Goal: Task Accomplishment & Management: Manage account settings

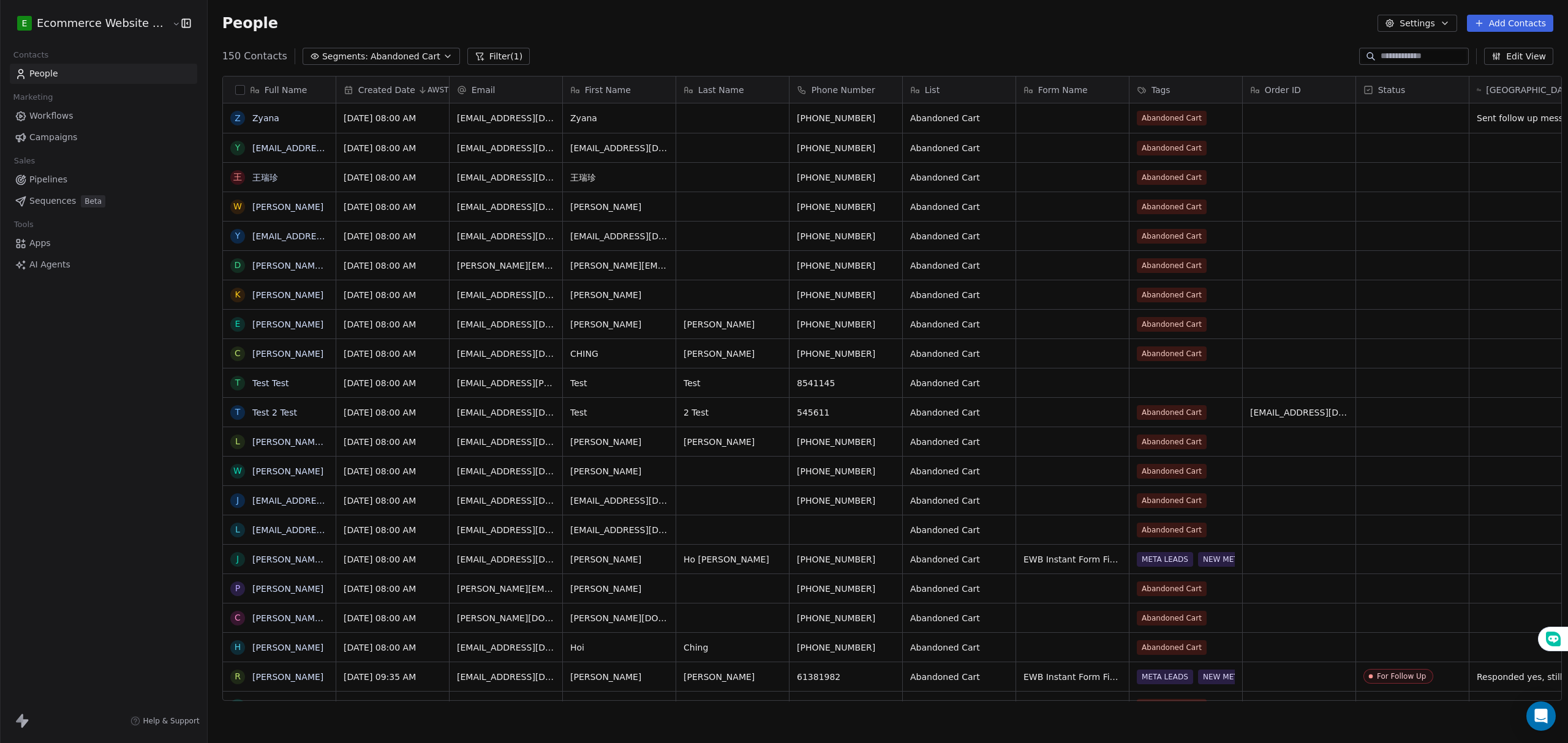
click at [409, 50] on span "Abandoned Cart" at bounding box center [405, 56] width 70 height 13
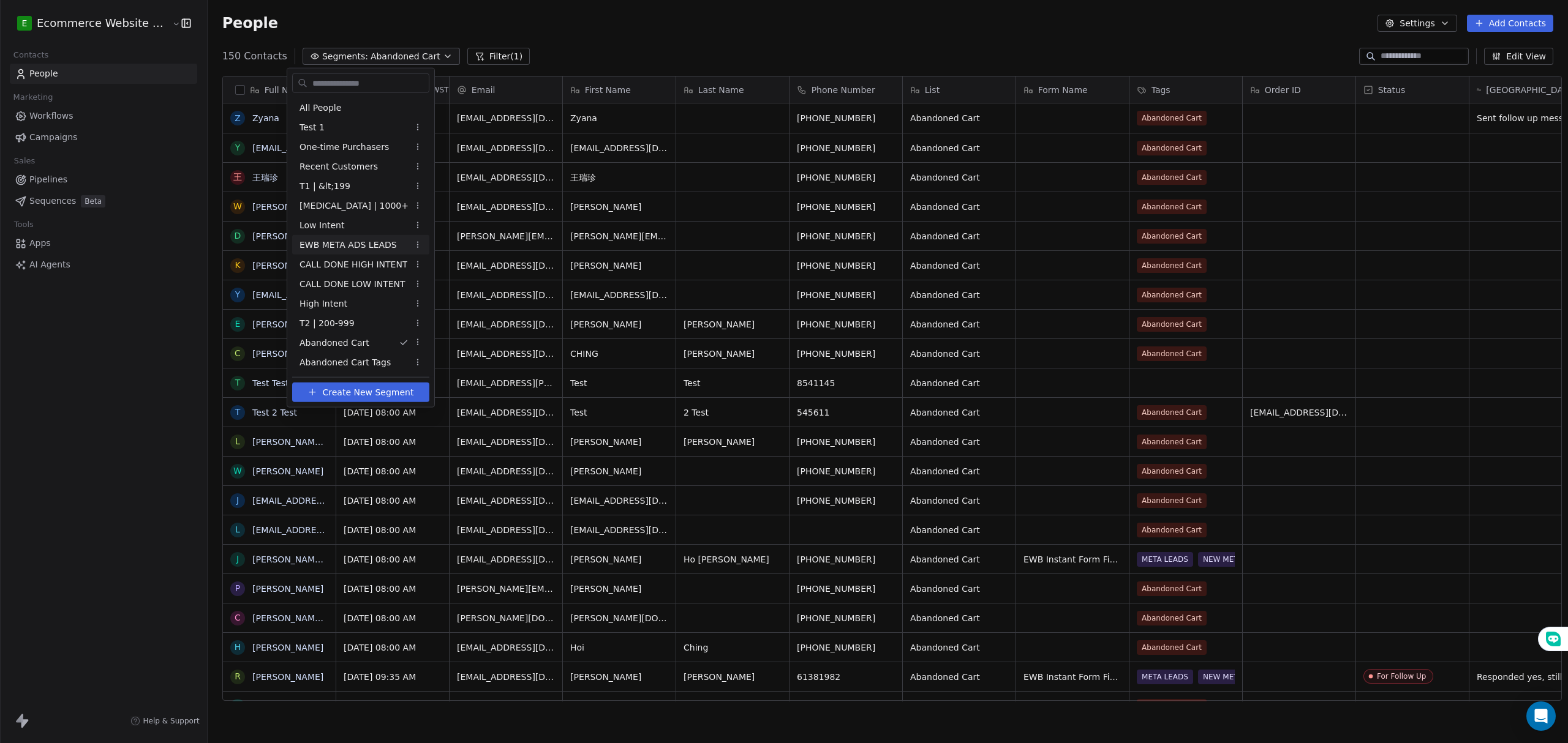
click at [362, 245] on span "EWB META ADS LEADS" at bounding box center [348, 244] width 98 height 13
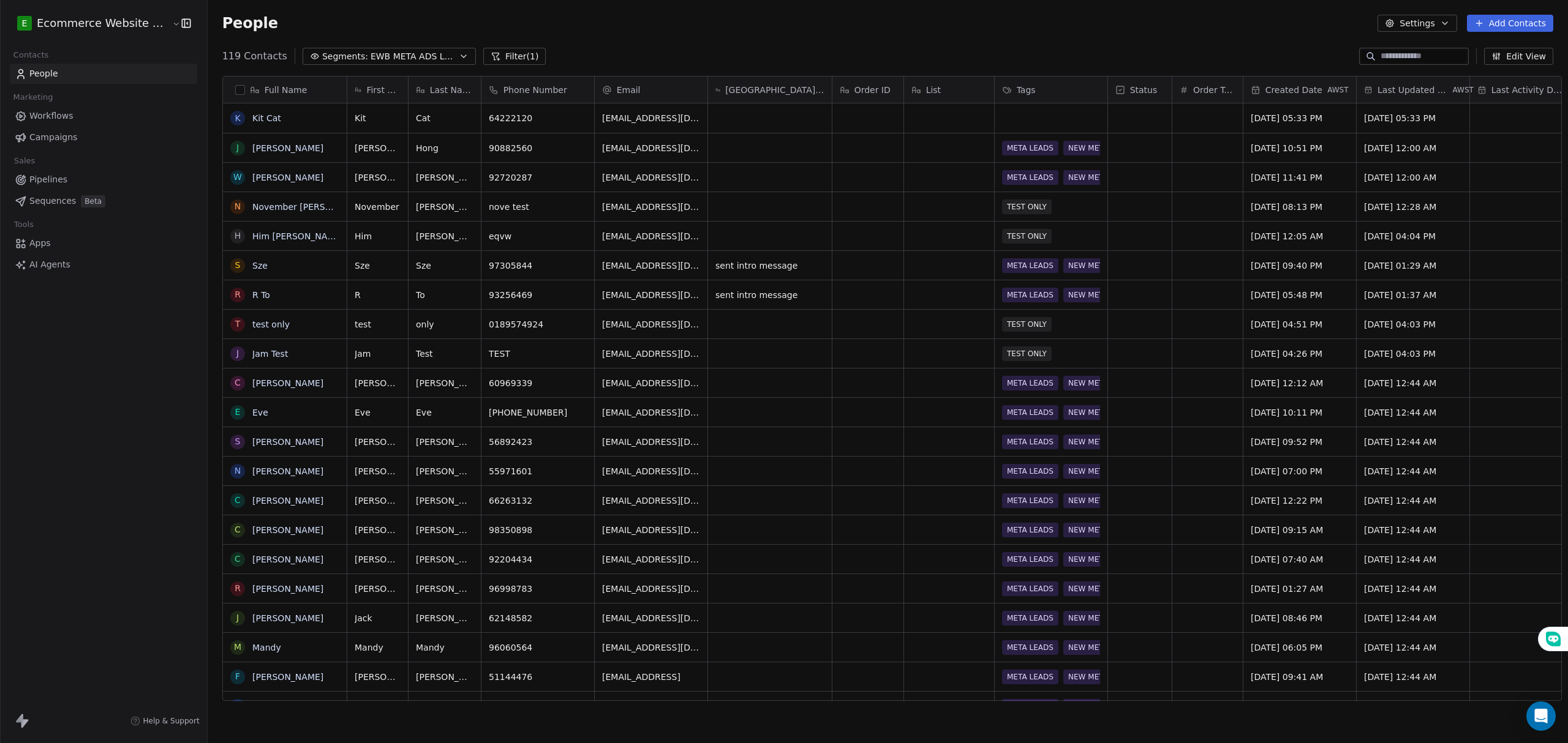
click at [429, 54] on span "EWB META ADS LEADS" at bounding box center [413, 56] width 86 height 13
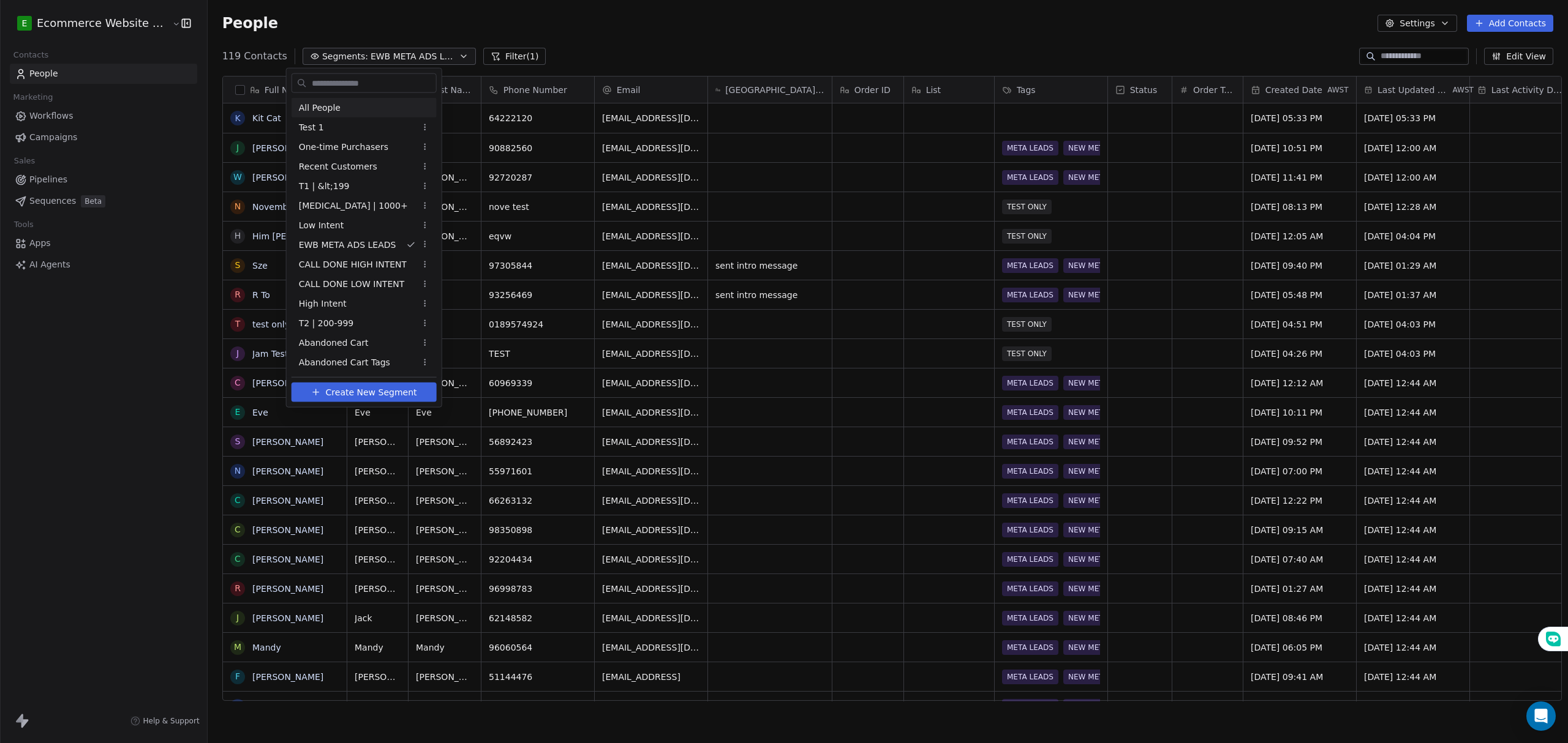
click at [353, 106] on div "All People" at bounding box center [364, 107] width 145 height 19
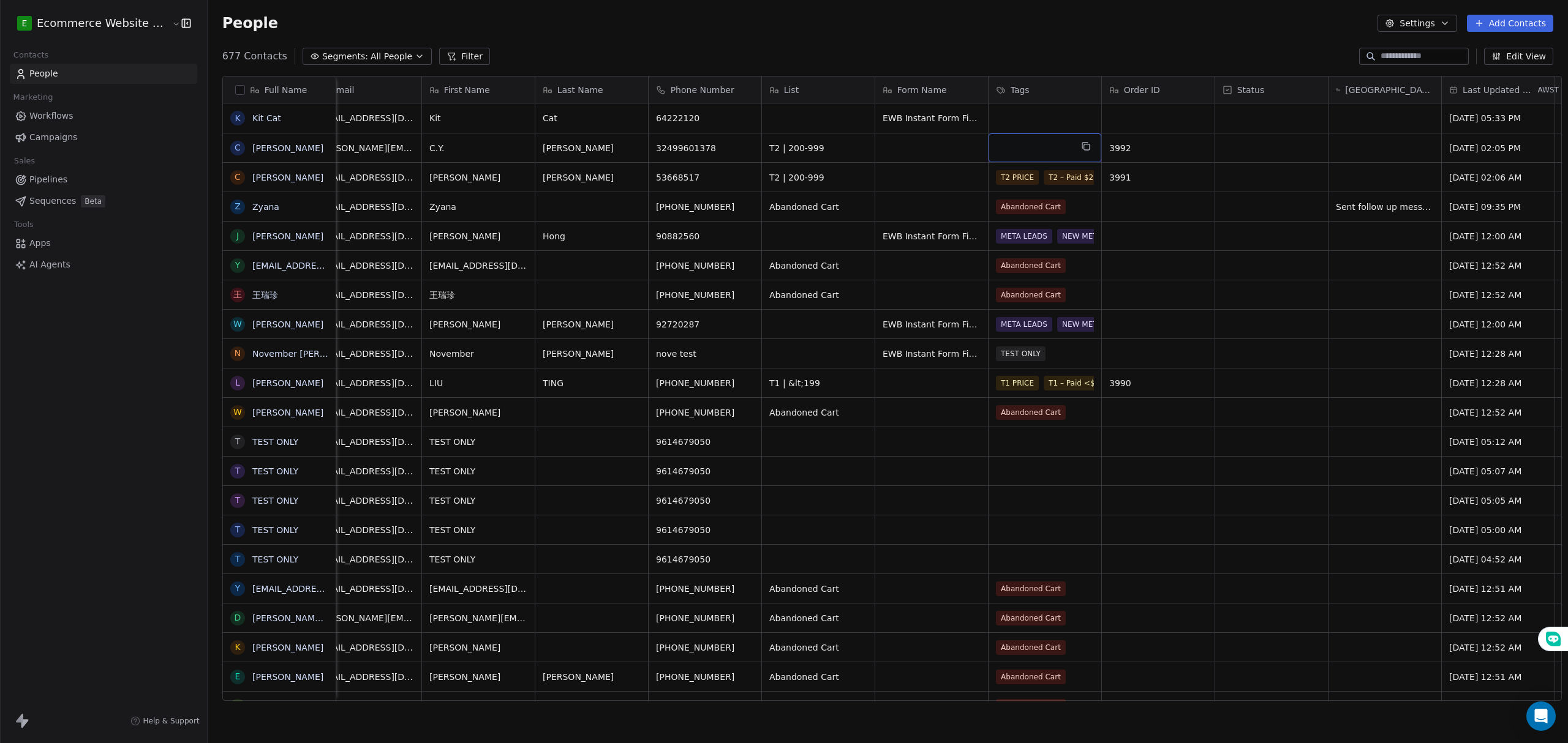
scroll to position [0, 142]
click at [1337, 174] on div "grid" at bounding box center [1383, 177] width 113 height 29
type textarea "**********"
click at [1328, 314] on html "E Ecommerce Website Builder Contacts People Marketing Workflows Campaigns Sales…" at bounding box center [784, 371] width 1568 height 743
click at [1365, 169] on div "Sent nurting messages" at bounding box center [1395, 177] width 137 height 29
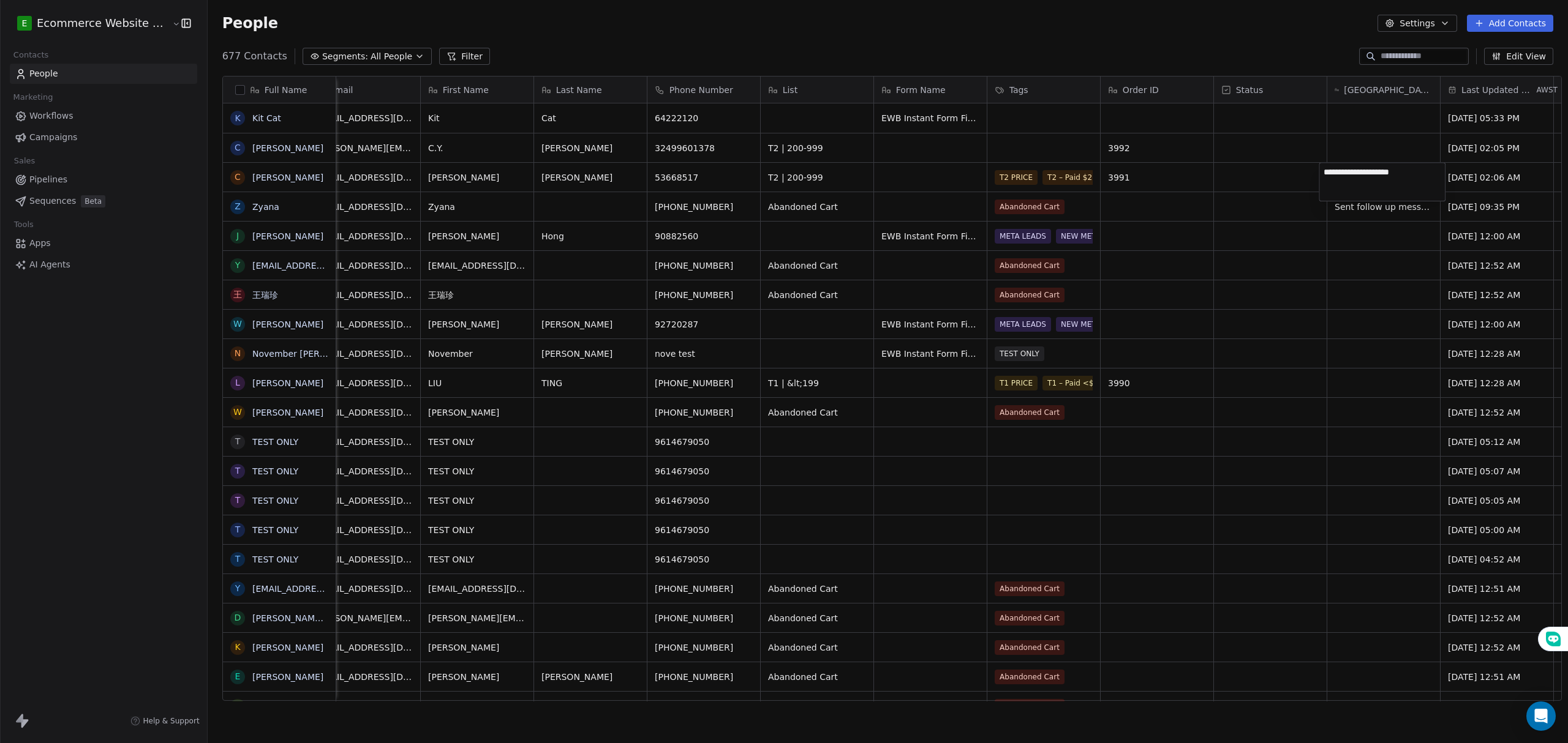
click at [1362, 174] on textarea "**********" at bounding box center [1382, 182] width 126 height 38
type textarea "**********"
click at [1377, 273] on html "E Ecommerce Website Builder Contacts People Marketing Workflows Campaigns Sales…" at bounding box center [784, 371] width 1568 height 743
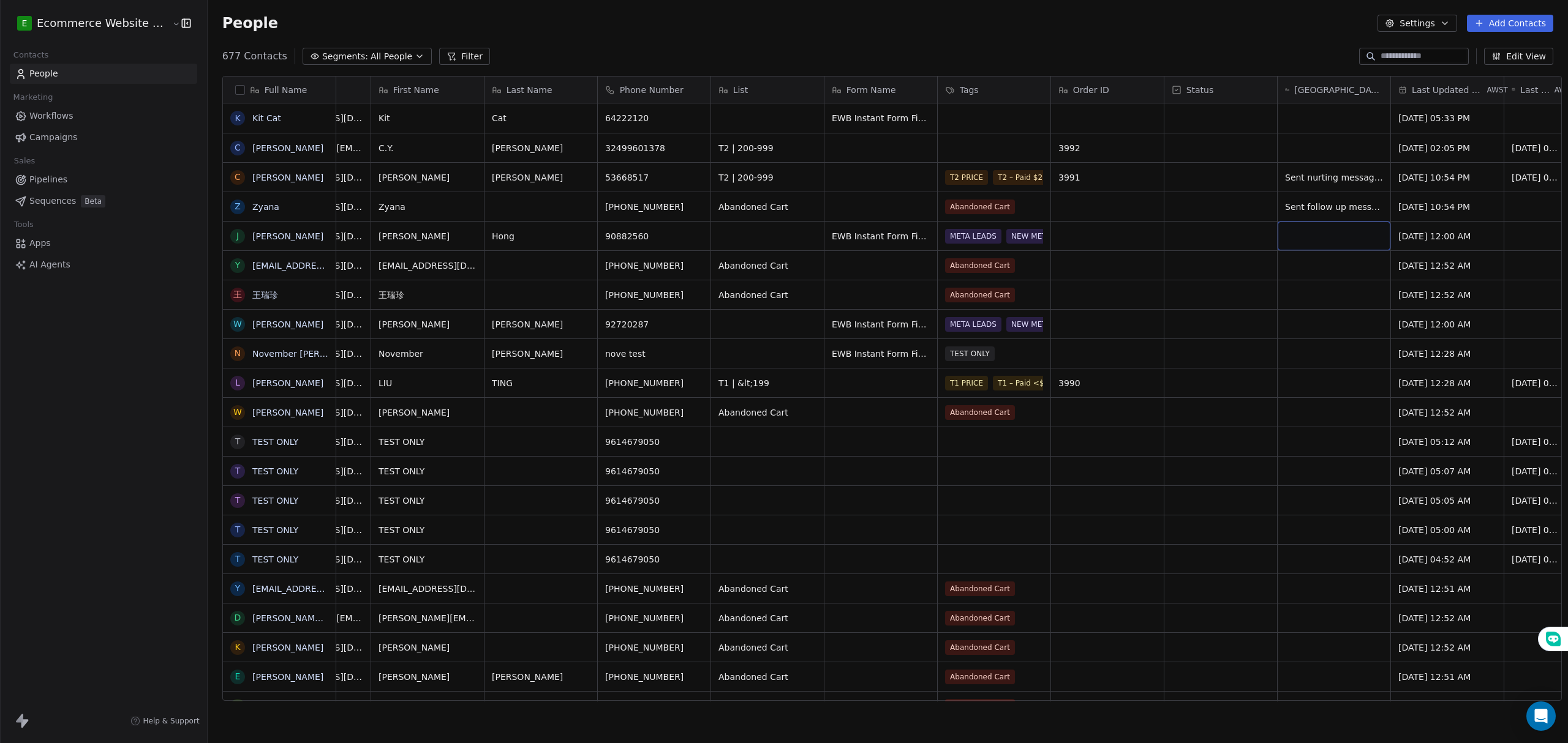
scroll to position [0, 0]
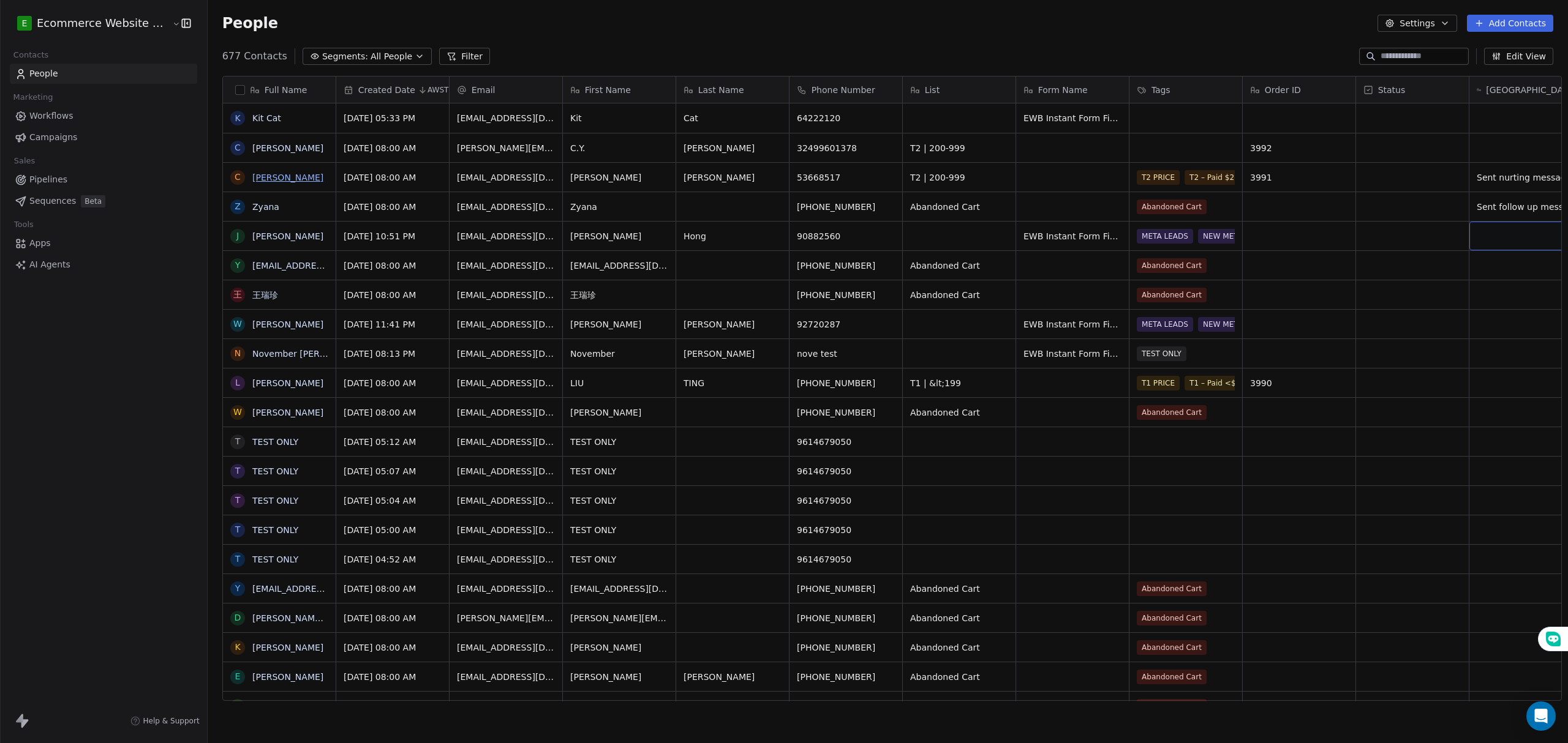
click at [268, 182] on link "[PERSON_NAME]" at bounding box center [288, 177] width 71 height 10
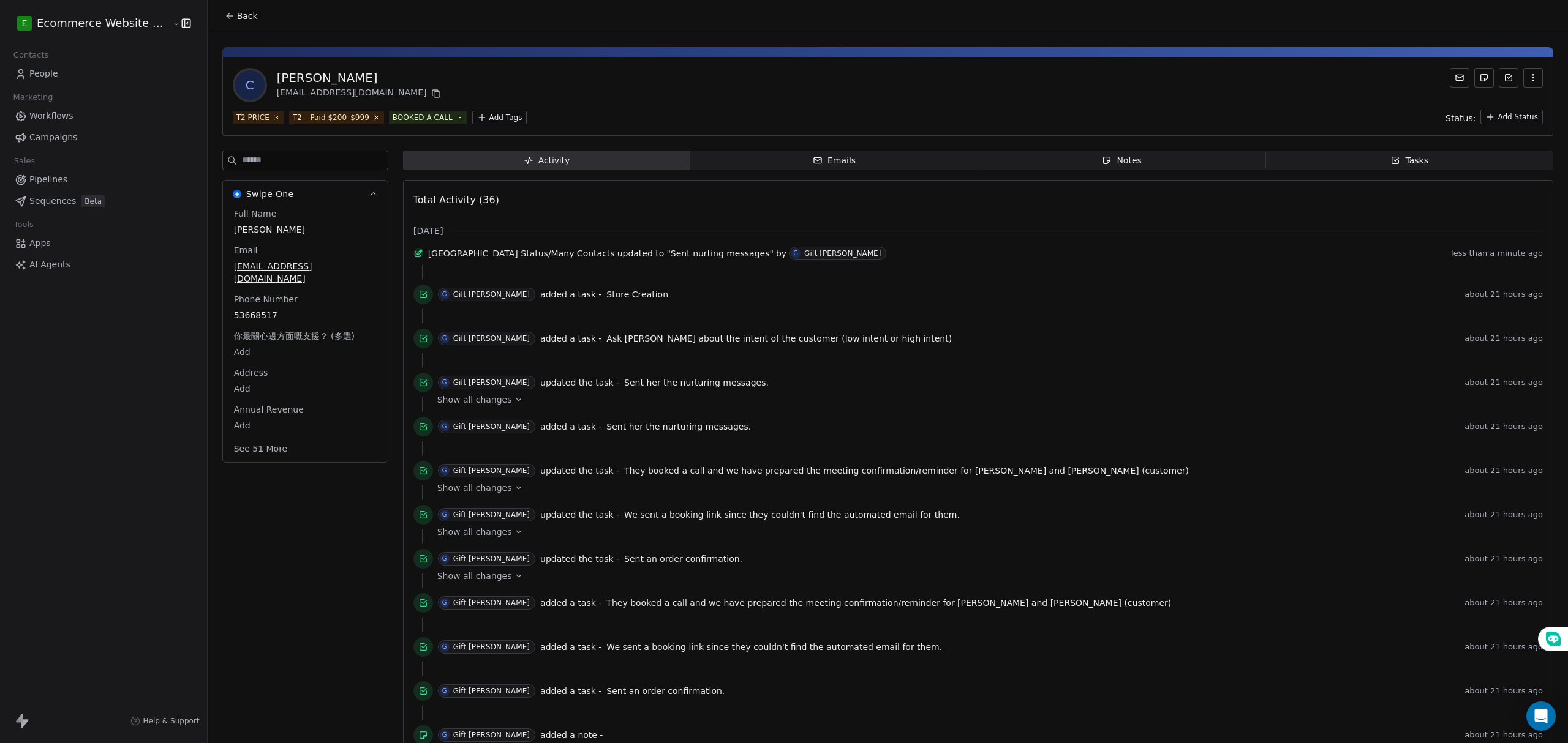
click at [1348, 169] on span "Tasks Tasks" at bounding box center [1409, 161] width 288 height 19
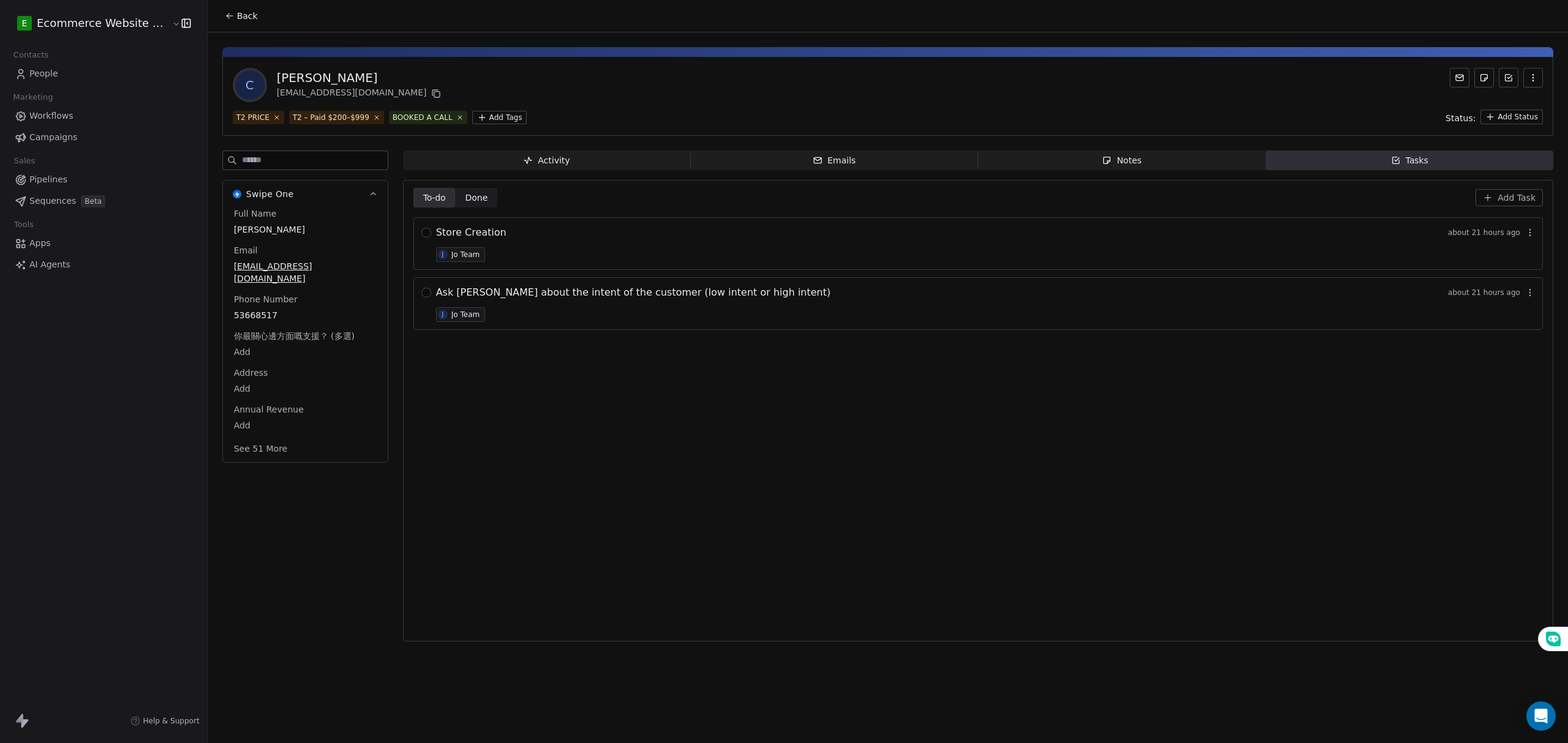
click at [465, 192] on span "Done" at bounding box center [476, 198] width 23 height 13
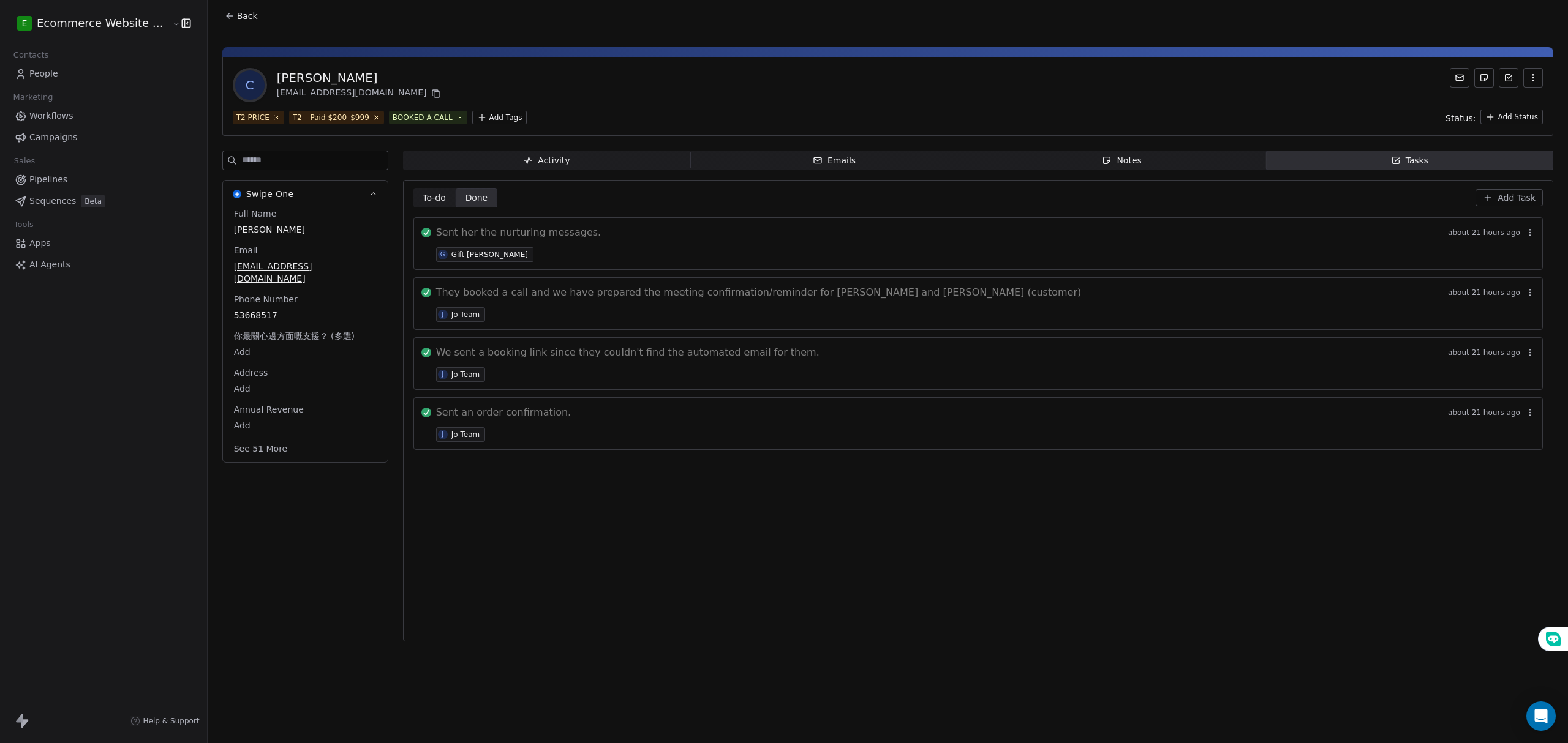
click at [1516, 199] on span "Add Task" at bounding box center [1516, 198] width 38 height 12
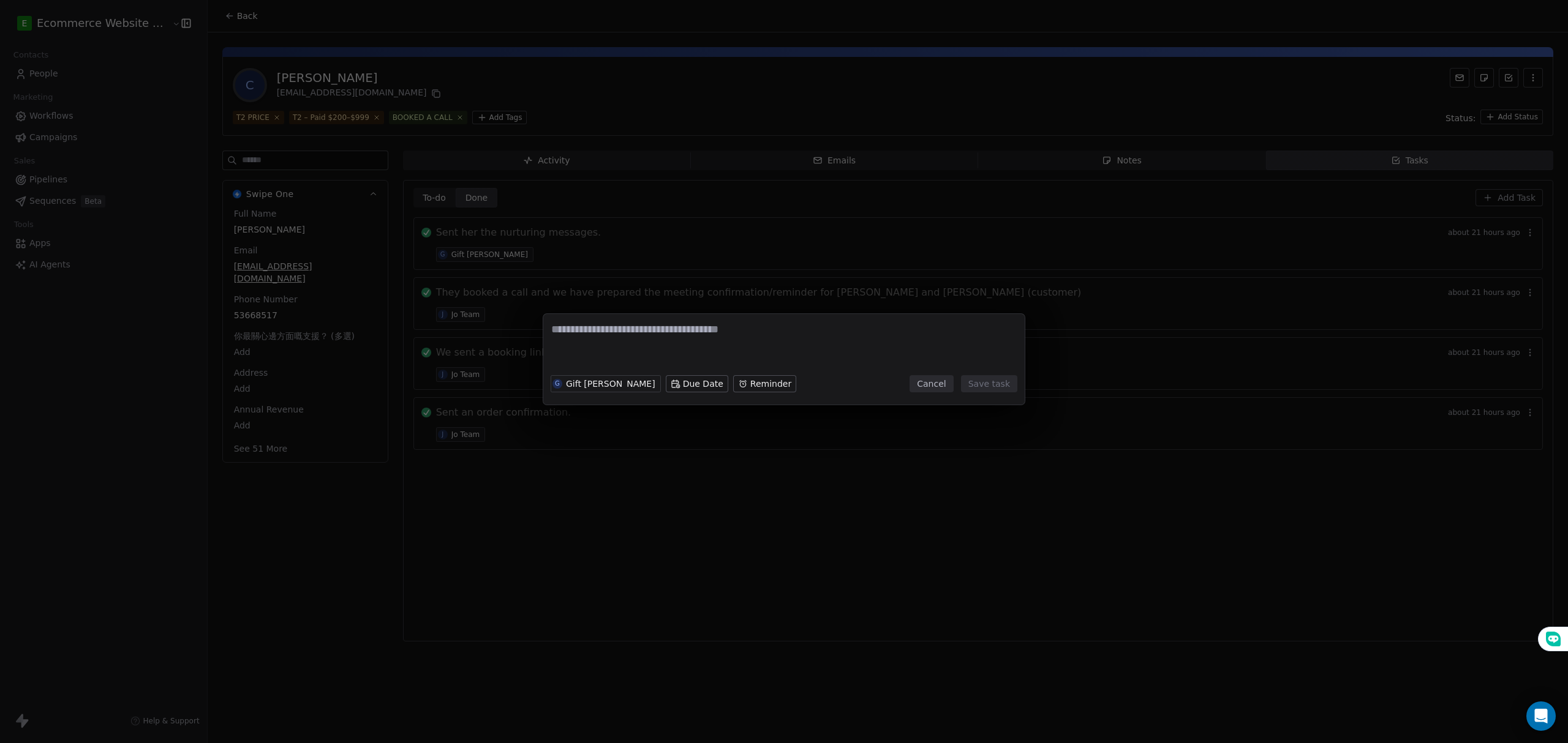
drag, startPoint x: 613, startPoint y: 341, endPoint x: 613, endPoint y: 331, distance: 10.0
click at [613, 340] on textarea at bounding box center [784, 345] width 466 height 48
type textarea "**********"
click at [988, 382] on button "Save task" at bounding box center [989, 383] width 56 height 17
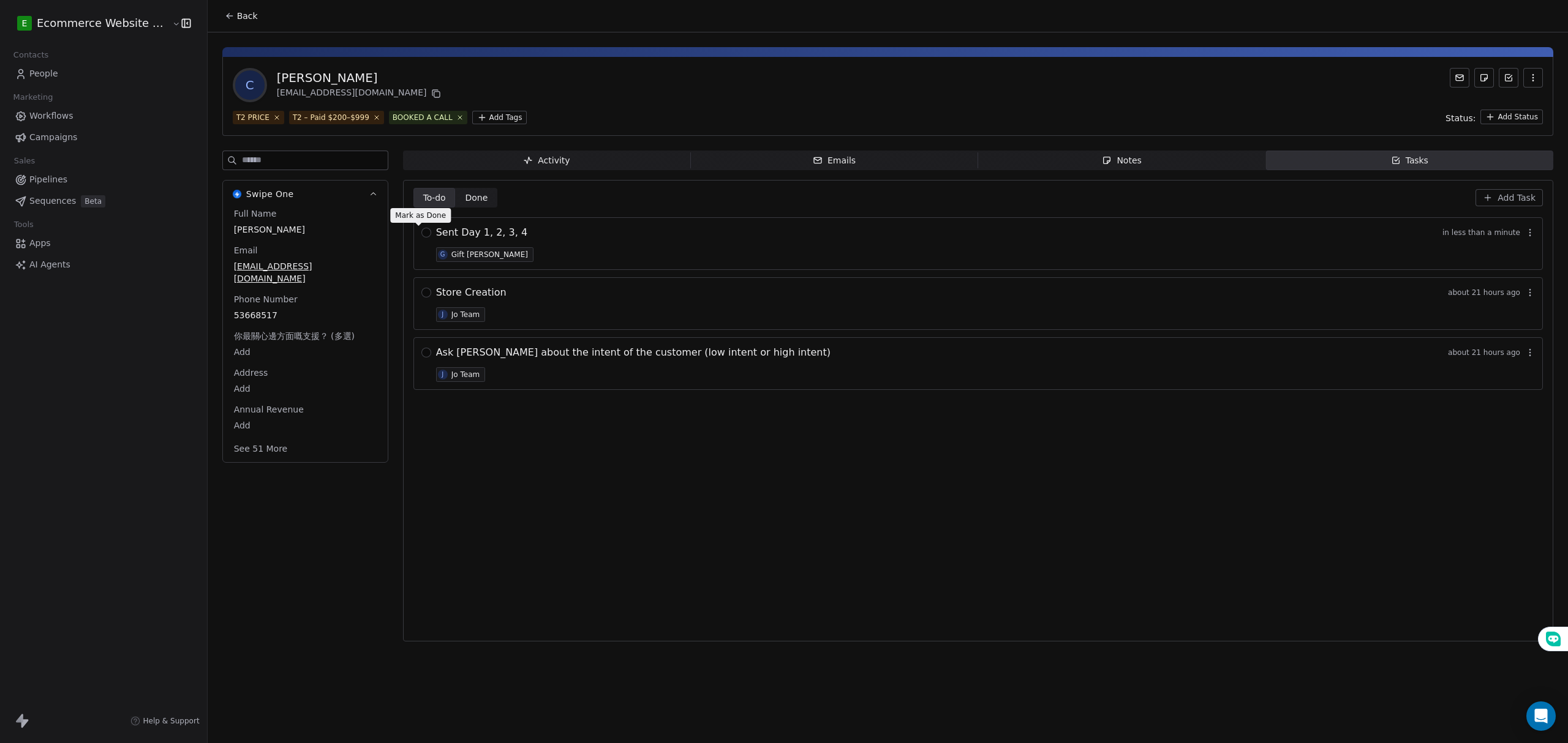
click at [421, 232] on button "button" at bounding box center [426, 232] width 10 height 10
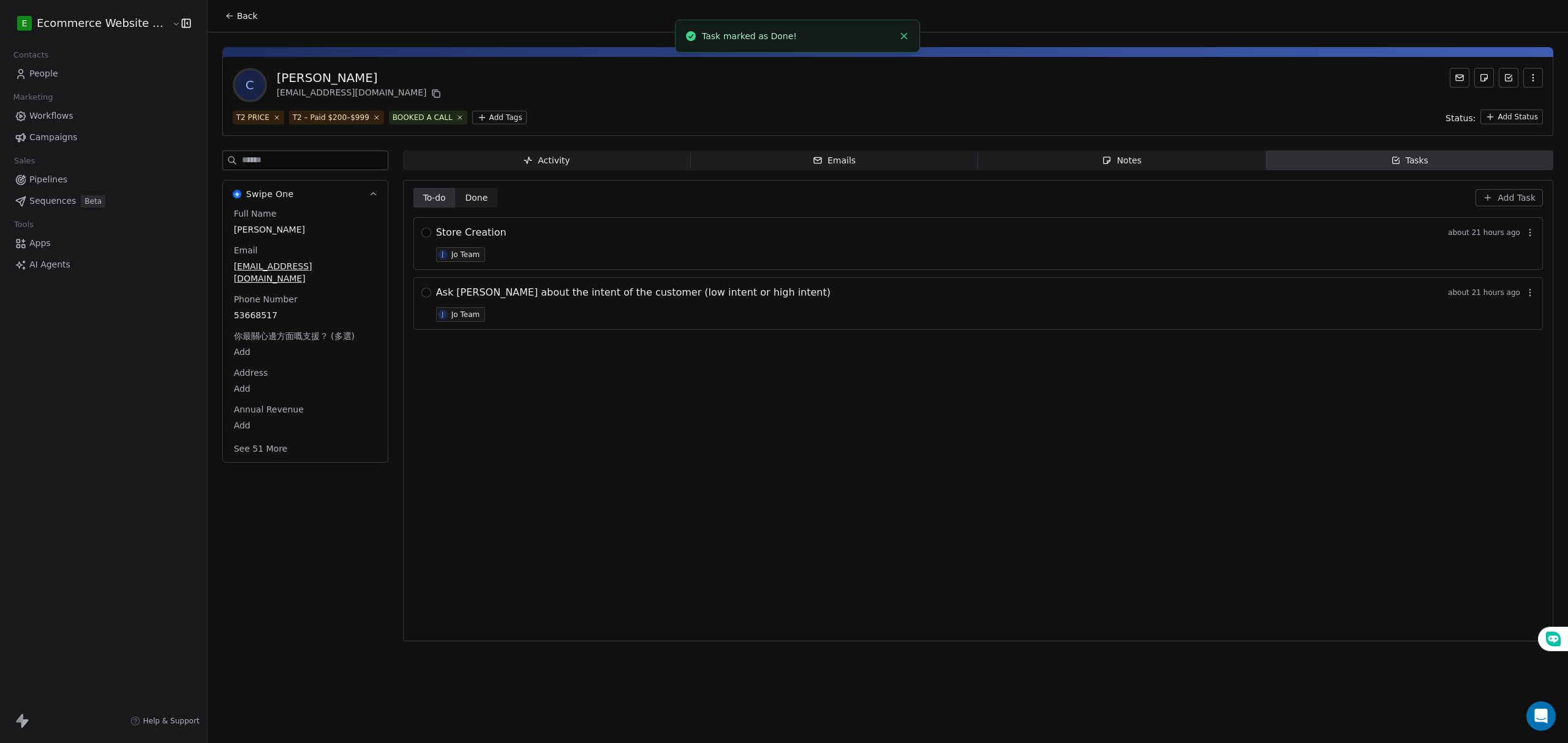
click at [476, 197] on span "Done" at bounding box center [476, 198] width 23 height 13
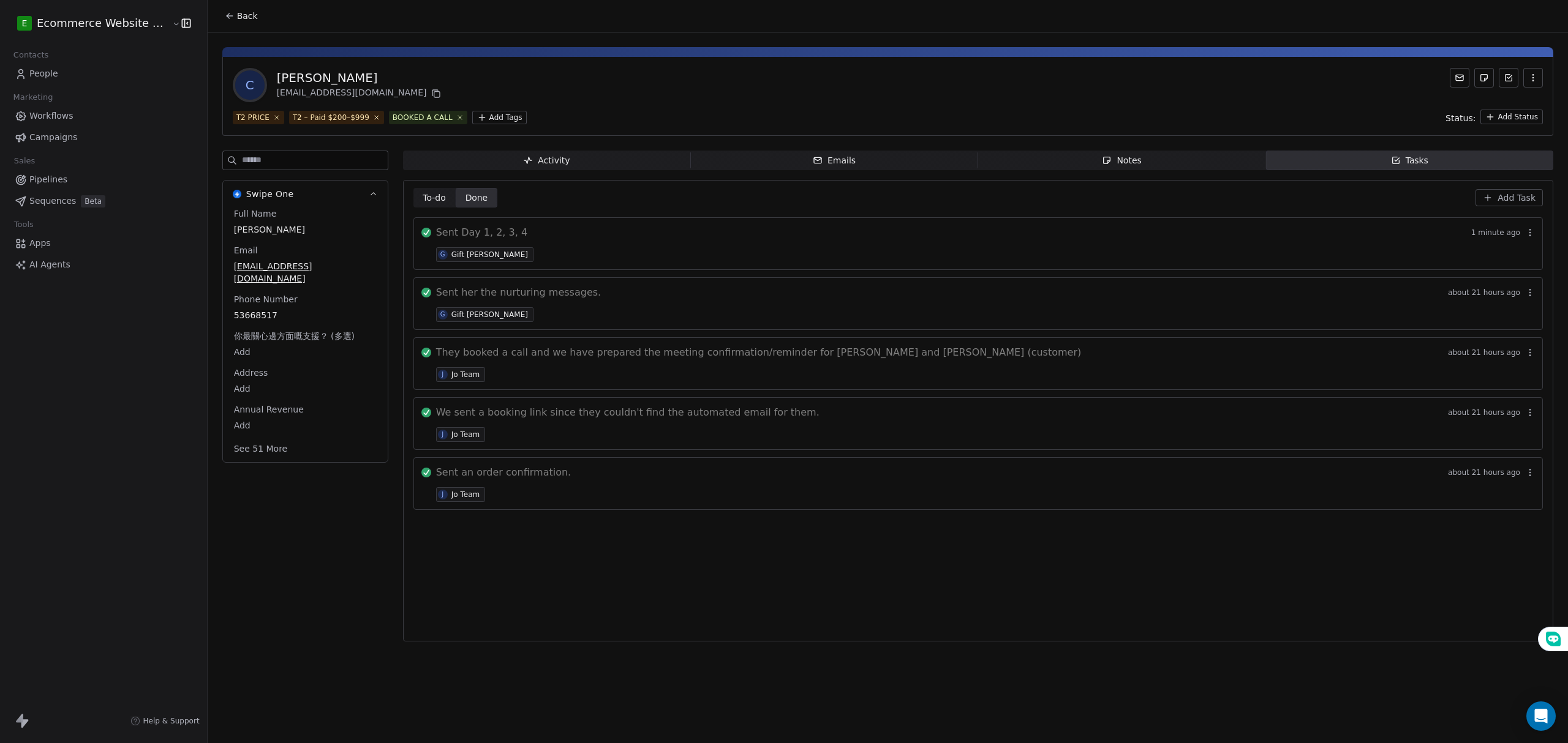
click at [225, 14] on icon at bounding box center [230, 16] width 10 height 10
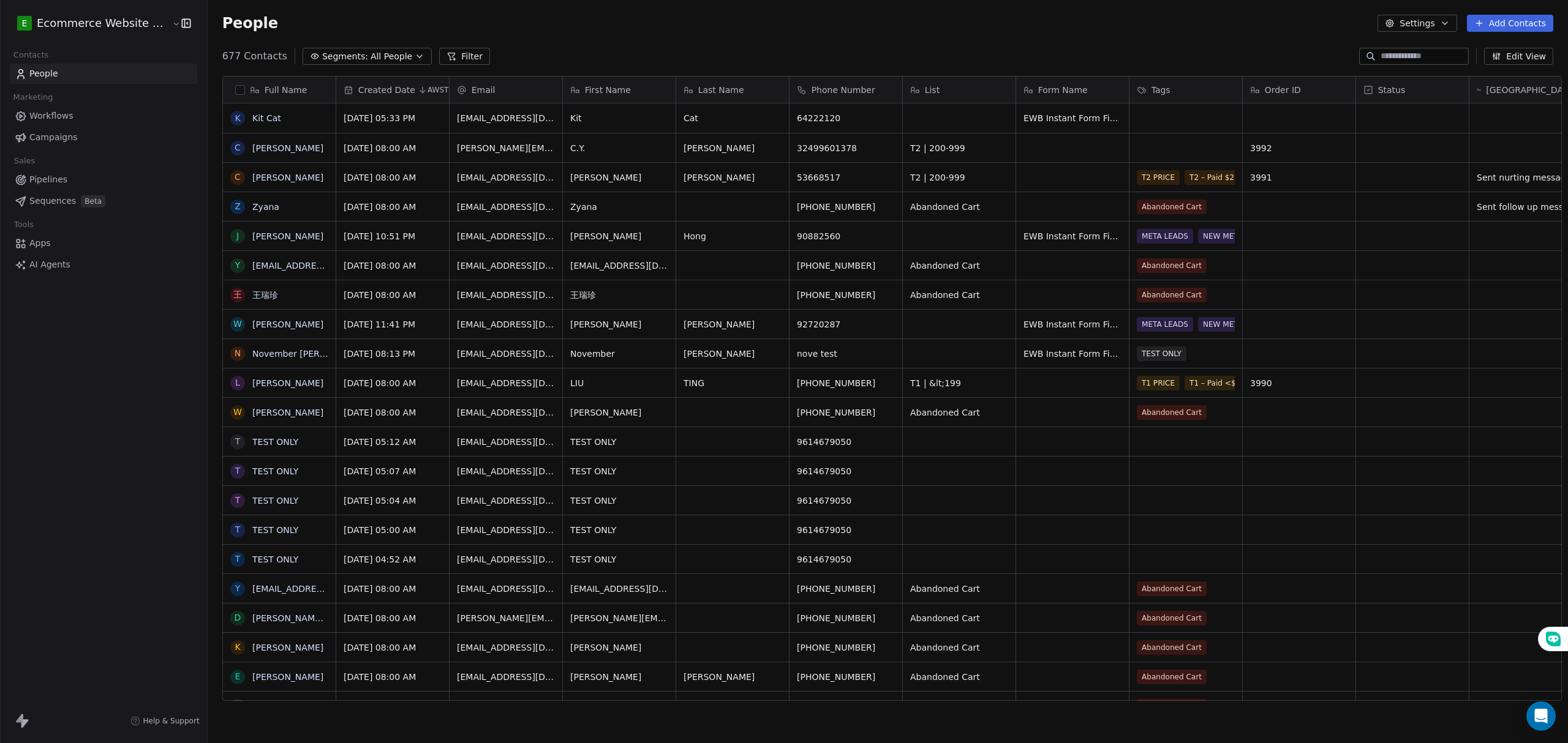
scroll to position [641, 1357]
click at [370, 55] on span "All People" at bounding box center [391, 56] width 42 height 13
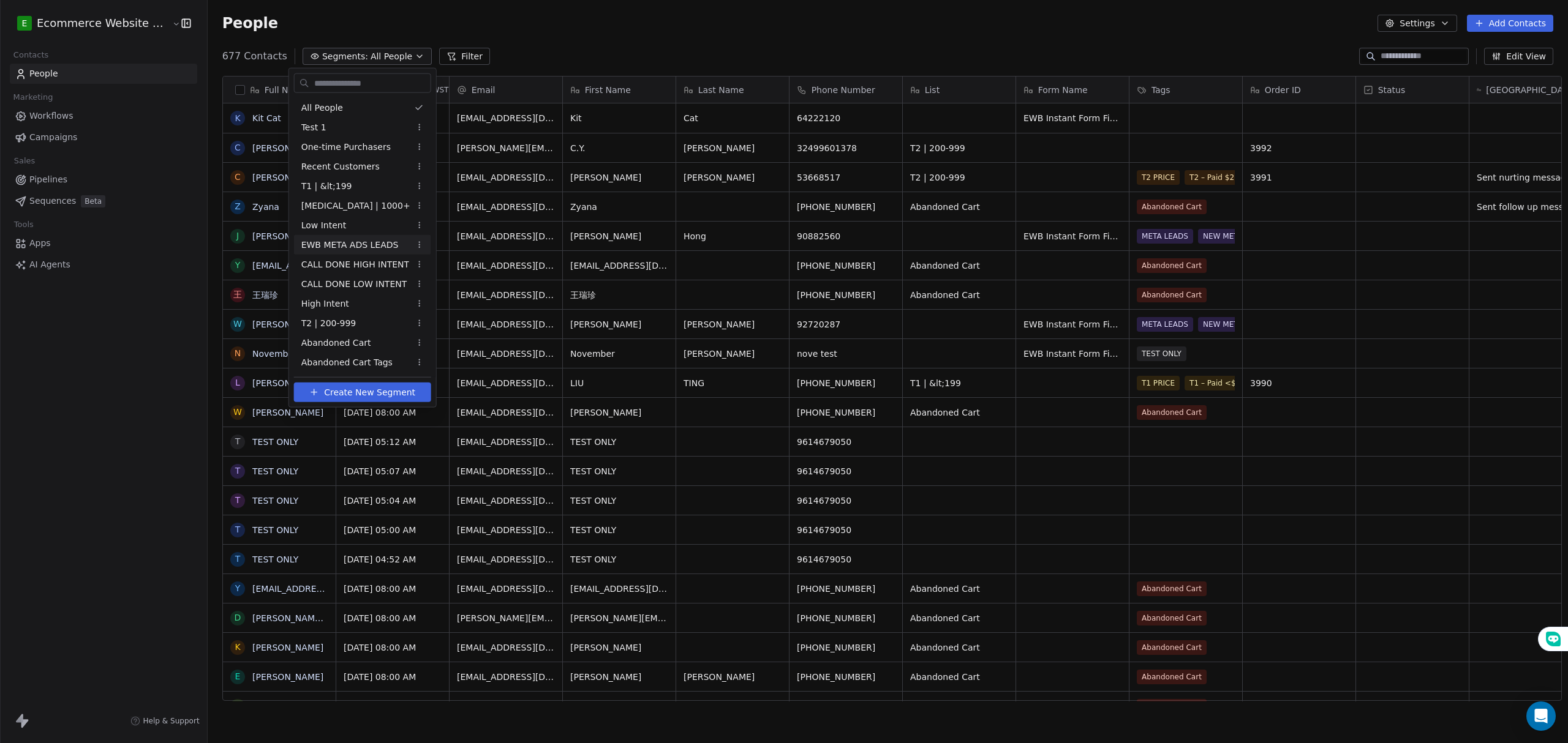
click at [359, 245] on span "EWB META ADS LEADS" at bounding box center [349, 244] width 98 height 13
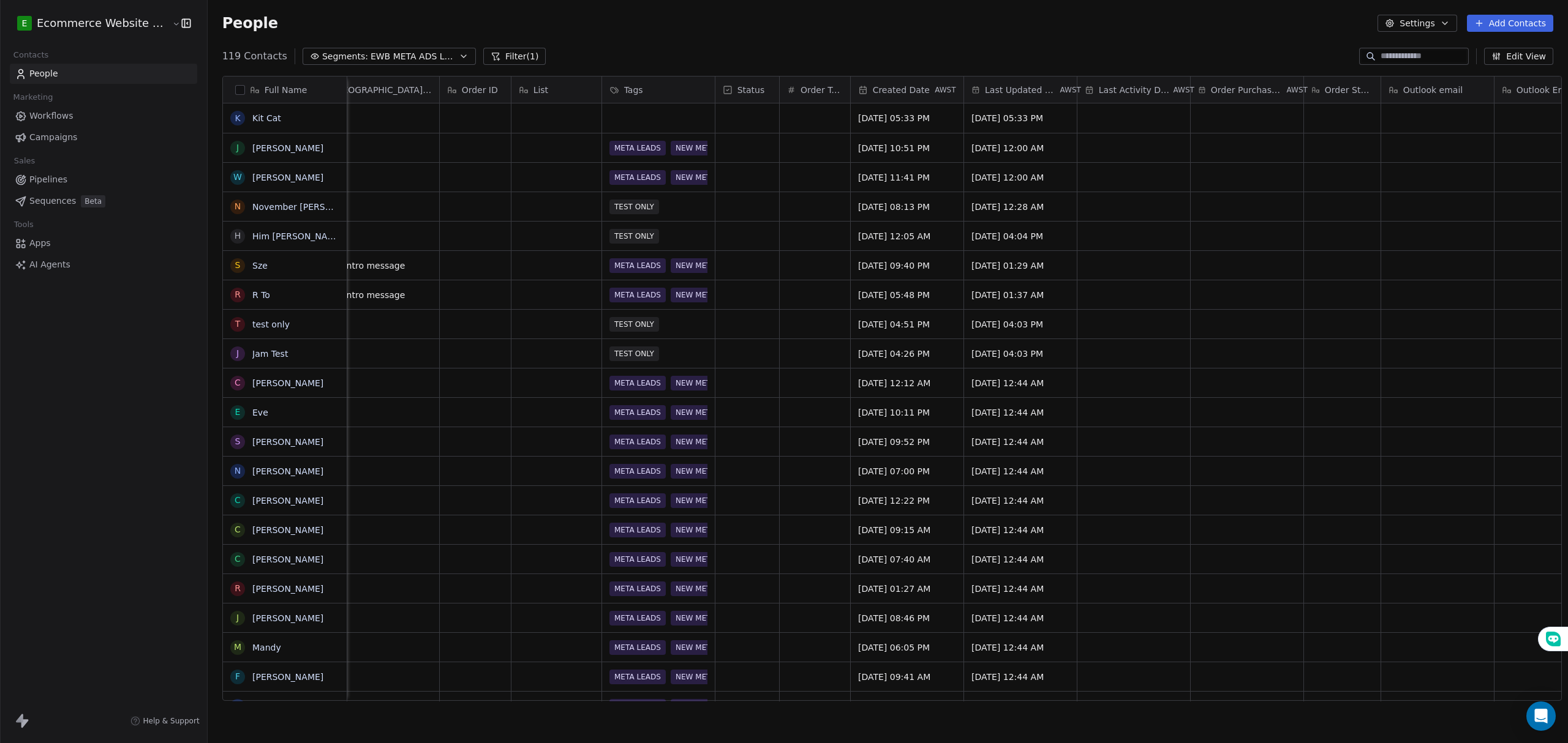
scroll to position [0, 398]
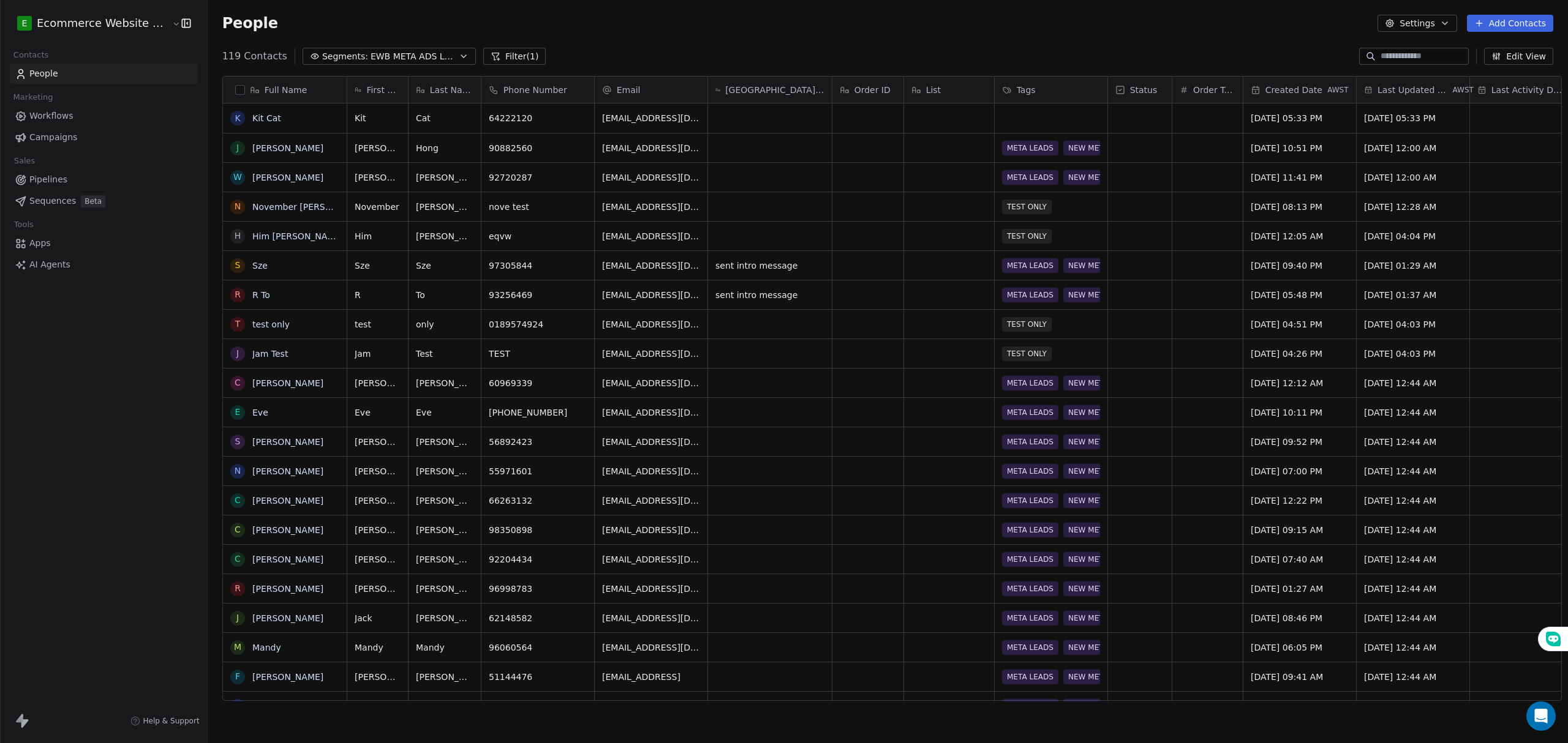
scroll to position [641, 1357]
click at [232, 119] on button "grid" at bounding box center [237, 118] width 10 height 10
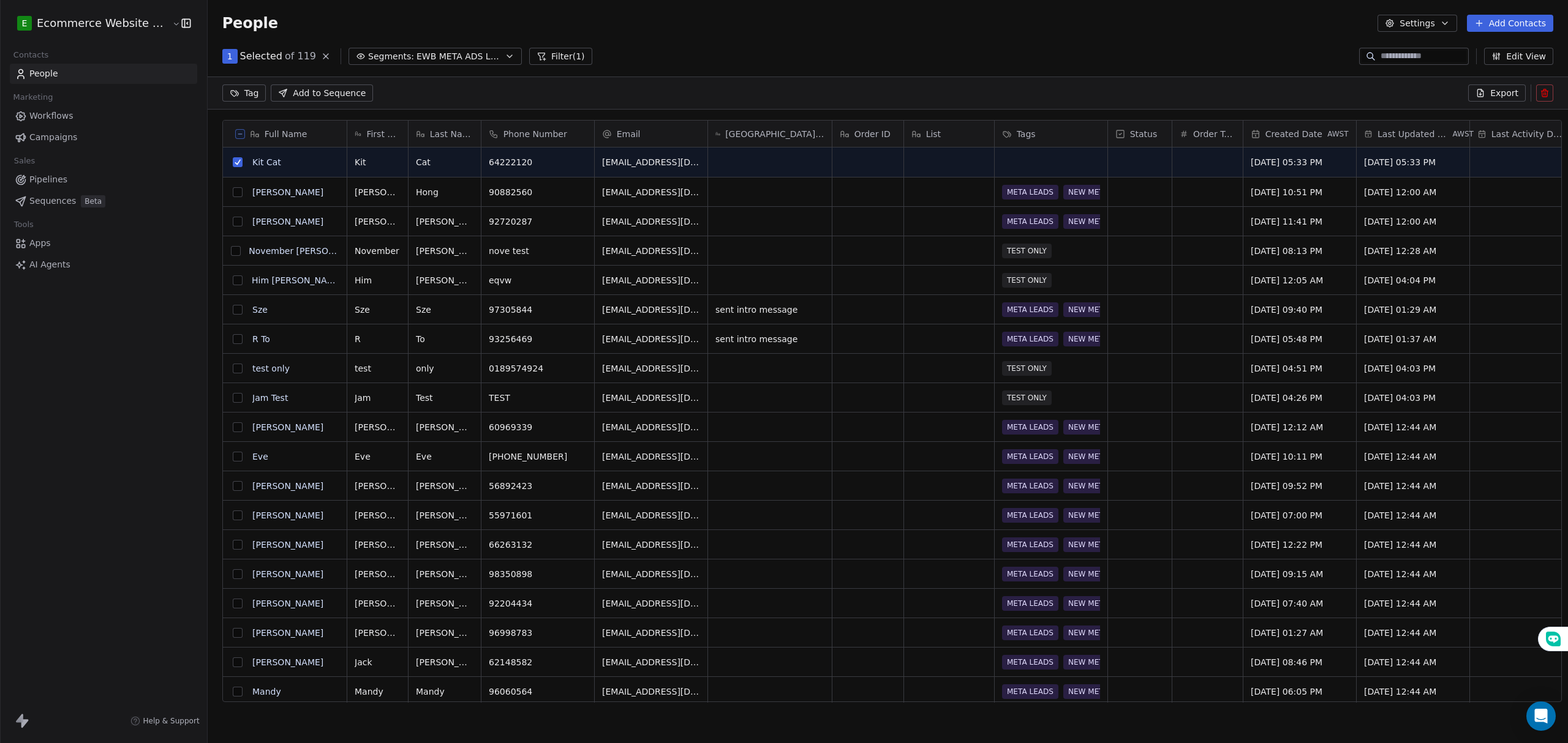
scroll to position [599, 1357]
click at [248, 84] on html "E Ecommerce Website Builder Contacts People Marketing Workflows Campaigns Sales…" at bounding box center [784, 371] width 1568 height 743
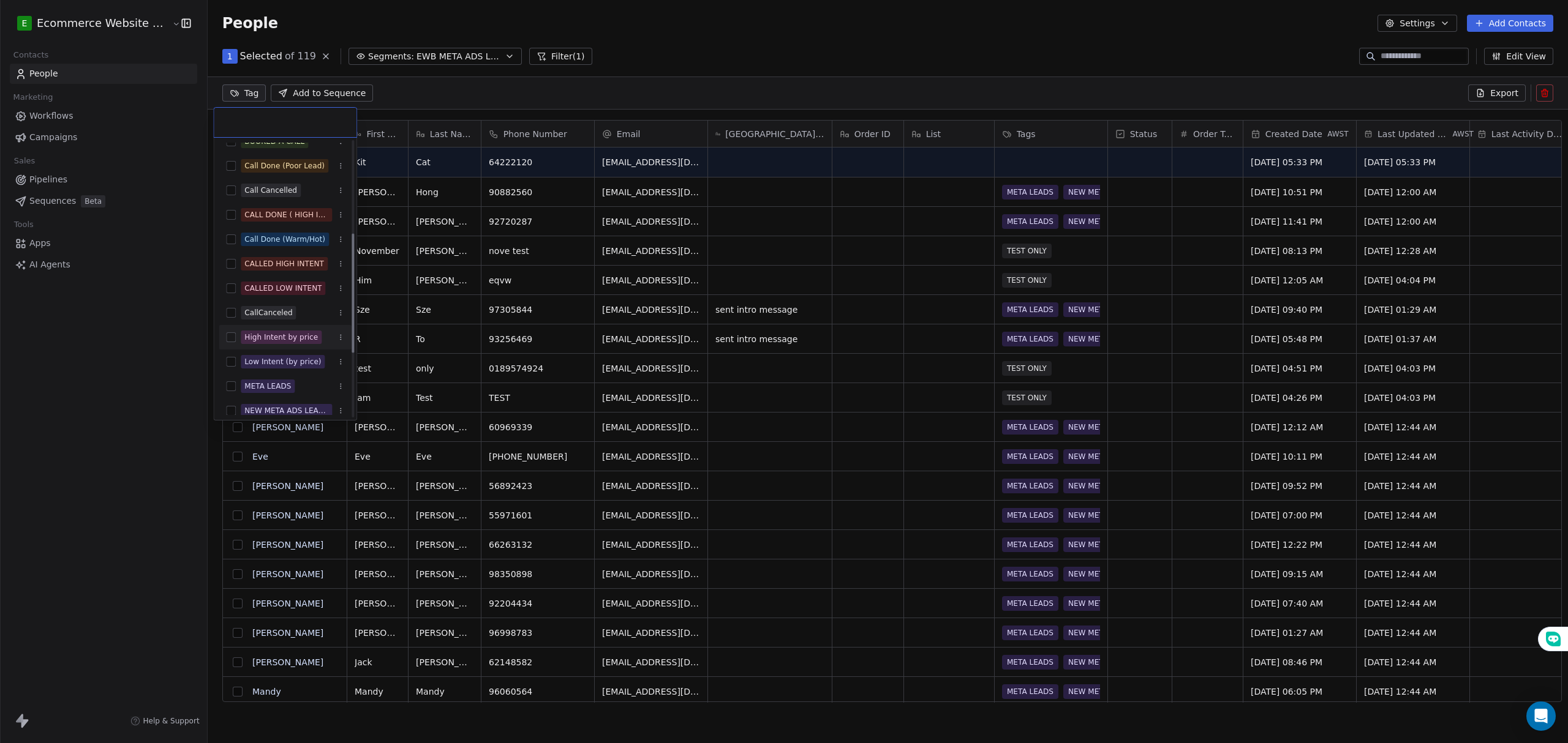
scroll to position [245, 0]
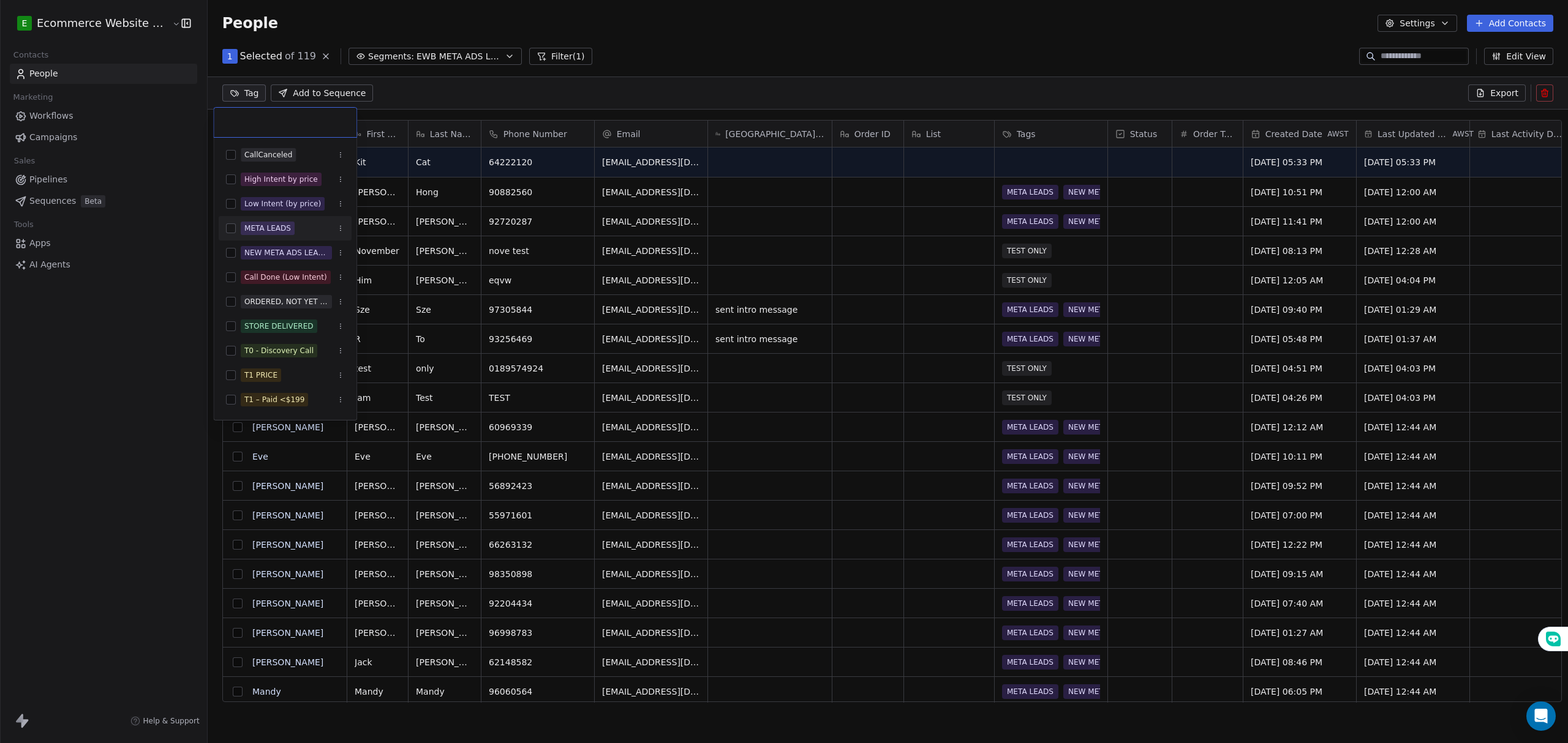
click at [230, 232] on button "Suggestions" at bounding box center [231, 228] width 10 height 10
click at [230, 253] on button "Suggestions" at bounding box center [231, 253] width 10 height 10
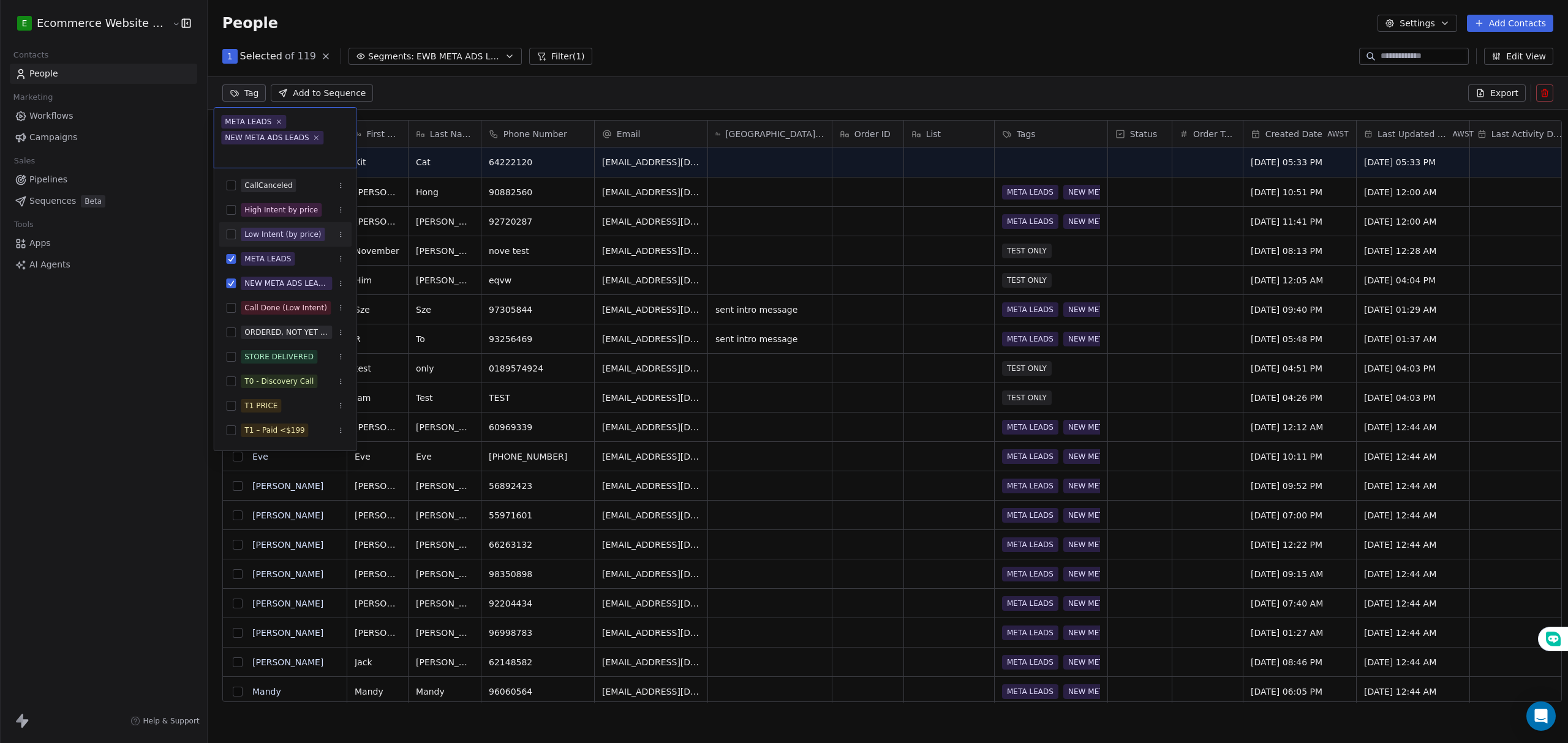
click at [608, 50] on html "E Ecommerce Website Builder Contacts People Marketing Workflows Campaigns Sales…" at bounding box center [784, 371] width 1568 height 743
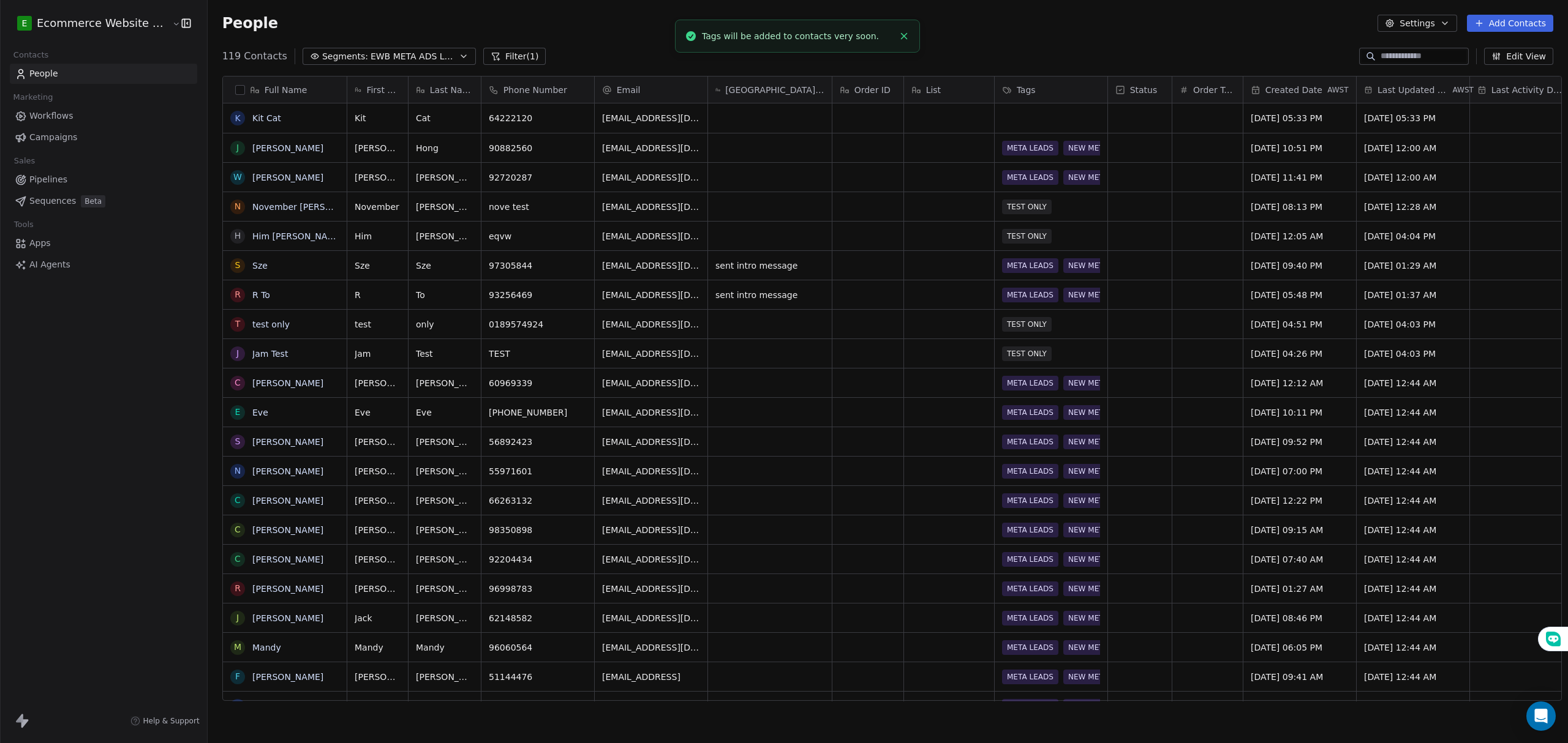
scroll to position [8, 0]
click at [574, 118] on icon "grid" at bounding box center [579, 116] width 10 height 10
click at [326, 111] on icon "grid" at bounding box center [331, 116] width 10 height 10
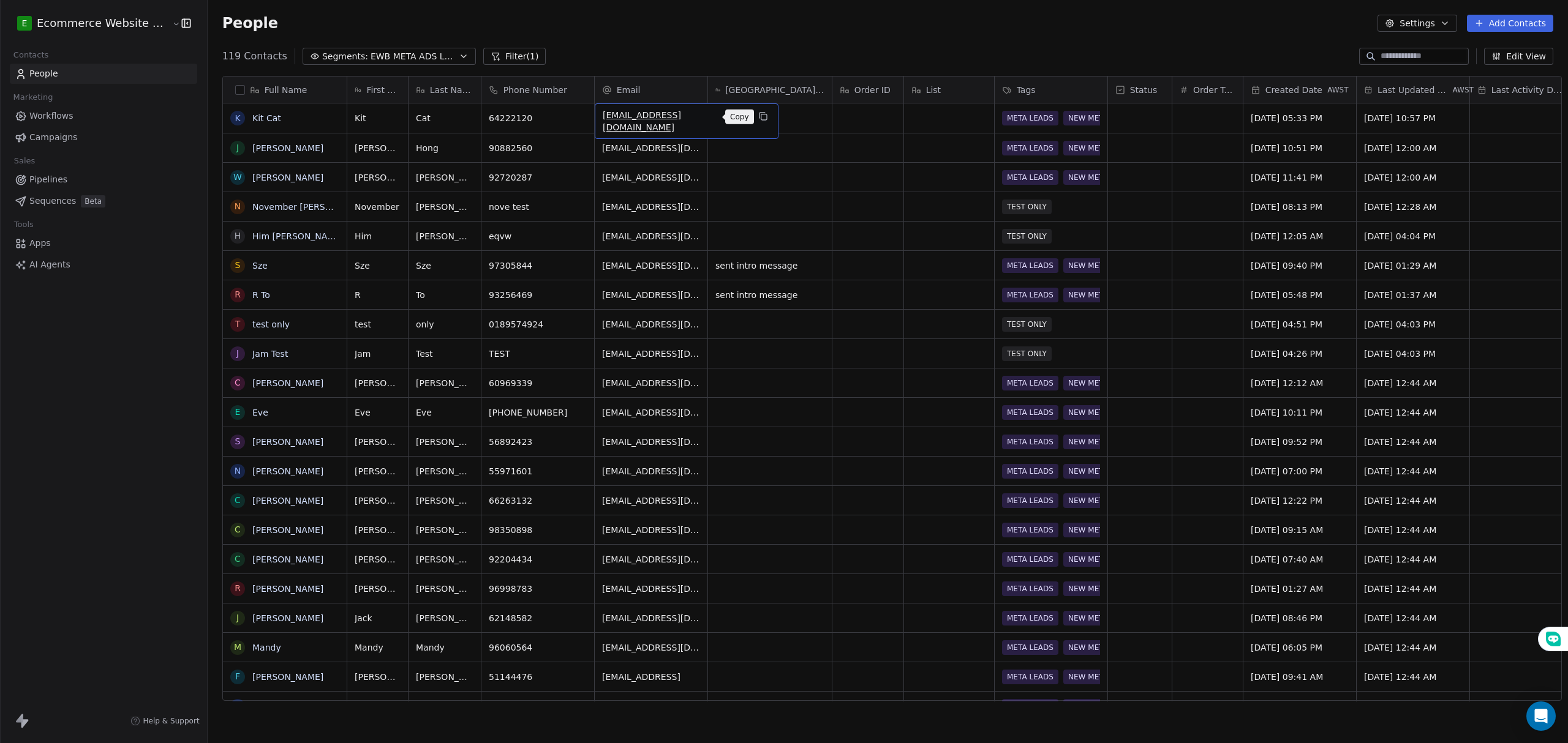
click at [758, 120] on icon "grid" at bounding box center [763, 116] width 10 height 10
click at [753, 116] on div "grid" at bounding box center [769, 118] width 123 height 29
type textarea "**********"
click at [816, 172] on html "E Ecommerce Website Builder Contacts People Marketing Workflows Campaigns Sales…" at bounding box center [784, 371] width 1568 height 743
drag, startPoint x: 740, startPoint y: 159, endPoint x: 741, endPoint y: 189, distance: 30.0
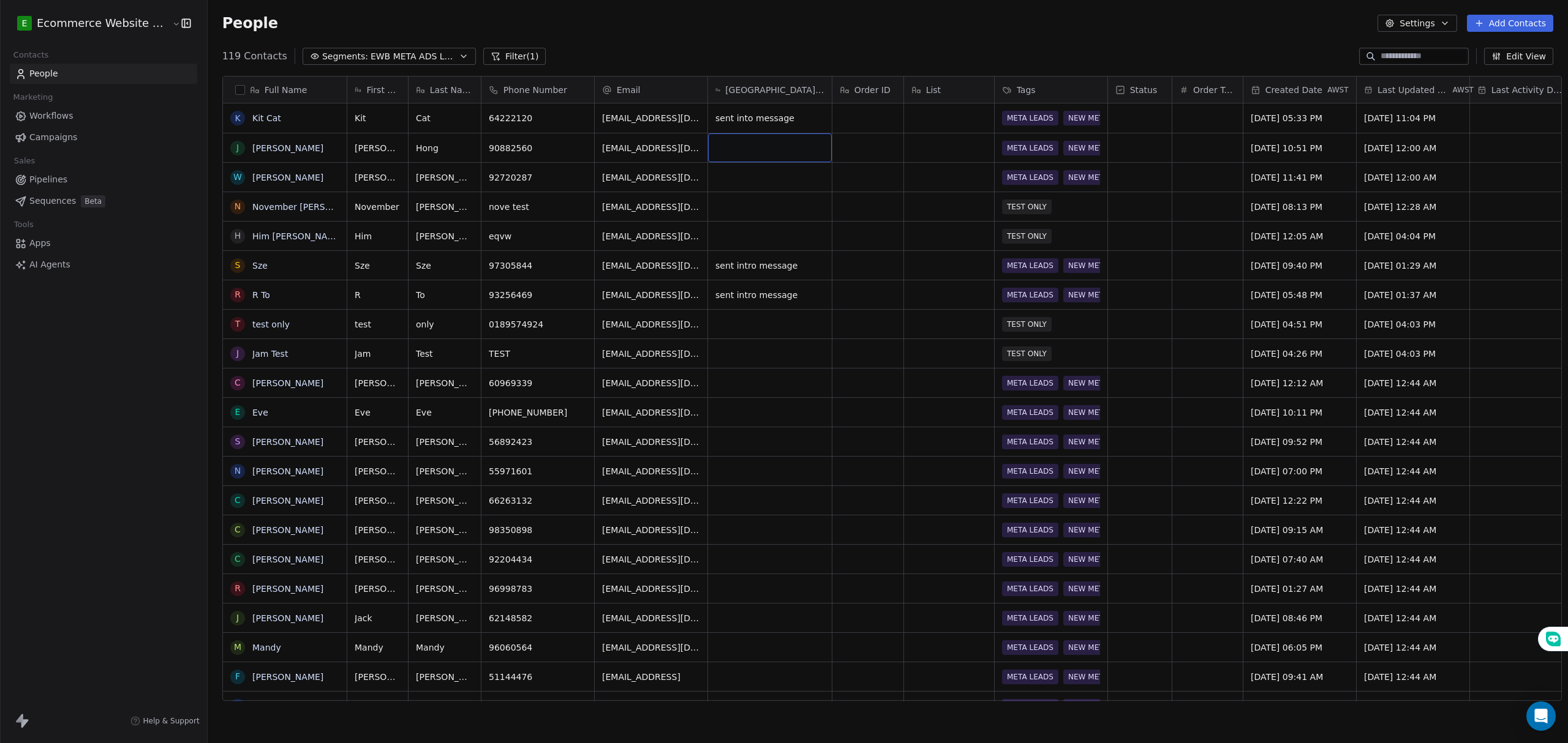
click at [740, 157] on div "grid" at bounding box center [769, 148] width 123 height 29
click at [743, 191] on html "E Ecommerce Website Builder Contacts People Marketing Workflows Campaigns Sales…" at bounding box center [784, 371] width 1568 height 743
click at [574, 146] on icon "grid" at bounding box center [579, 146] width 10 height 10
click at [268, 144] on link "[PERSON_NAME]" at bounding box center [288, 148] width 71 height 10
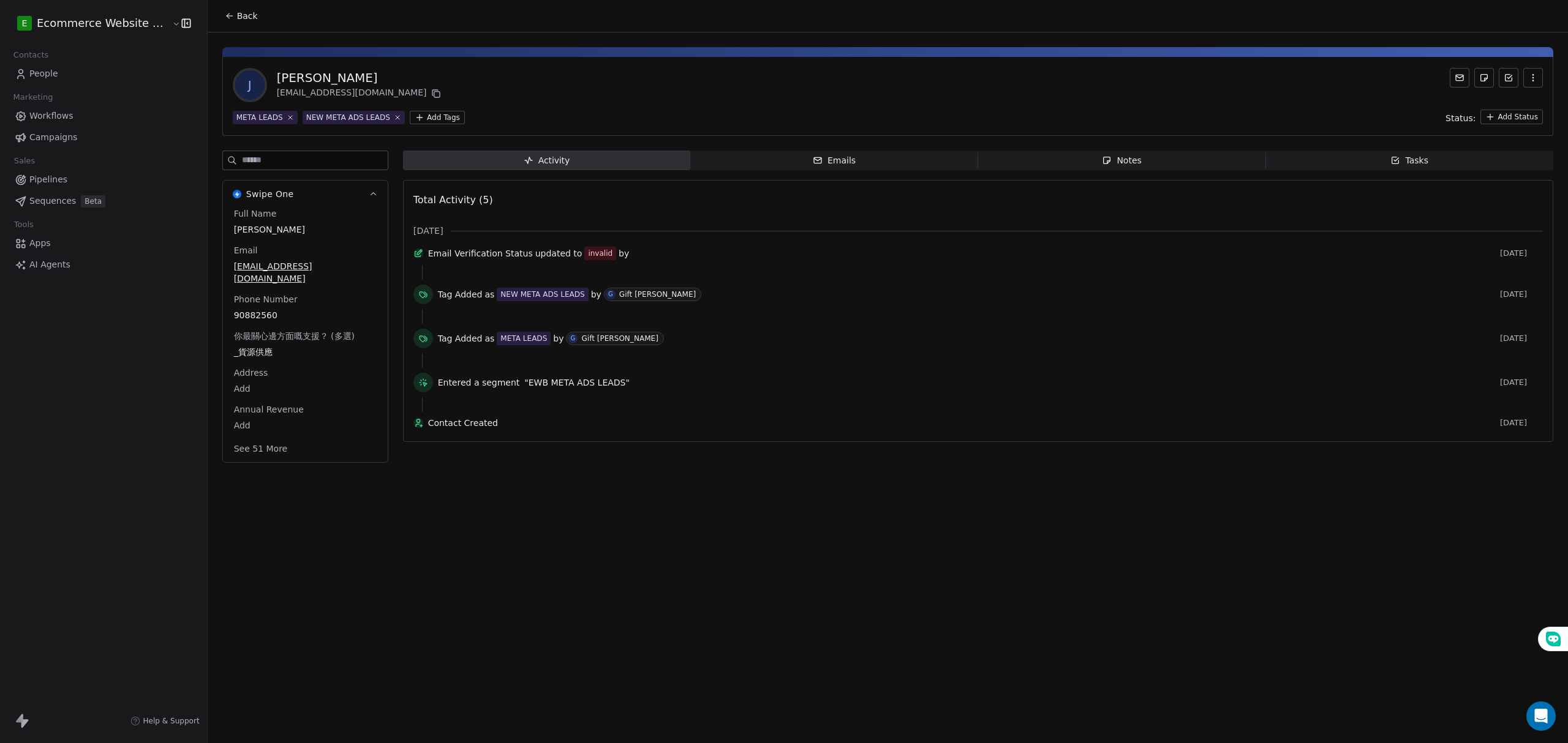
click at [225, 14] on icon at bounding box center [230, 16] width 10 height 10
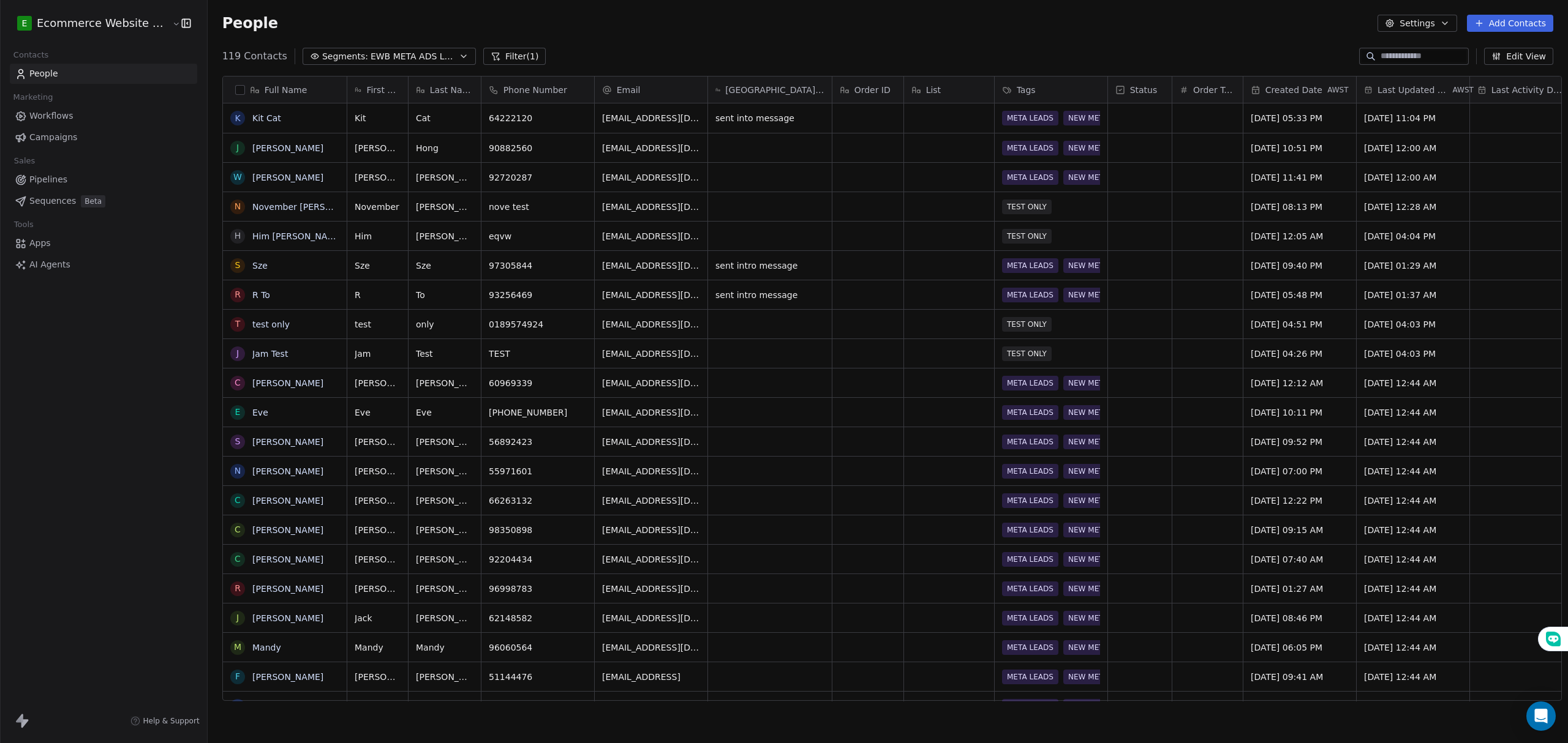
scroll to position [641, 1357]
click at [332, 149] on button "grid" at bounding box center [339, 146] width 15 height 15
click at [677, 145] on html "E Ecommerce Website Builder Contacts People Marketing Workflows Campaigns Sales…" at bounding box center [784, 371] width 1568 height 743
click at [758, 146] on icon "grid" at bounding box center [763, 146] width 10 height 10
click at [748, 144] on div "grid" at bounding box center [769, 148] width 123 height 29
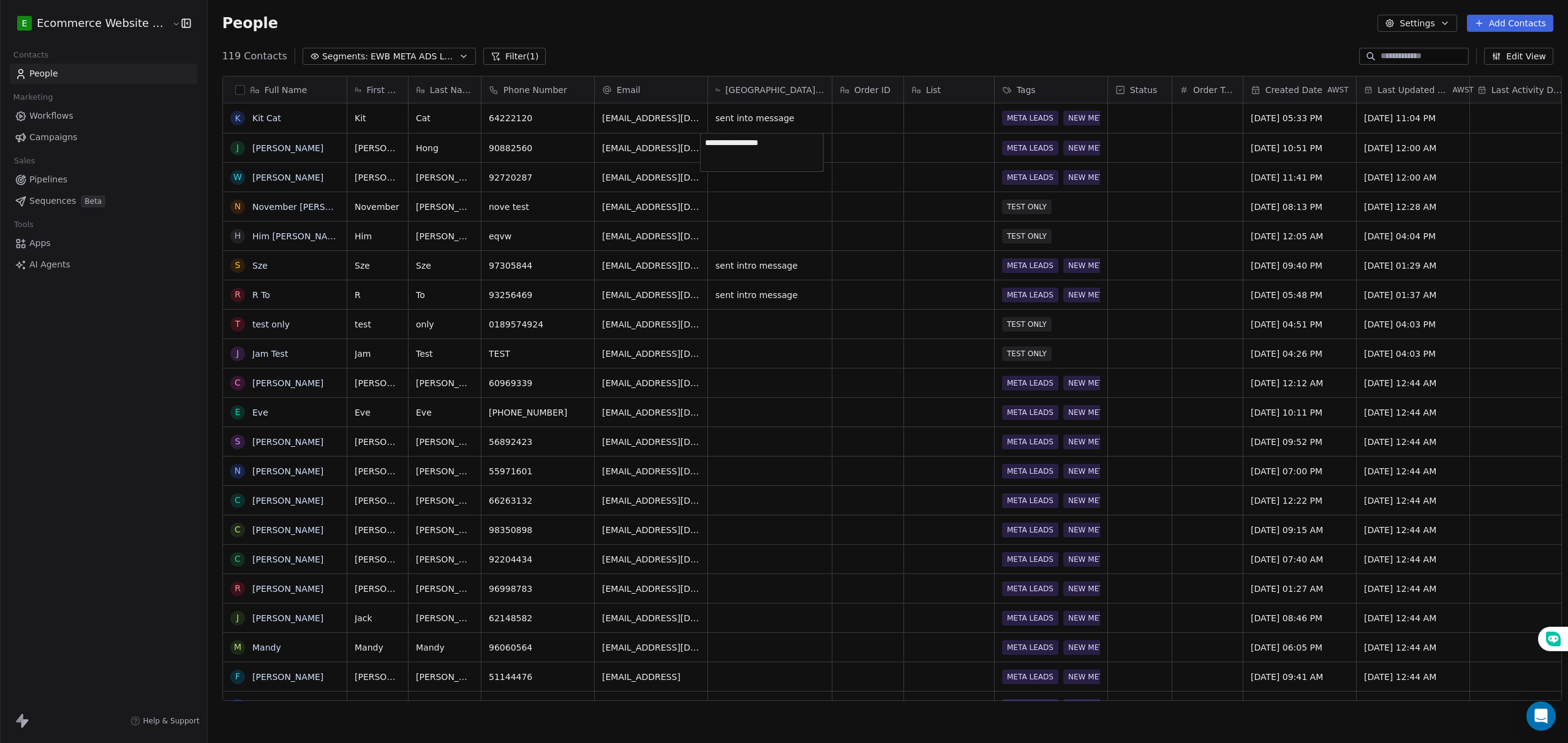
type textarea "**********"
click at [730, 202] on html "E Ecommerce Website Builder Contacts People Marketing Workflows Campaigns Sales…" at bounding box center [784, 371] width 1568 height 743
click at [574, 179] on icon "grid" at bounding box center [579, 176] width 10 height 10
click at [314, 169] on div "W [PERSON_NAME]" at bounding box center [288, 177] width 131 height 29
click at [335, 172] on icon "grid" at bounding box center [337, 174] width 6 height 6
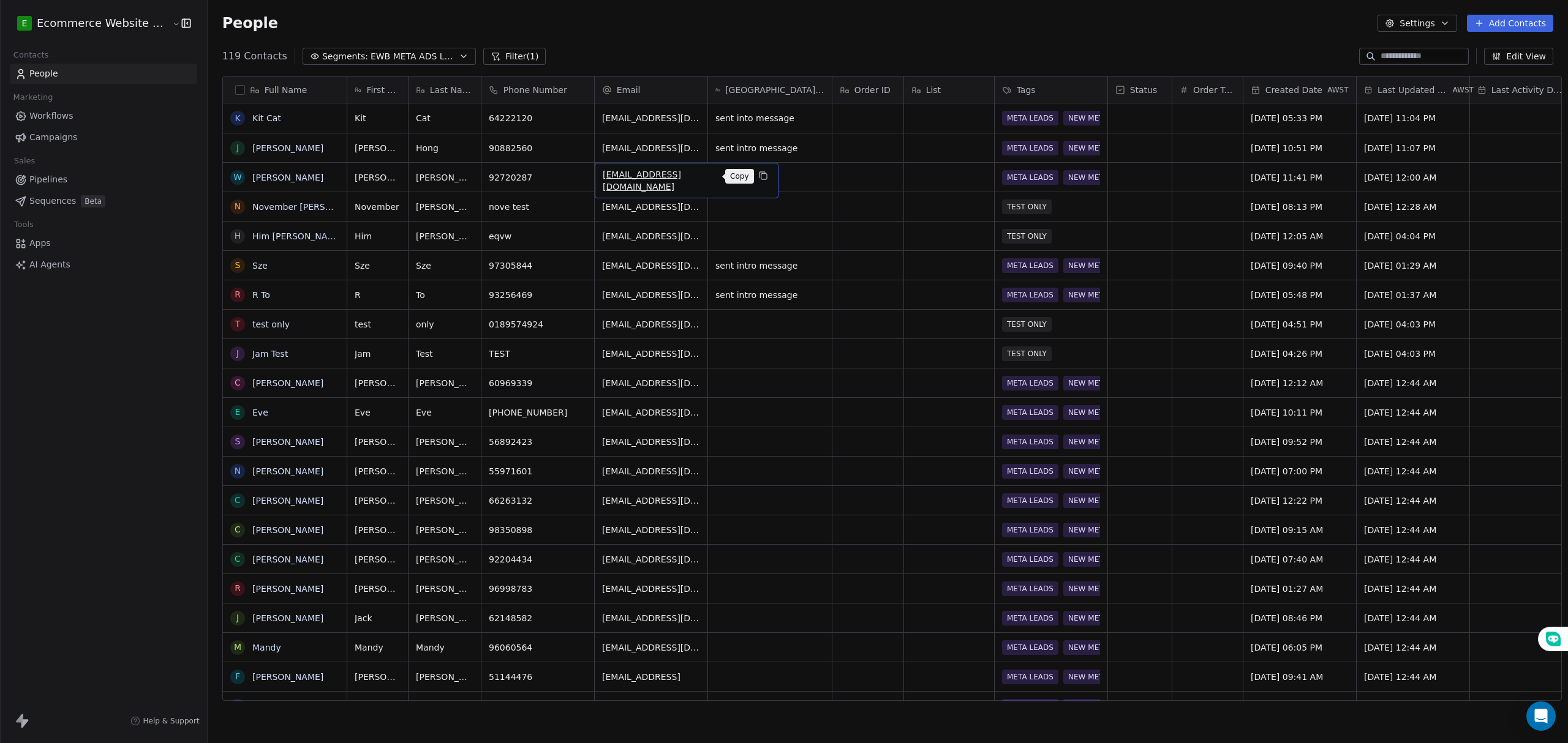
click at [755, 179] on button "grid" at bounding box center [763, 176] width 15 height 15
click at [1391, 57] on input at bounding box center [1423, 56] width 86 height 12
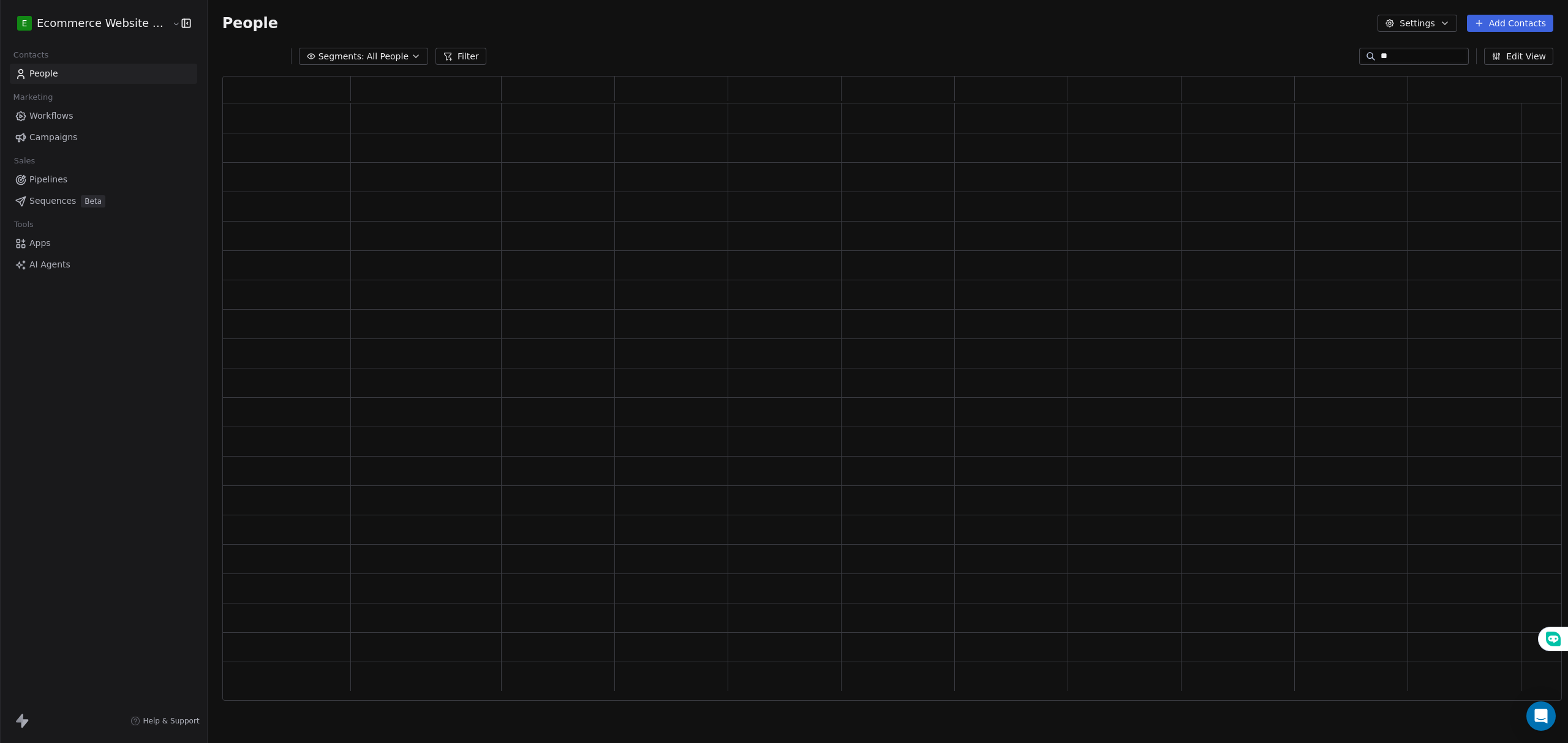
type input "*"
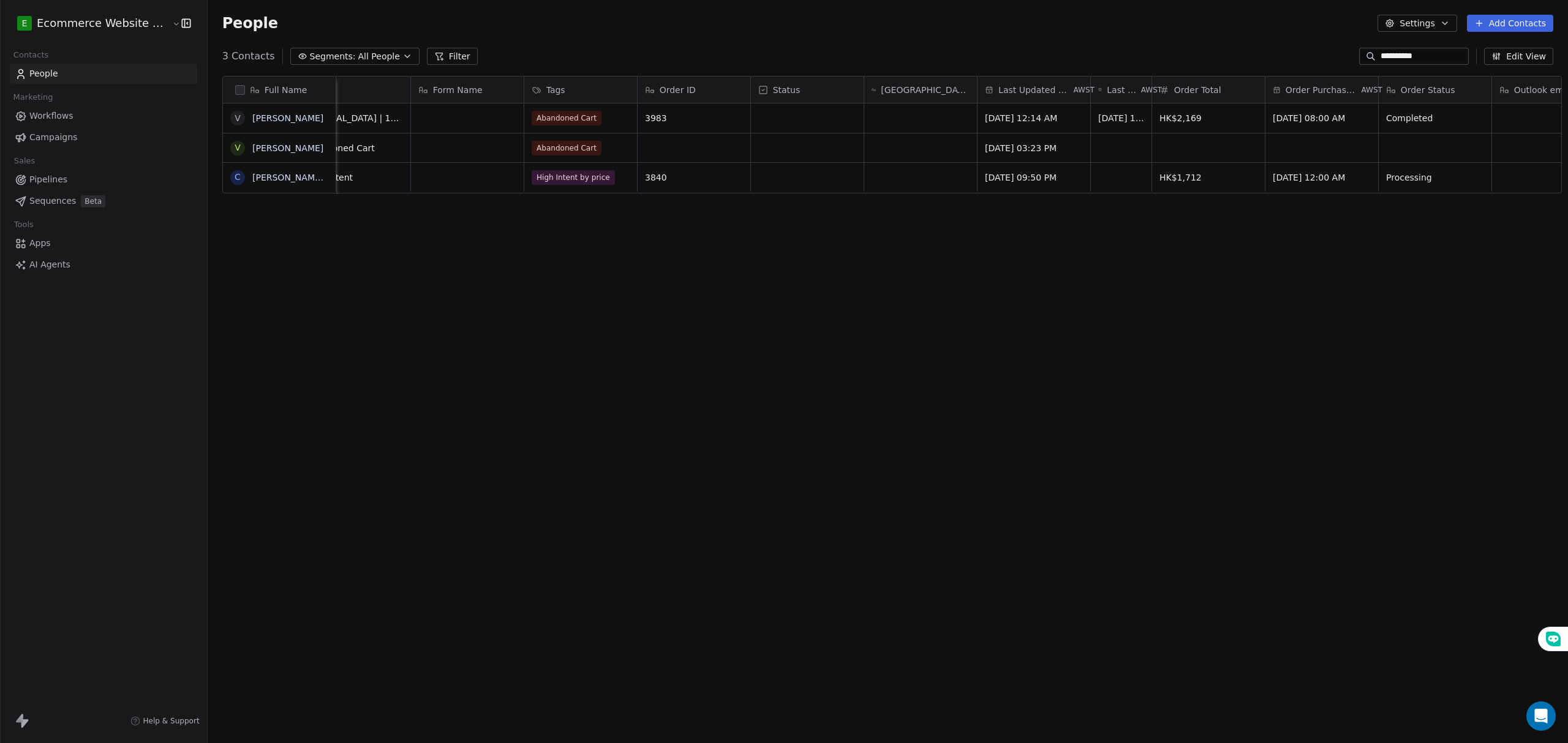
type input "**********"
click at [603, 114] on div "Abandoned Cart" at bounding box center [579, 118] width 113 height 29
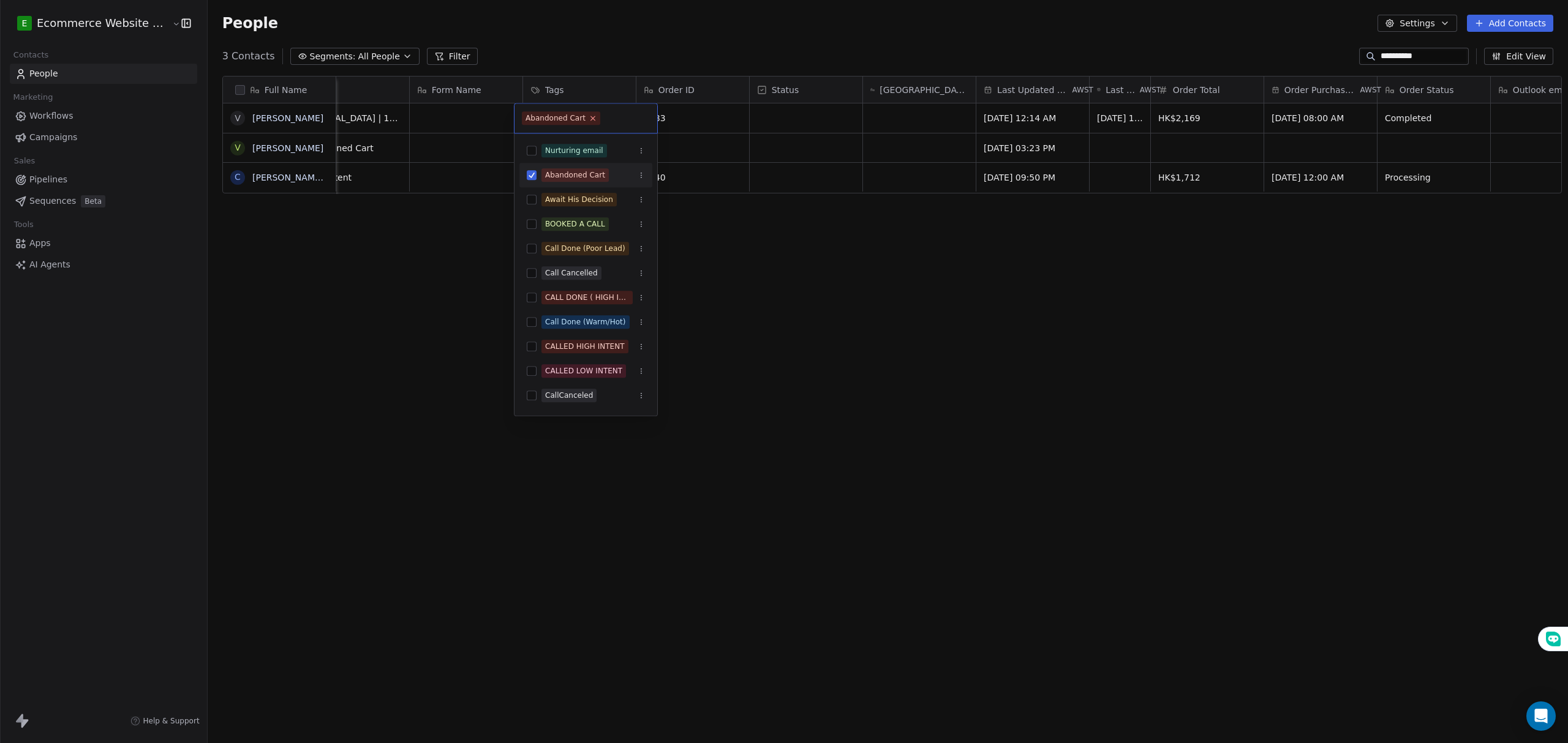
click at [591, 119] on icon at bounding box center [592, 118] width 4 height 4
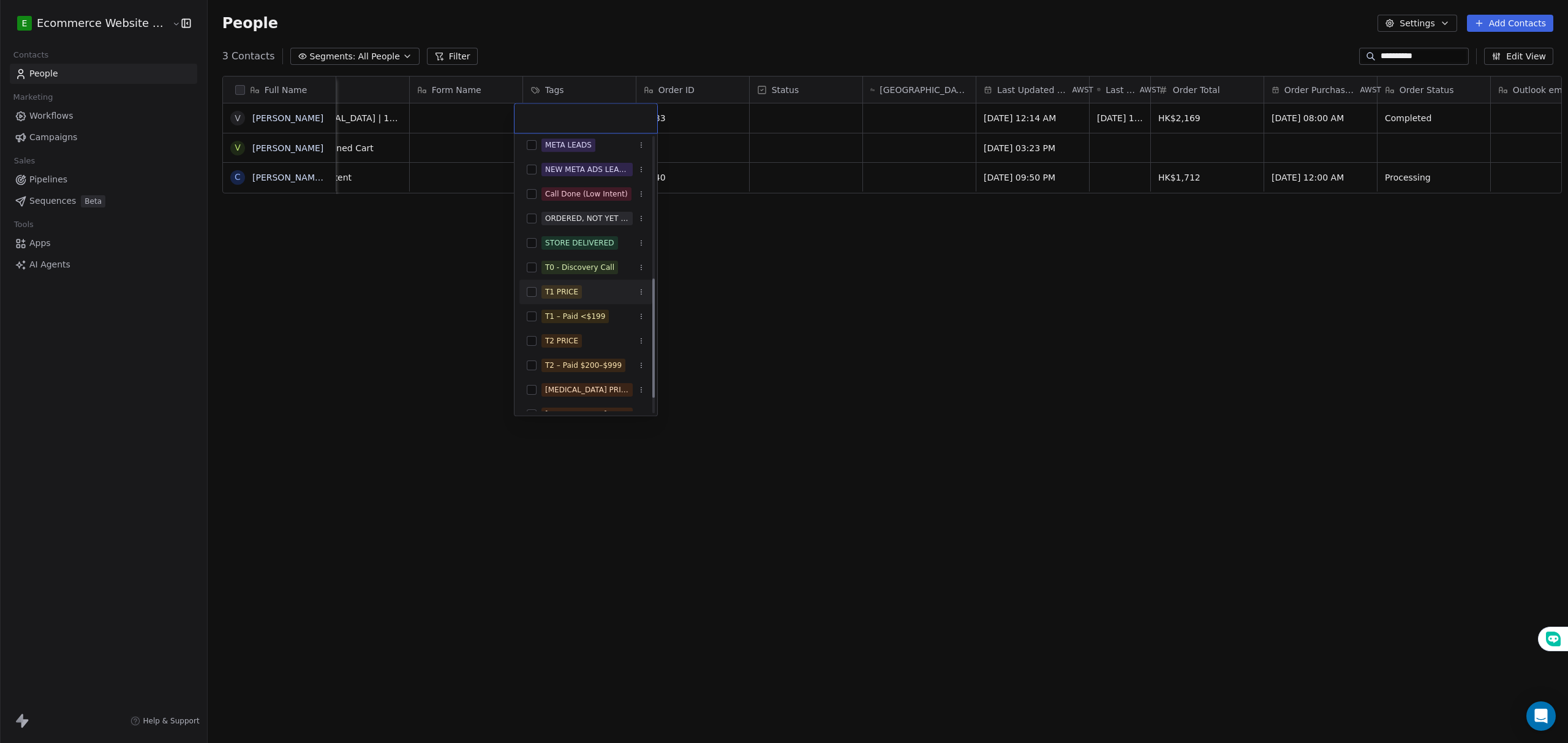
scroll to position [326, 0]
click at [532, 385] on button "Suggestions" at bounding box center [532, 387] width 10 height 10
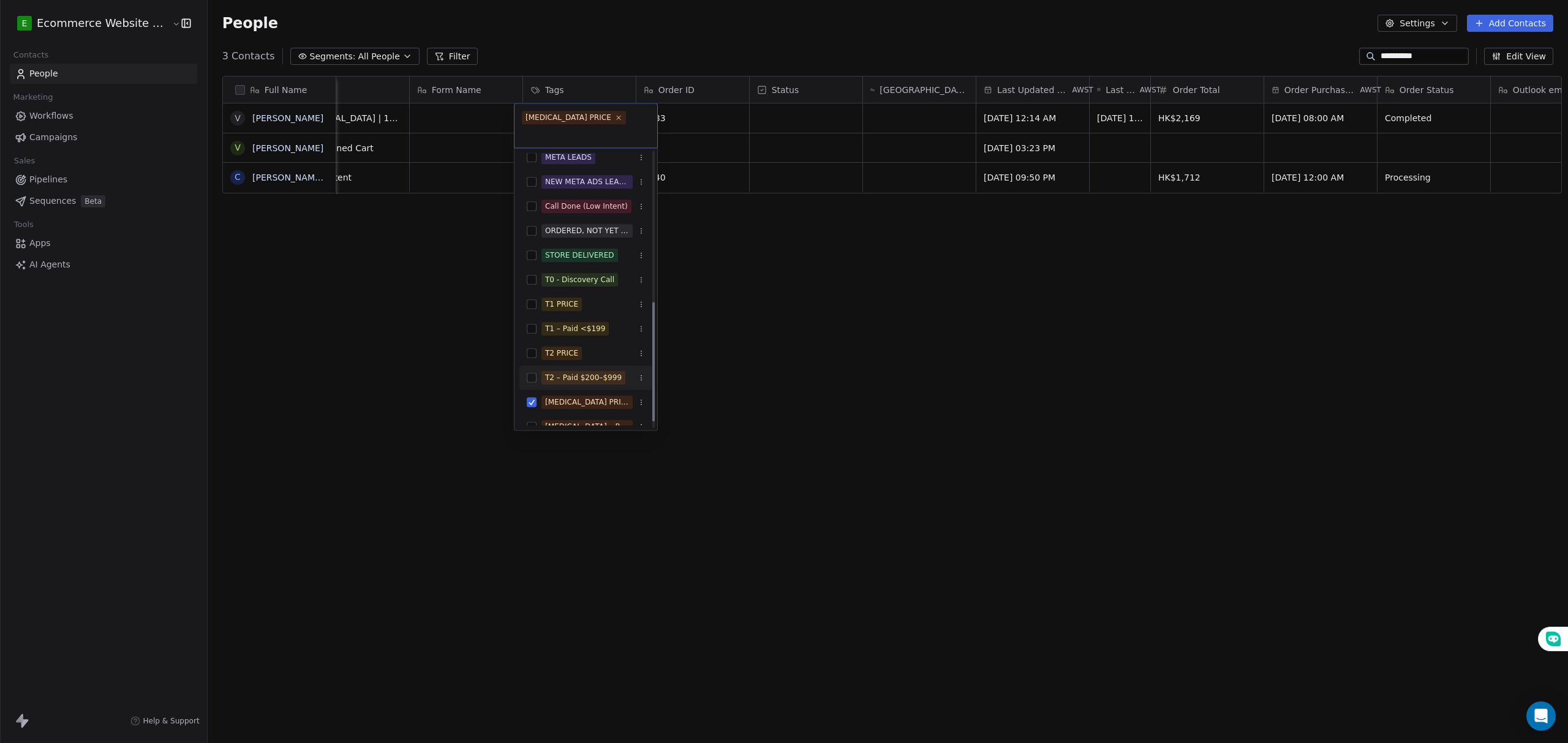
scroll to position [364, 0]
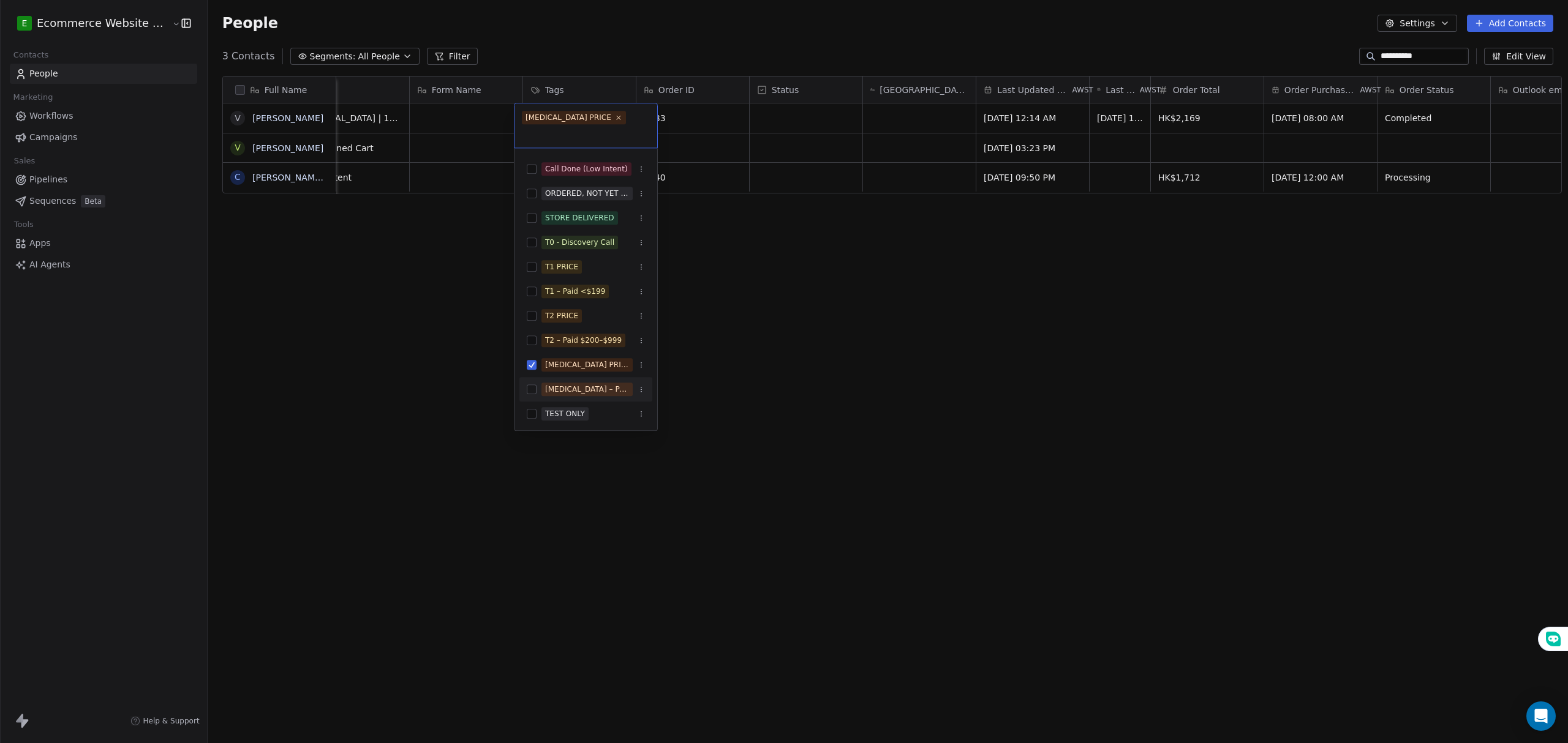
click at [533, 385] on button "Suggestions" at bounding box center [532, 390] width 10 height 10
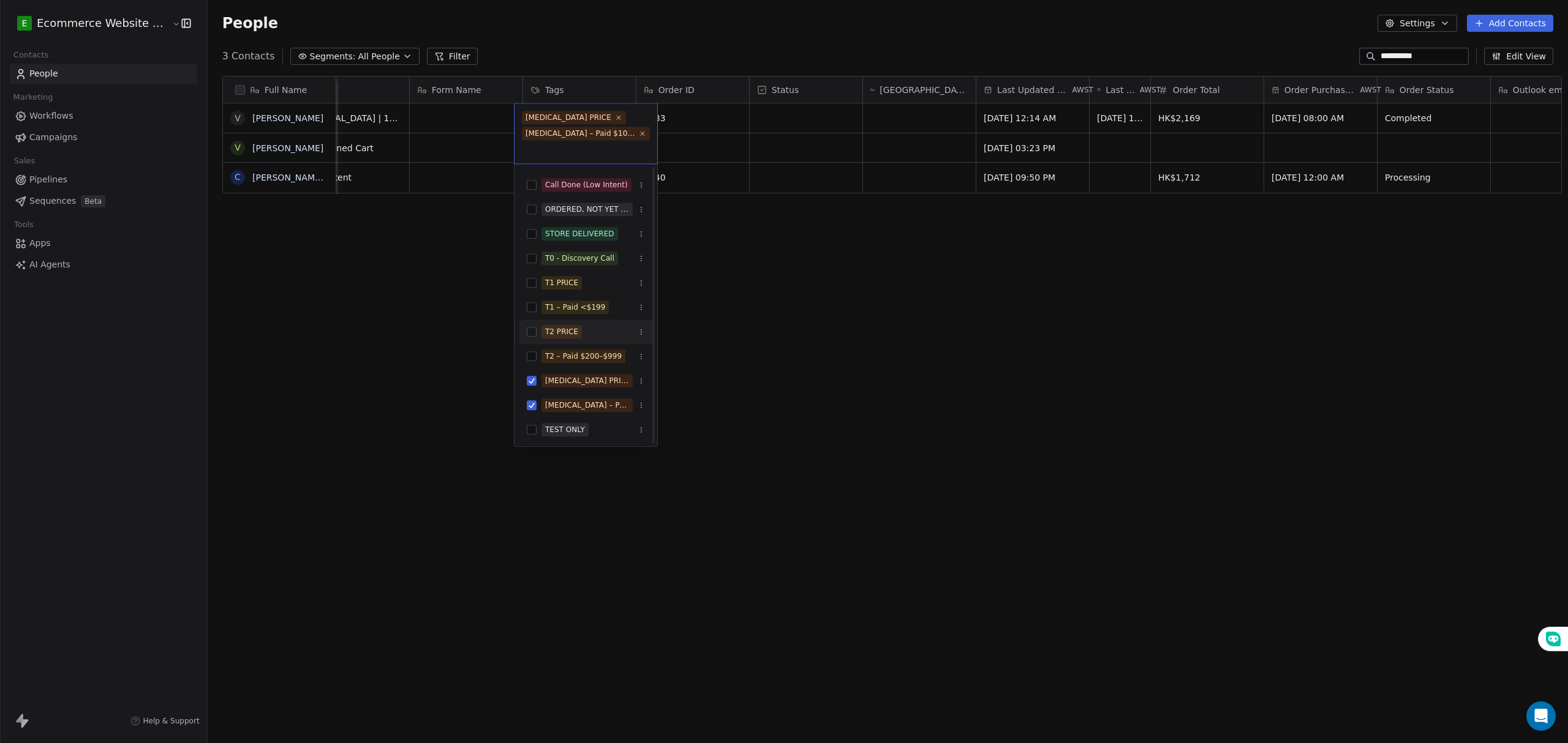
scroll to position [282, 0]
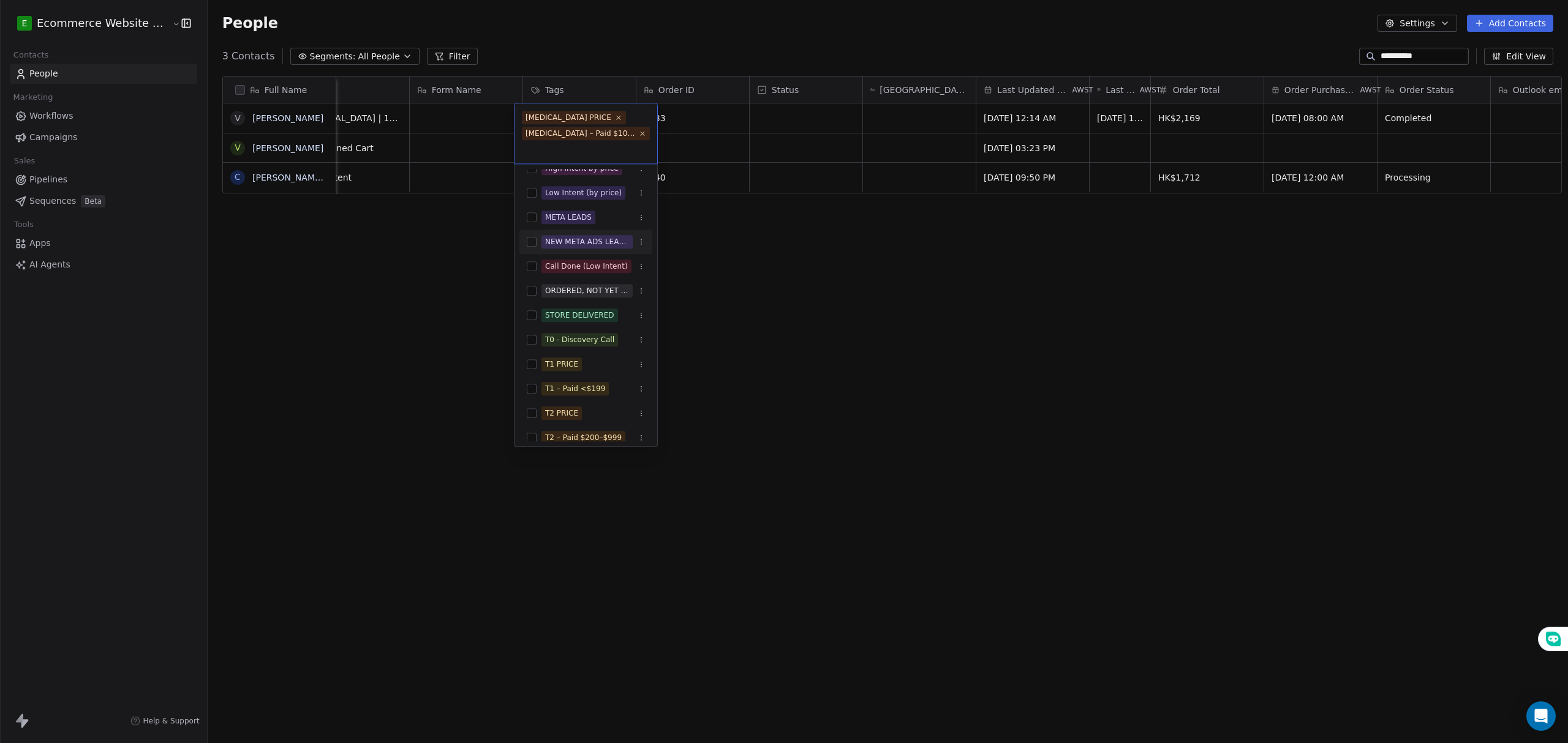
drag, startPoint x: 773, startPoint y: 382, endPoint x: 771, endPoint y: 372, distance: 10.2
click at [773, 383] on html "**********" at bounding box center [784, 371] width 1568 height 743
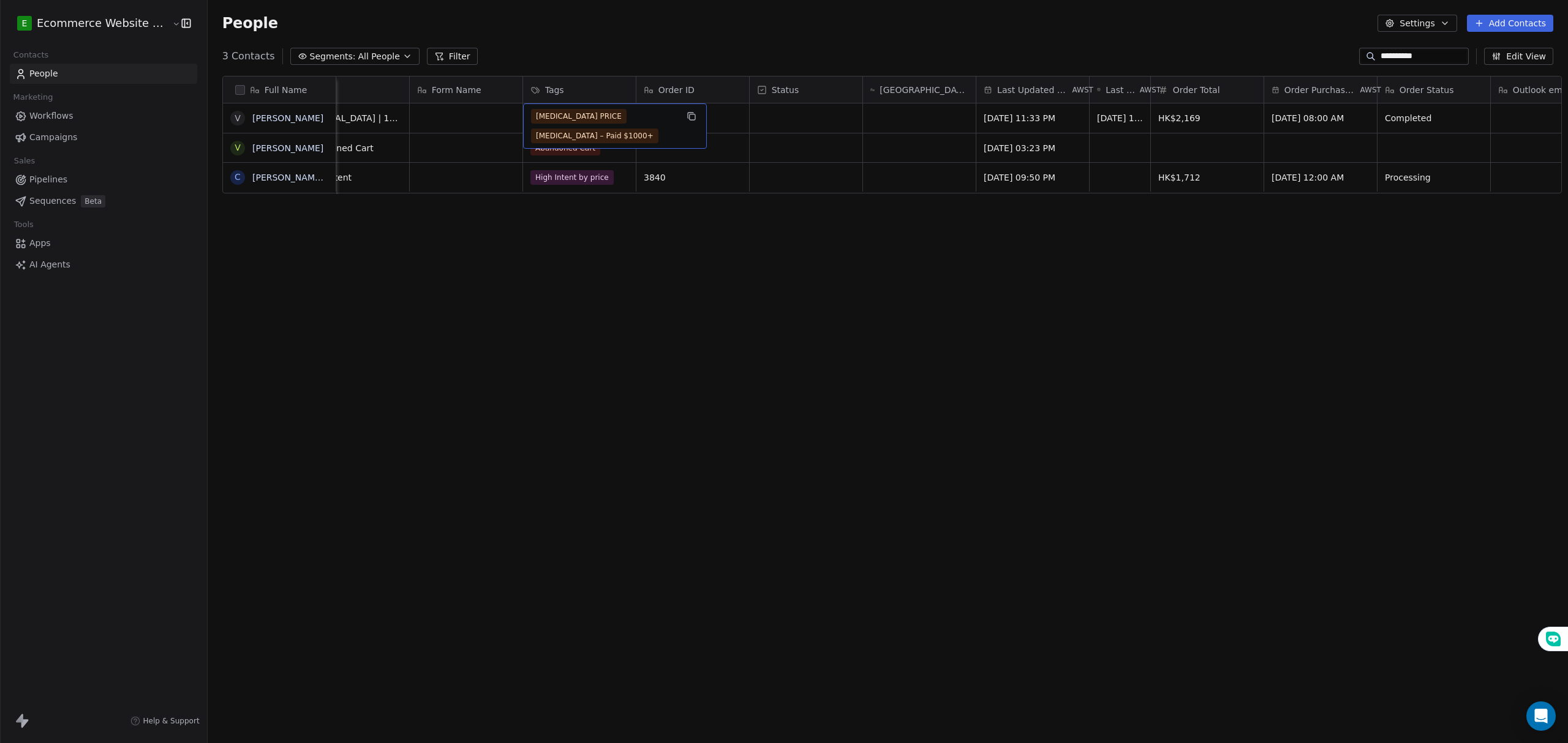
click at [608, 127] on div "[MEDICAL_DATA] PRICE [MEDICAL_DATA] – Paid $1000+" at bounding box center [615, 126] width 184 height 45
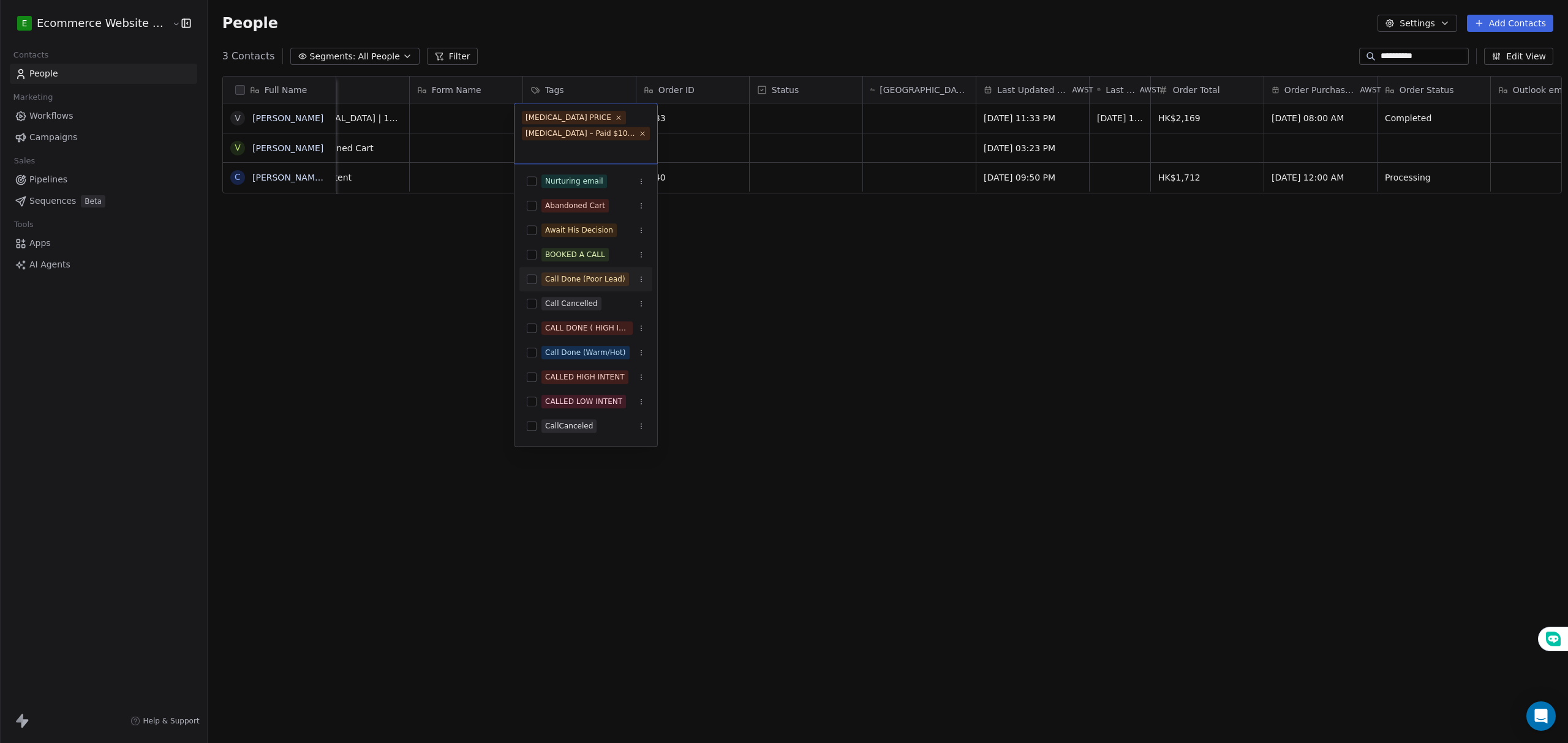
drag, startPoint x: 721, startPoint y: 270, endPoint x: 782, endPoint y: 223, distance: 77.0
click at [721, 270] on html "**********" at bounding box center [784, 371] width 1568 height 743
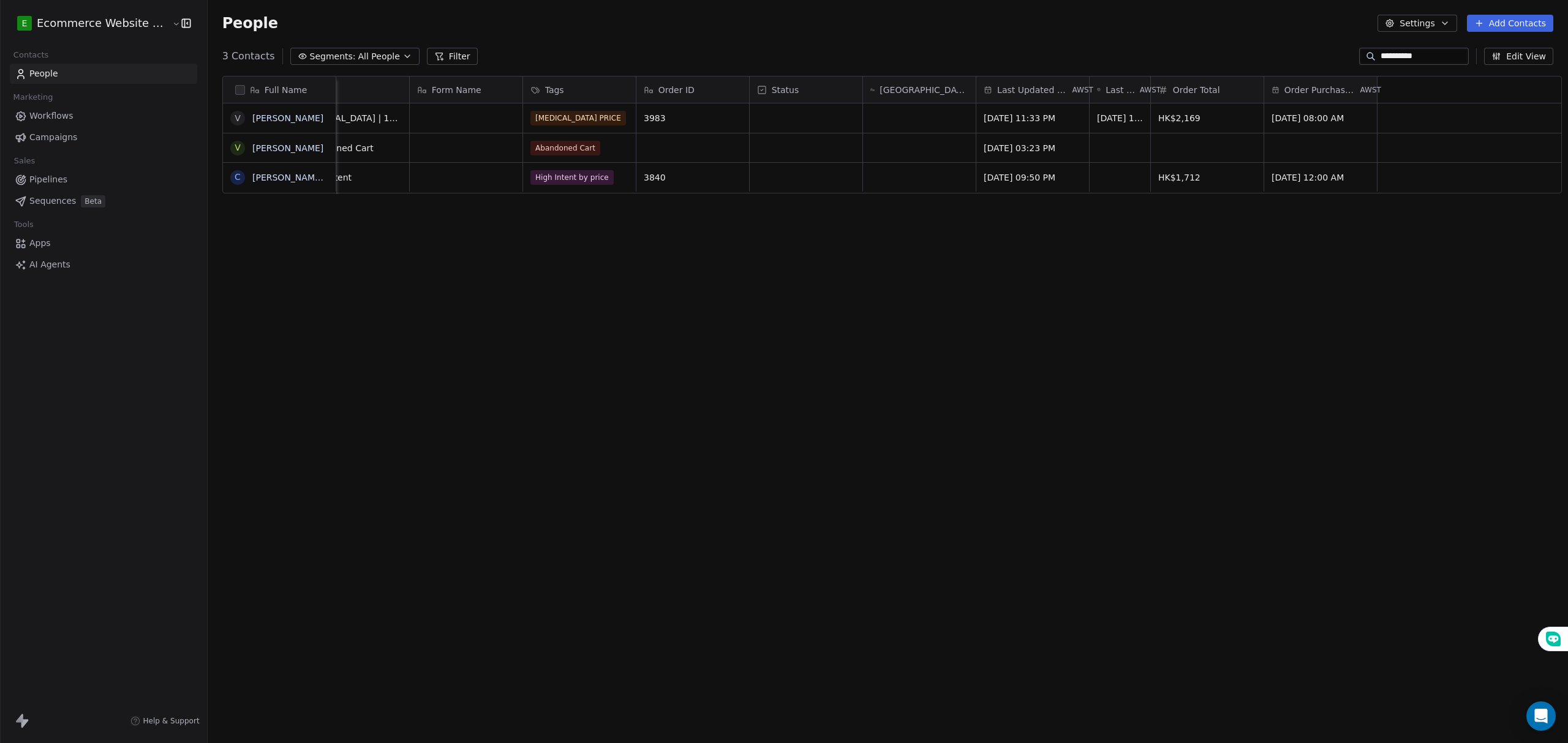
scroll to position [0, 0]
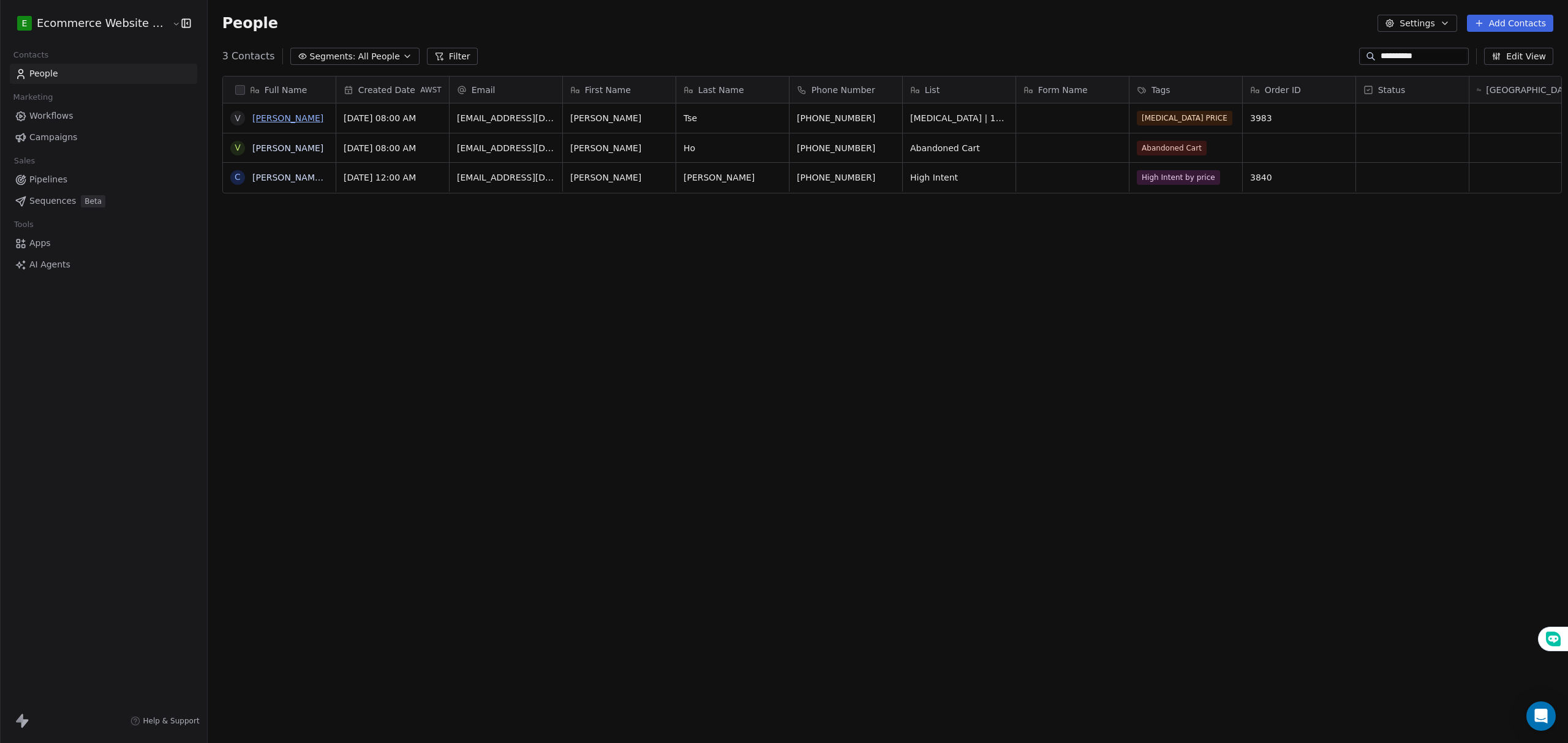
click at [270, 115] on link "[PERSON_NAME]" at bounding box center [288, 118] width 71 height 10
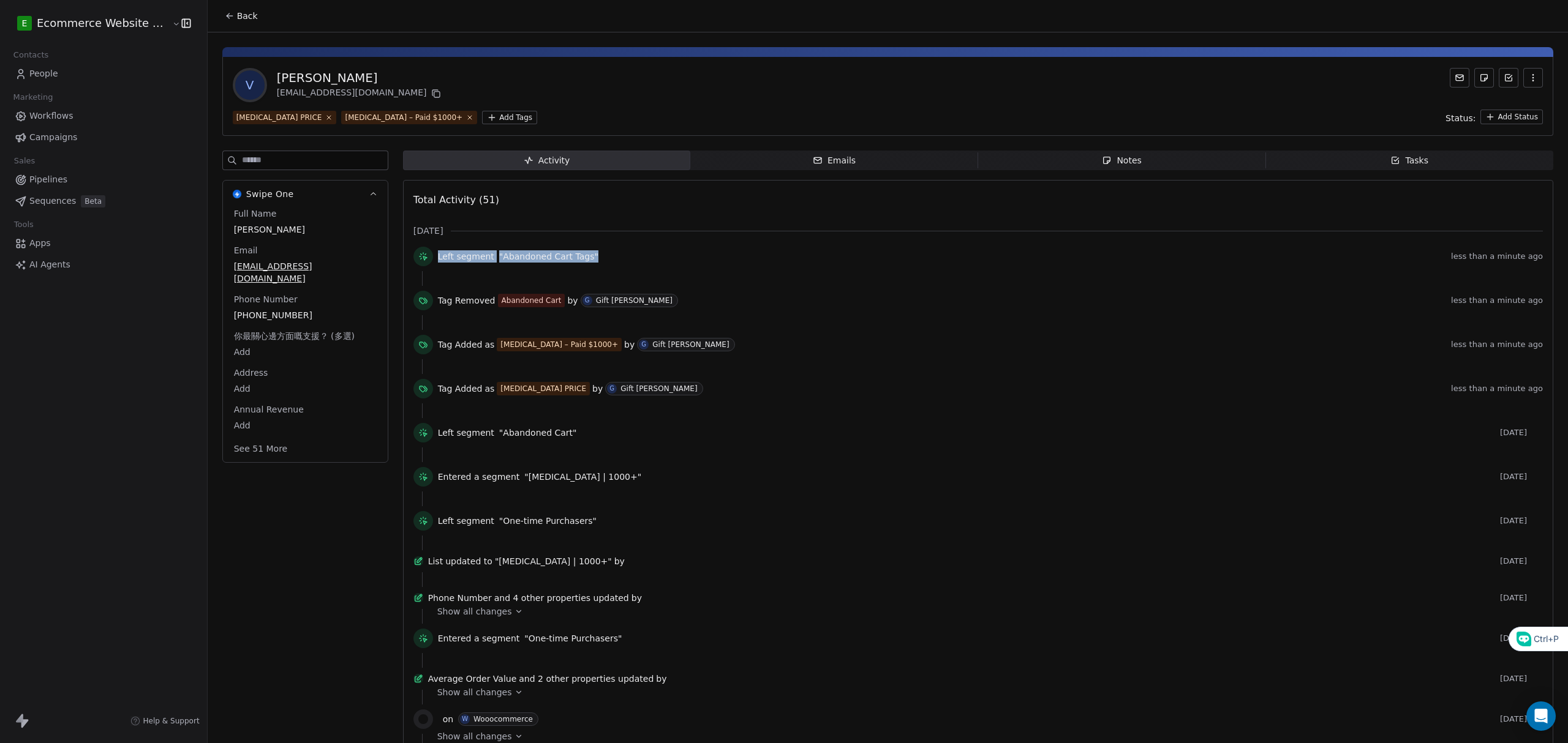
drag, startPoint x: 583, startPoint y: 253, endPoint x: 421, endPoint y: 253, distance: 162.0
click at [421, 253] on div "Left segment "Abandoned Cart Tags" less than a minute ago" at bounding box center [977, 259] width 1129 height 24
click at [601, 258] on div "Left segment "Abandoned Cart Tags"" at bounding box center [942, 256] width 1008 height 12
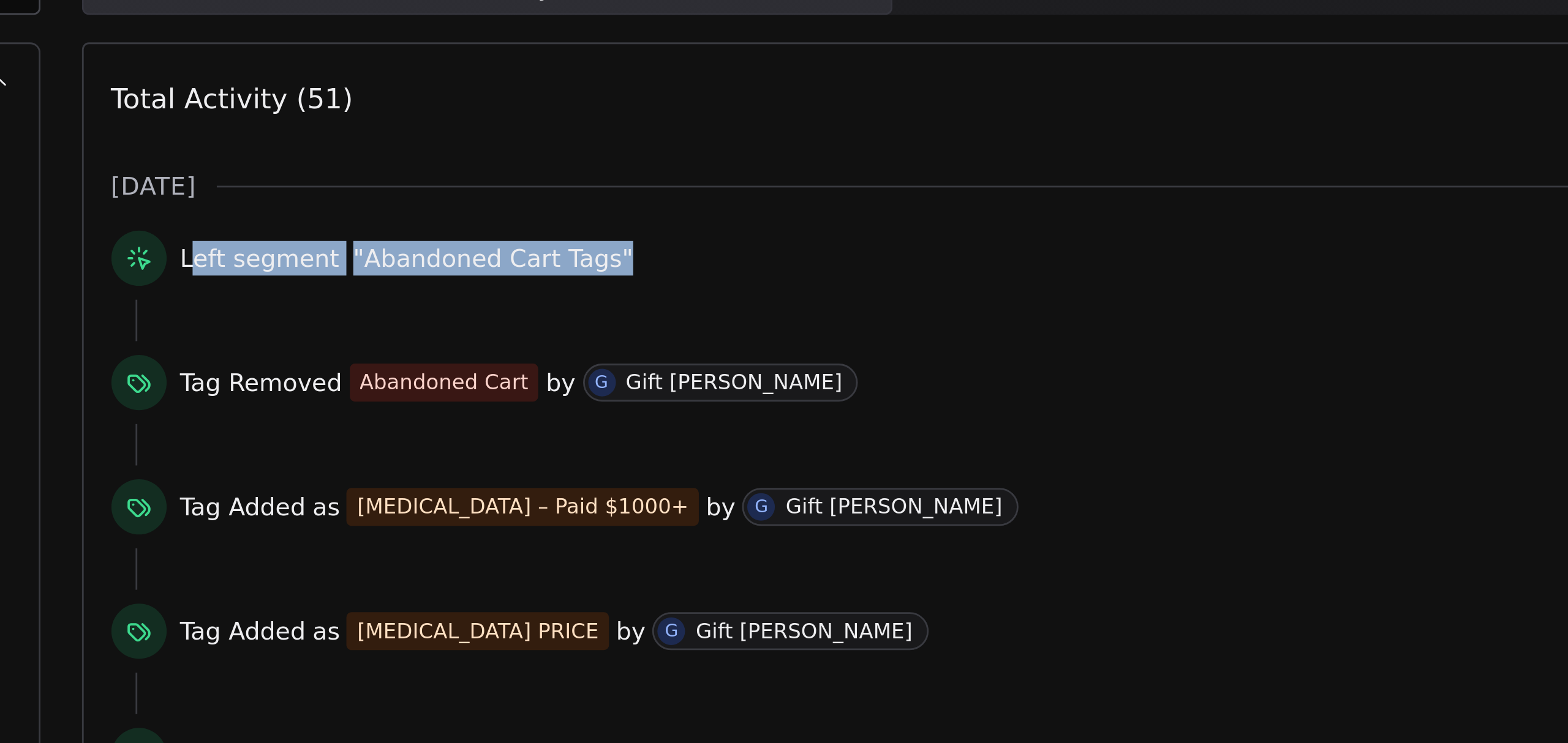
drag, startPoint x: 585, startPoint y: 256, endPoint x: 433, endPoint y: 255, distance: 152.0
click at [438, 255] on div "Left segment "Abandoned Cart Tags"" at bounding box center [942, 256] width 1008 height 12
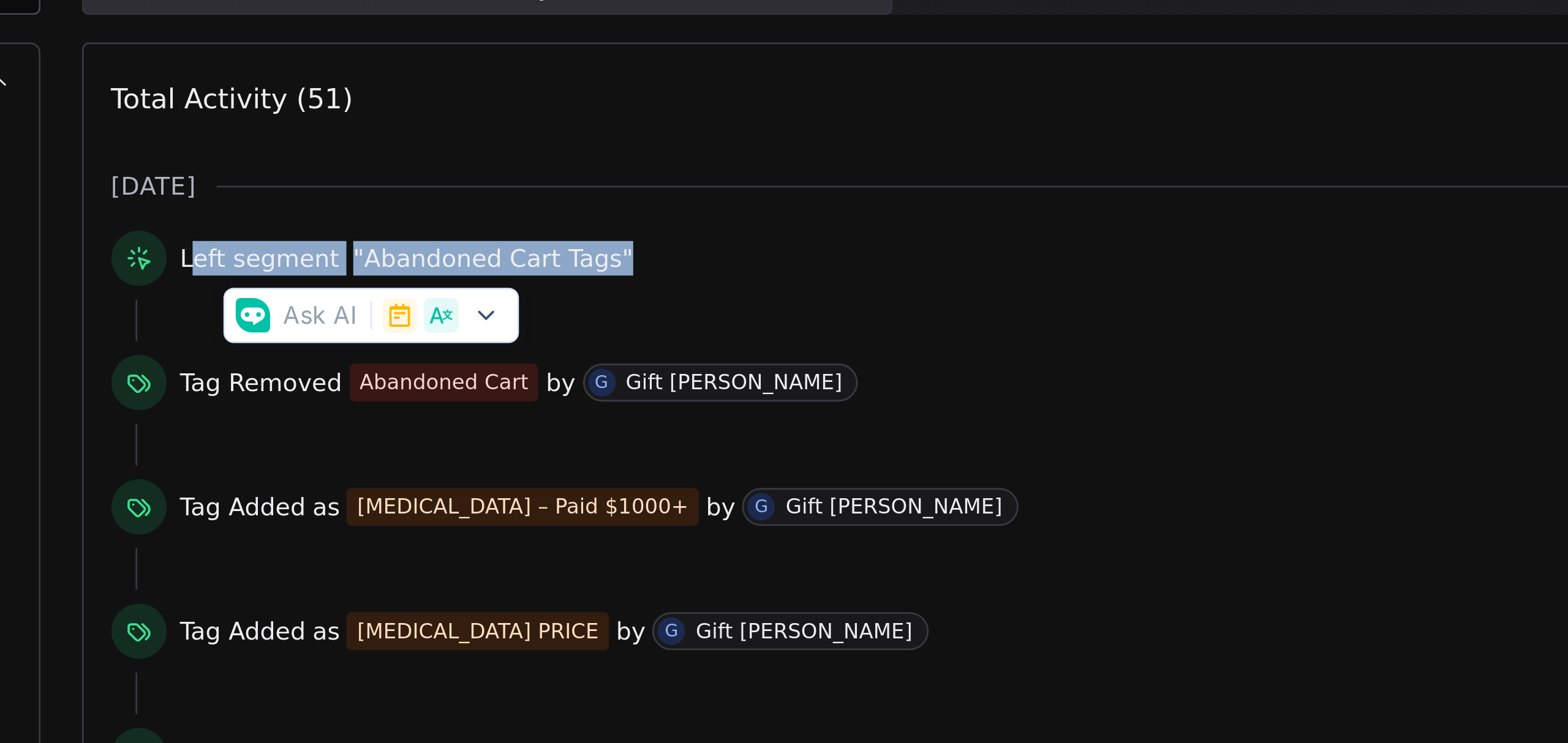
click at [653, 244] on div "[DATE] Left segment "Abandoned Cart Tags" less than a minute ago Tag Removed Ab…" at bounding box center [977, 715] width 1129 height 979
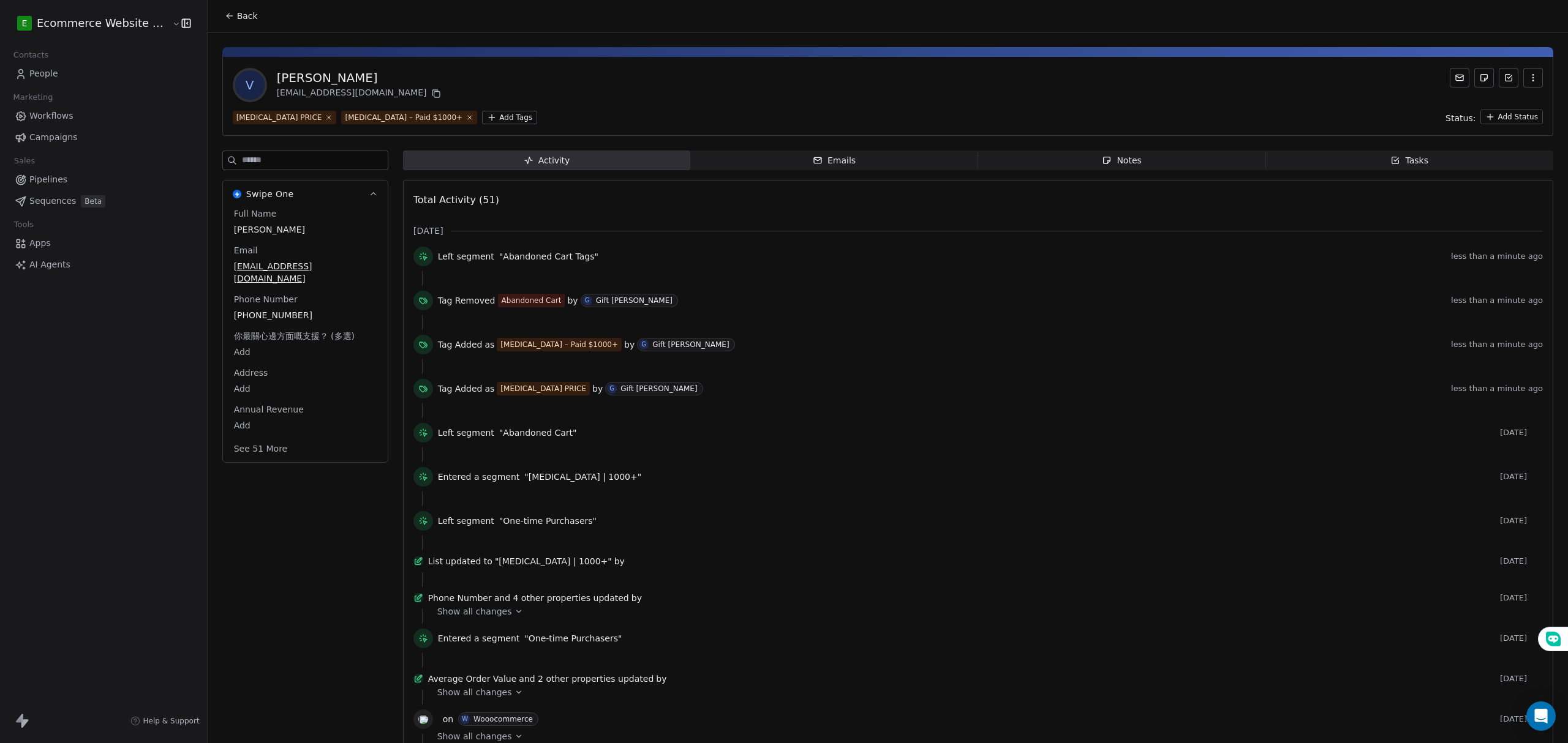
click at [840, 157] on div "Emails" at bounding box center [834, 161] width 43 height 13
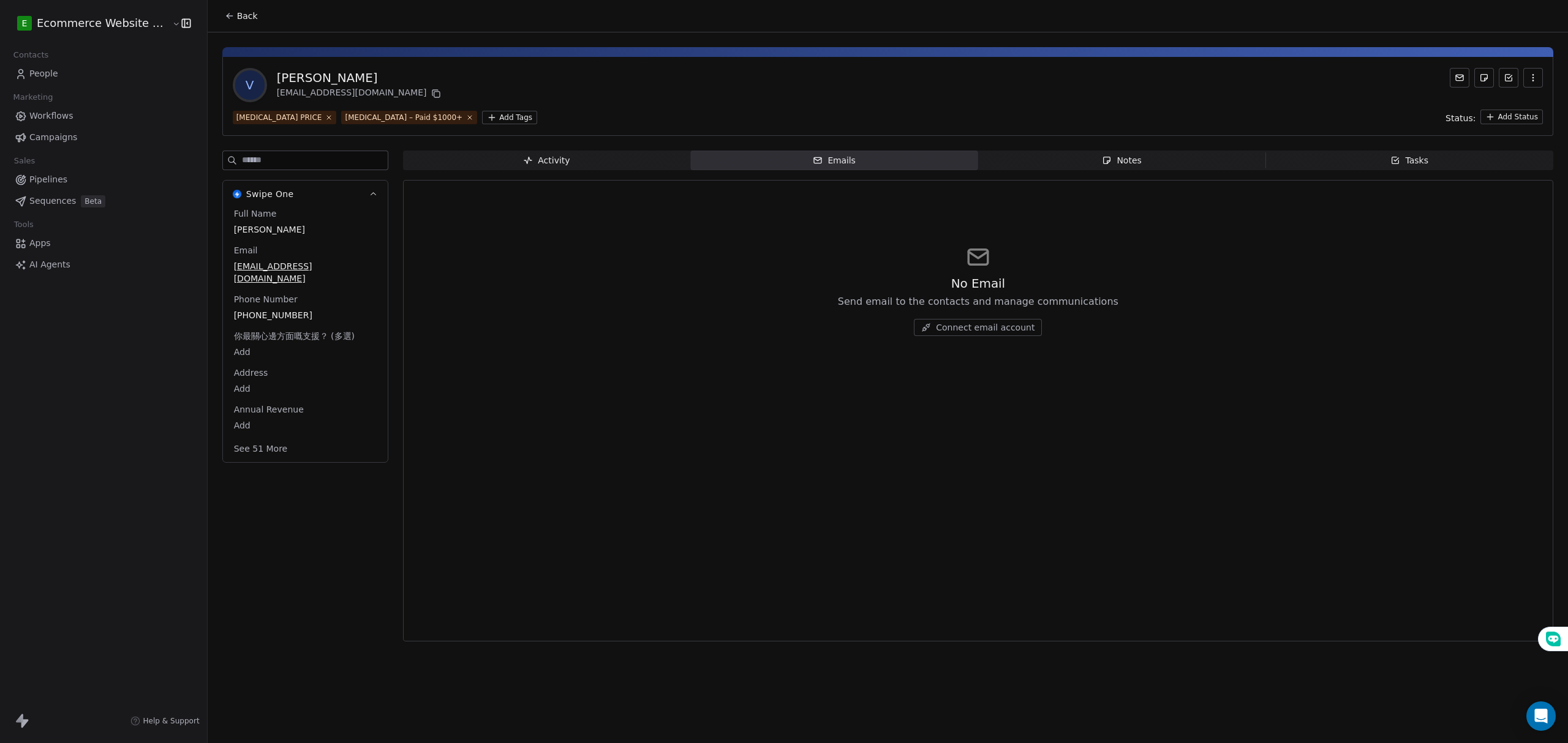
click at [1078, 162] on span "Notes Notes" at bounding box center [1122, 161] width 288 height 19
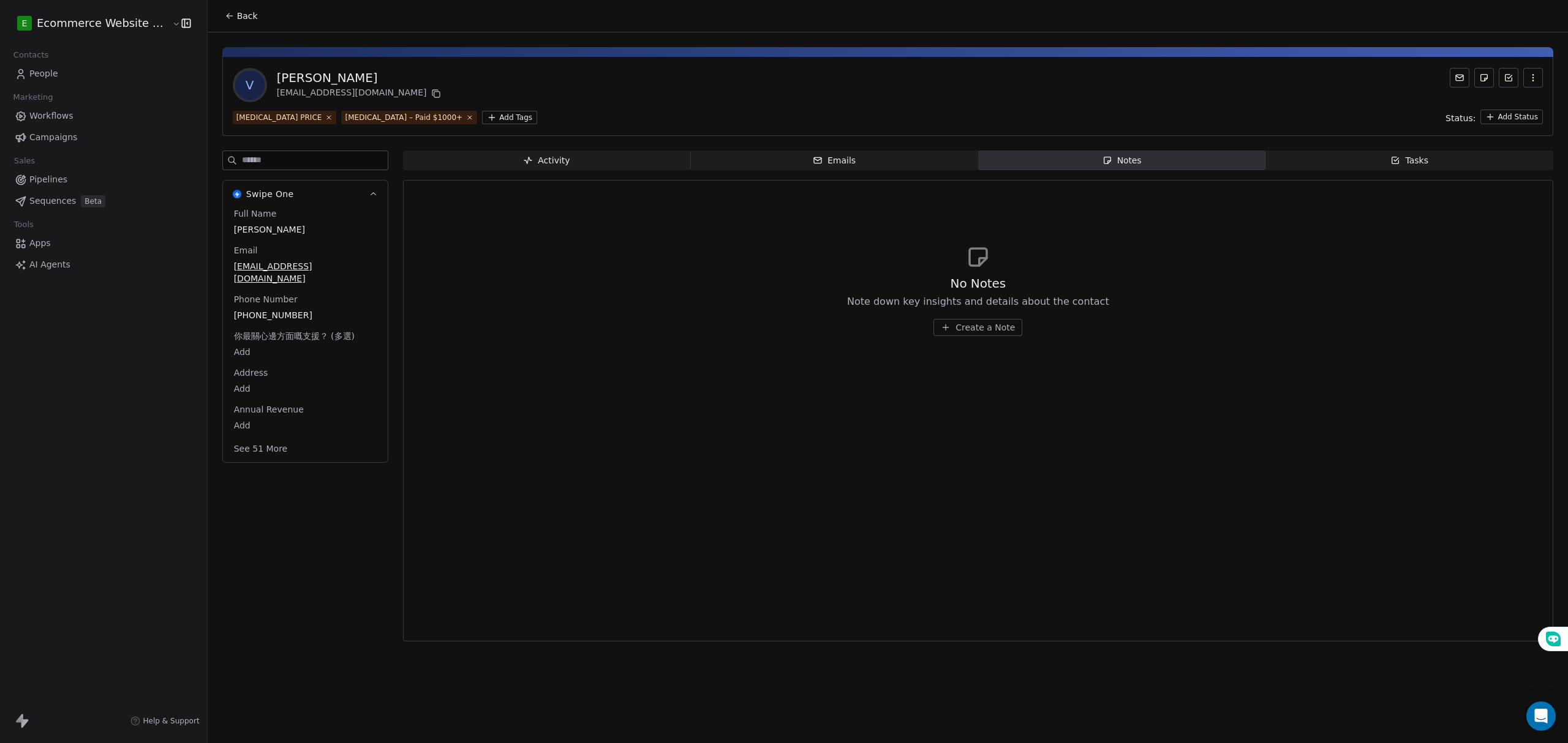
click at [982, 326] on span "Create a Note" at bounding box center [985, 327] width 60 height 12
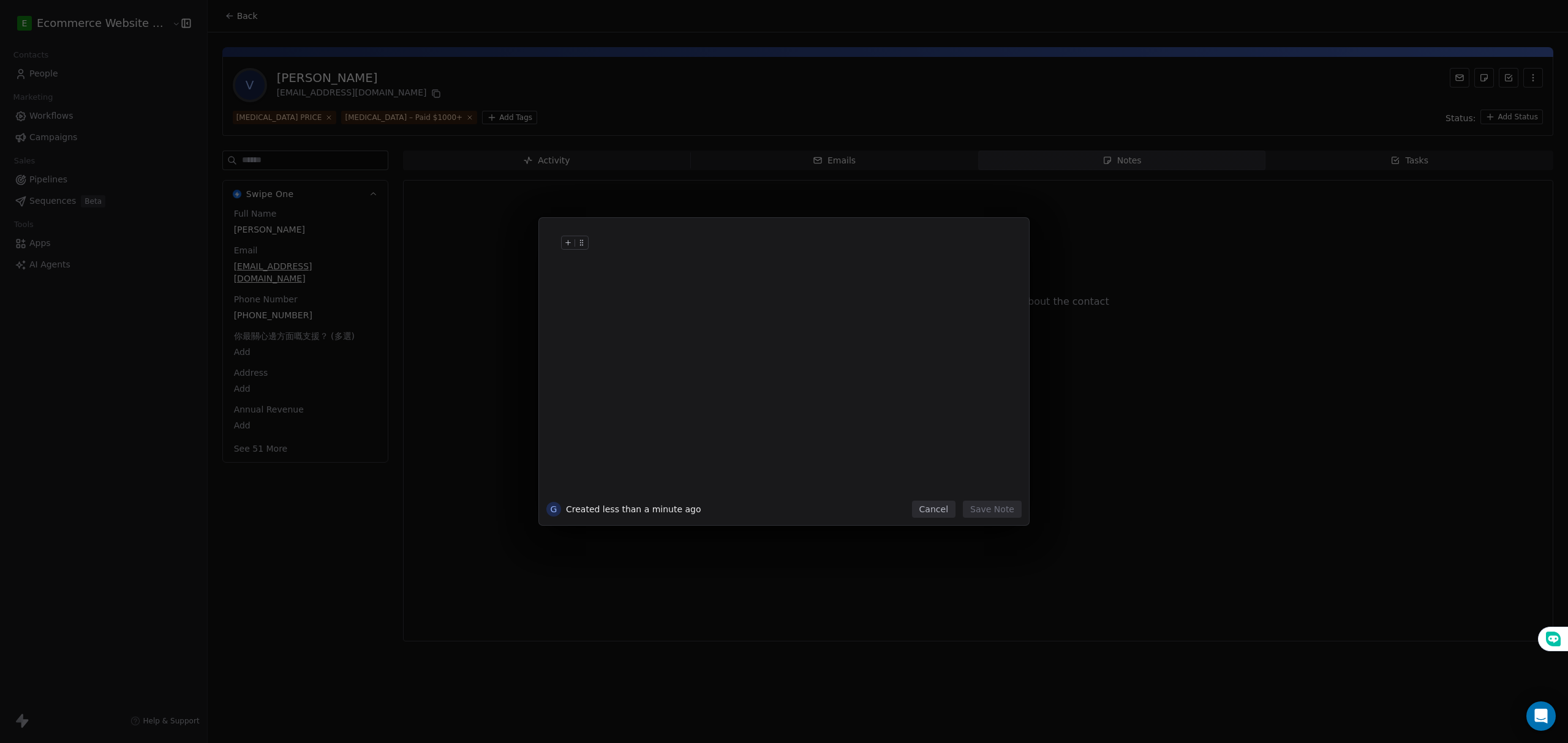
click at [706, 253] on div at bounding box center [802, 255] width 419 height 29
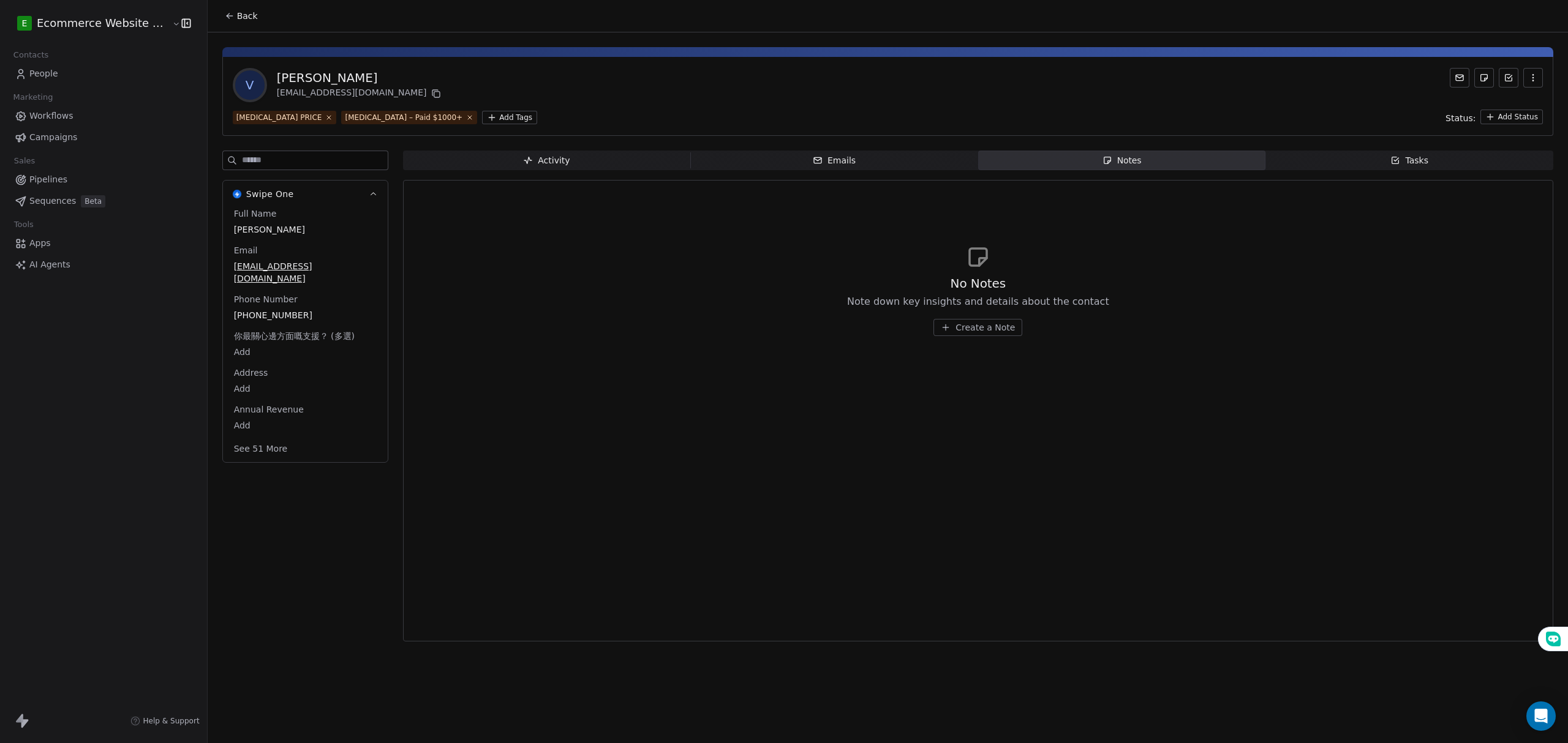
click at [1384, 157] on span "Tasks Tasks" at bounding box center [1409, 161] width 288 height 19
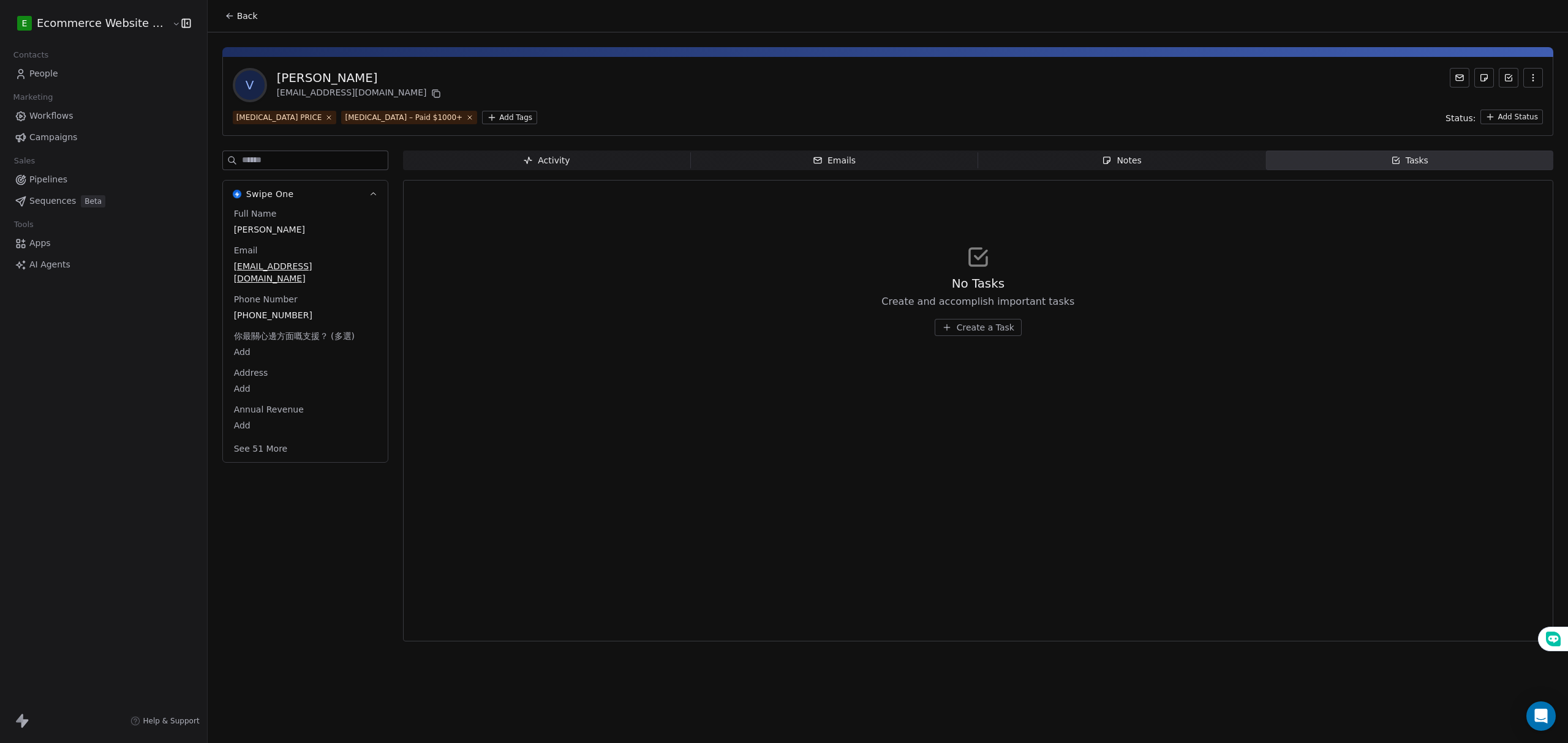
click at [983, 326] on span "Create a Task" at bounding box center [985, 327] width 57 height 12
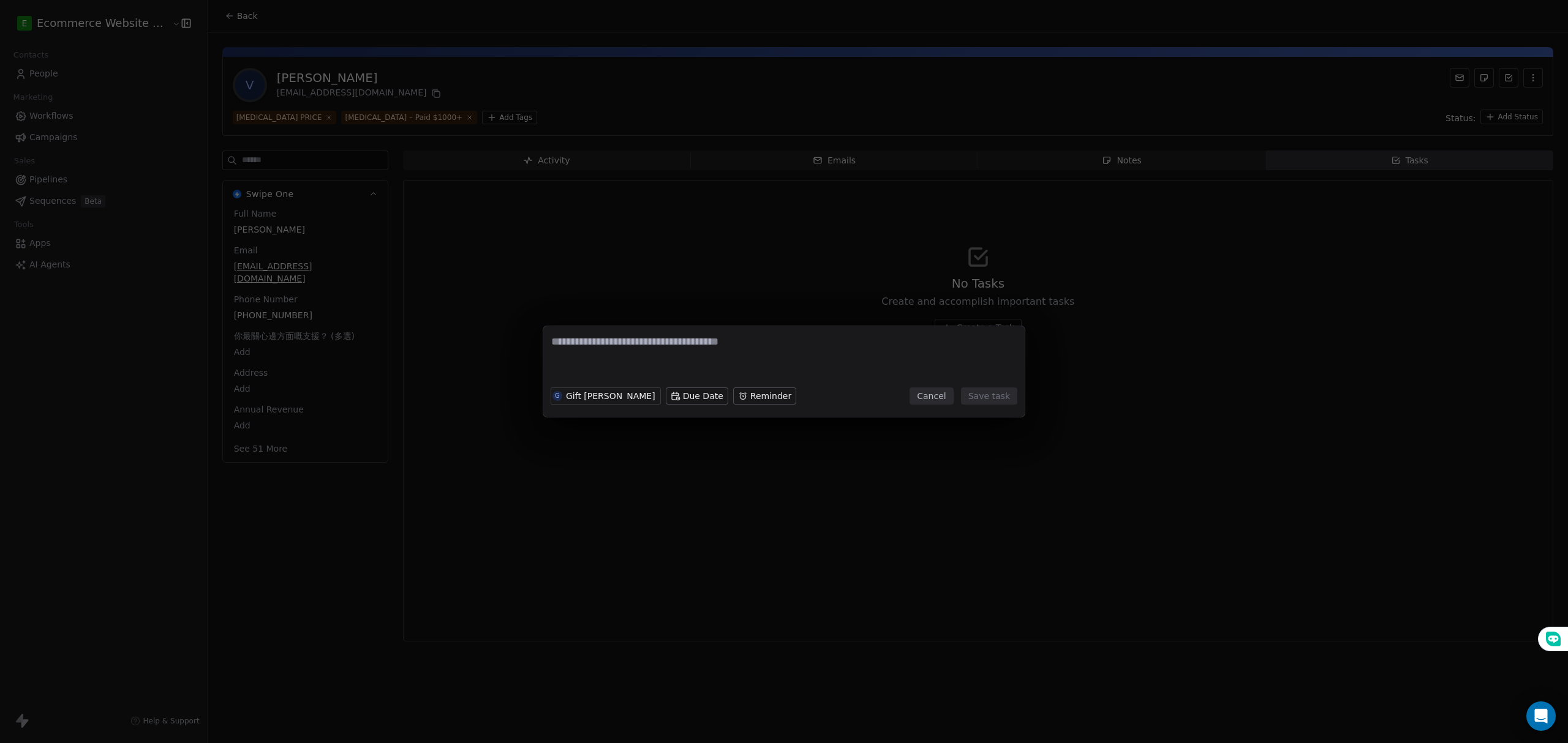
click at [651, 349] on textarea at bounding box center [784, 357] width 466 height 48
click at [596, 405] on div "G Gift Labarda Due Date Reminder" at bounding box center [673, 395] width 245 height 27
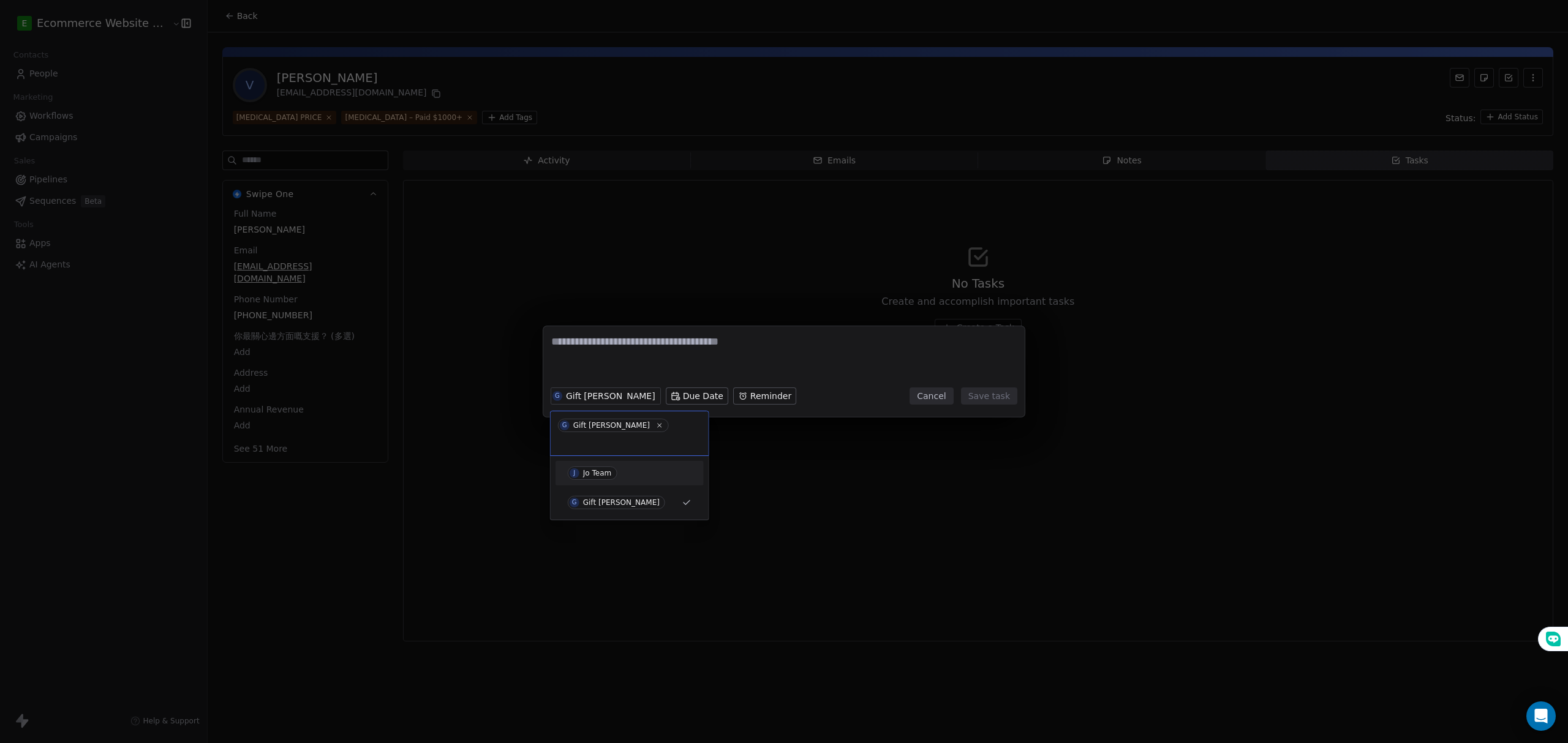
click at [605, 463] on div "J Jo Team" at bounding box center [629, 473] width 139 height 19
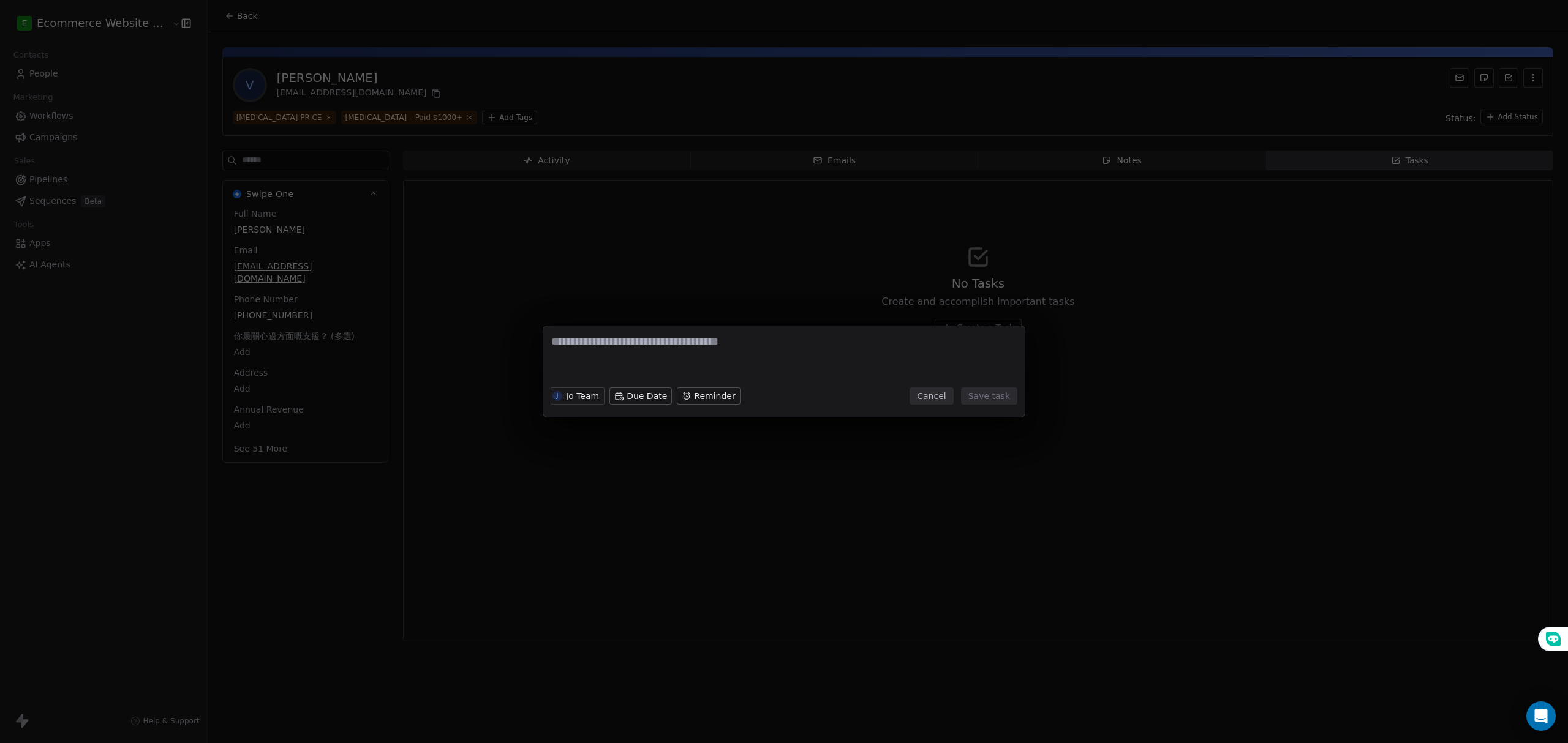
click at [621, 347] on textarea at bounding box center [784, 357] width 466 height 48
type textarea "**********"
click at [972, 392] on button "Save task" at bounding box center [989, 395] width 56 height 17
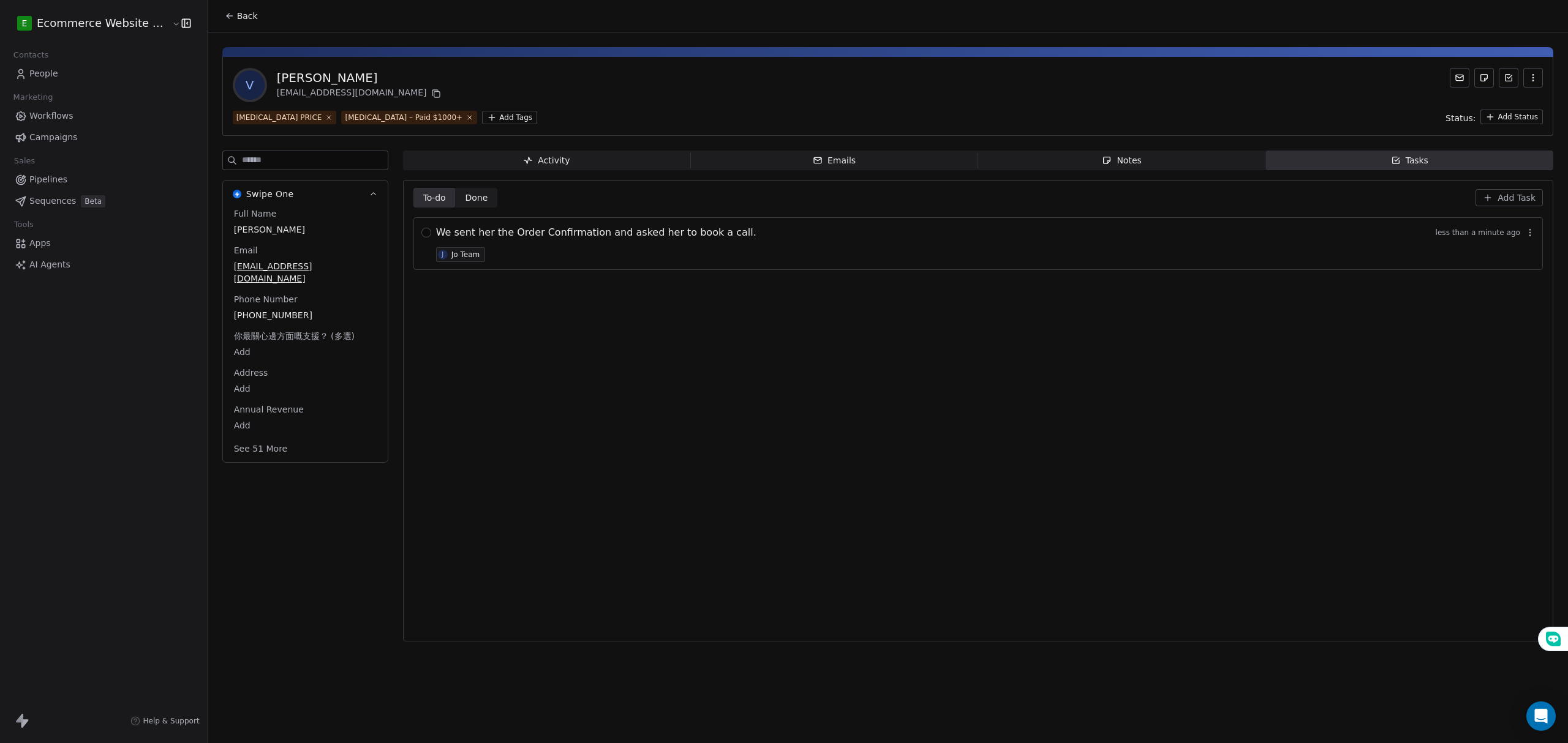
drag, startPoint x: 817, startPoint y: 383, endPoint x: 989, endPoint y: 349, distance: 175.3
click at [816, 382] on div "To-do To-do Done Done Add Task We sent her the Order Confirmation and asked her…" at bounding box center [977, 411] width 1129 height 445
click at [421, 235] on button "button" at bounding box center [426, 232] width 10 height 10
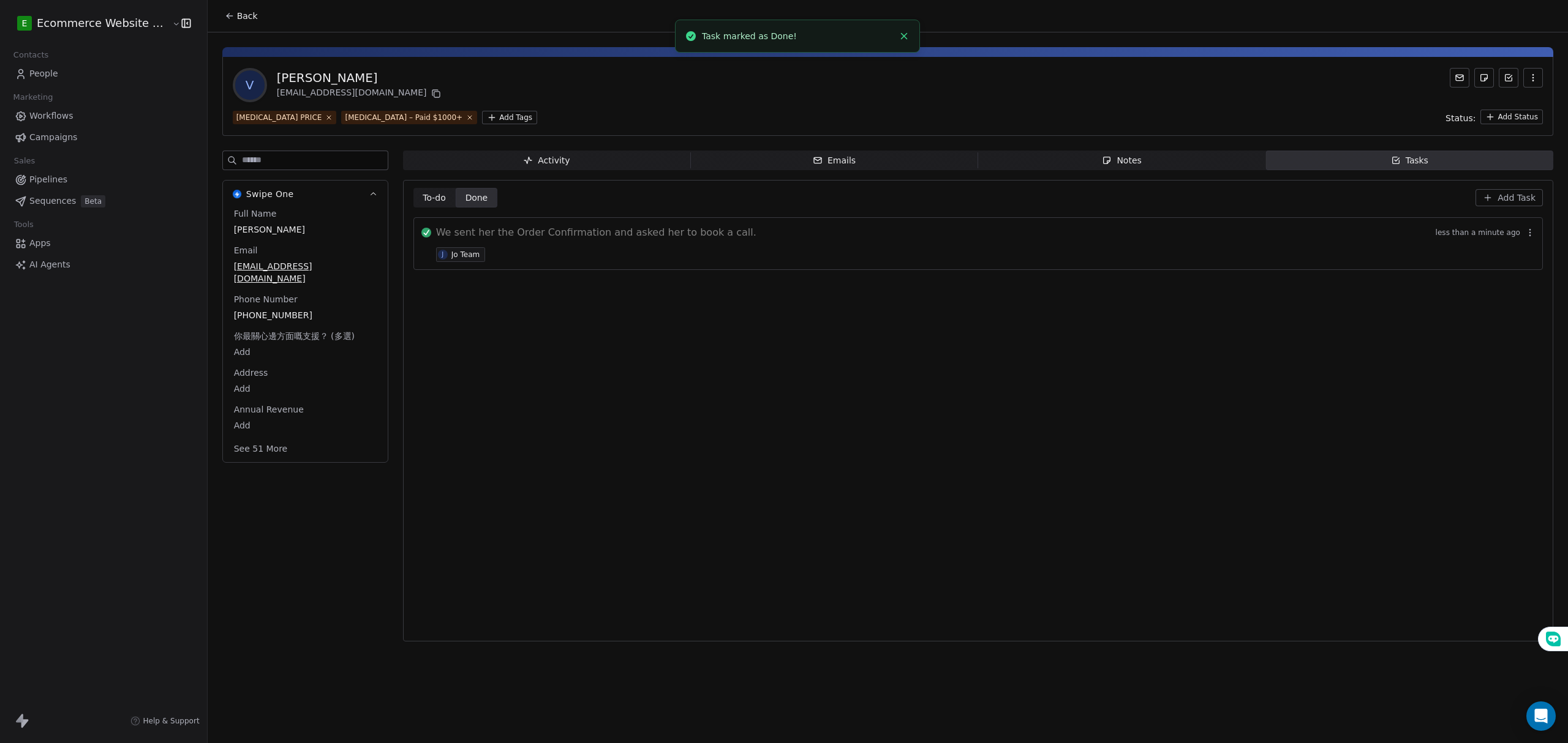
click at [1482, 196] on button "Add Task" at bounding box center [1508, 197] width 67 height 17
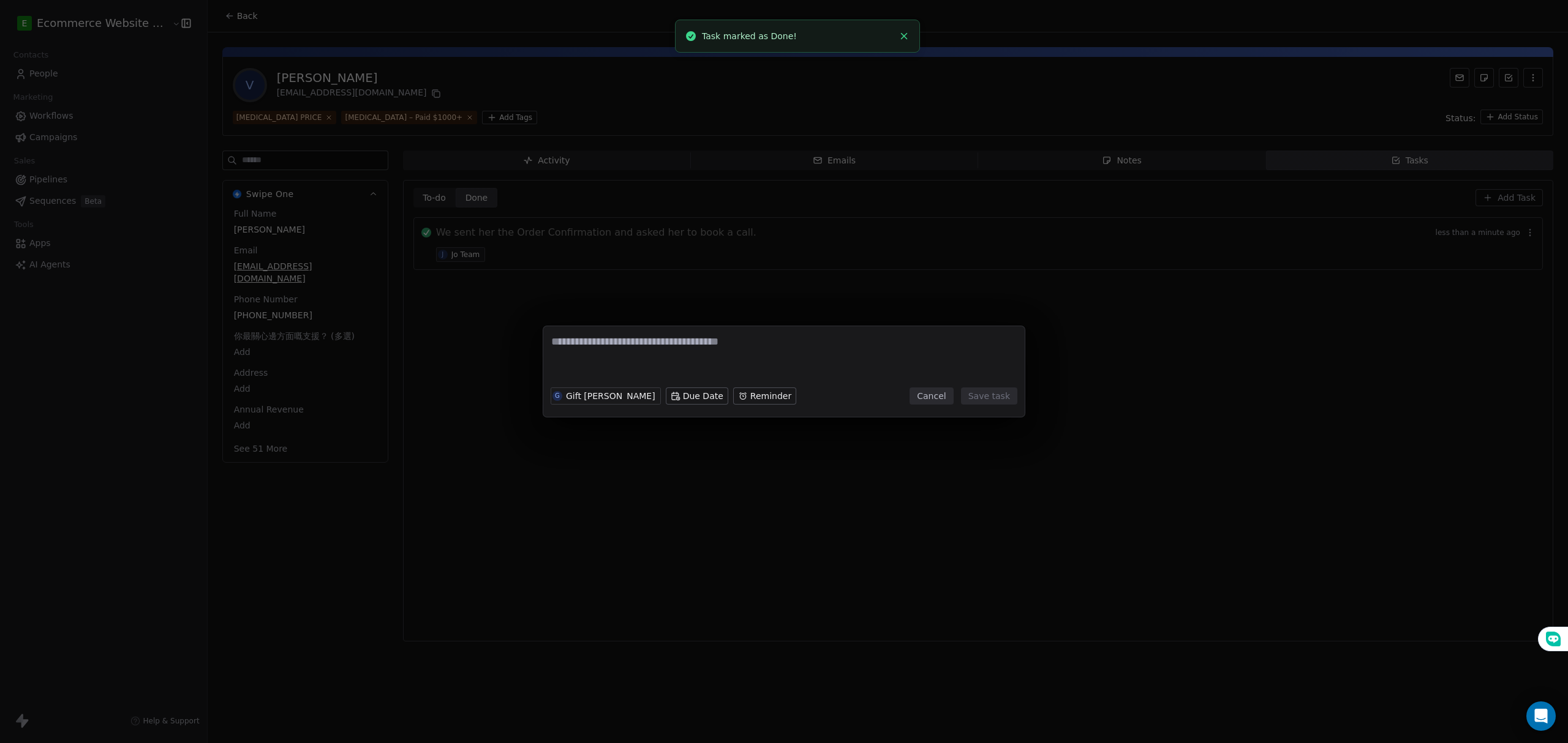
click at [699, 343] on textarea at bounding box center [784, 357] width 466 height 48
type textarea "**********"
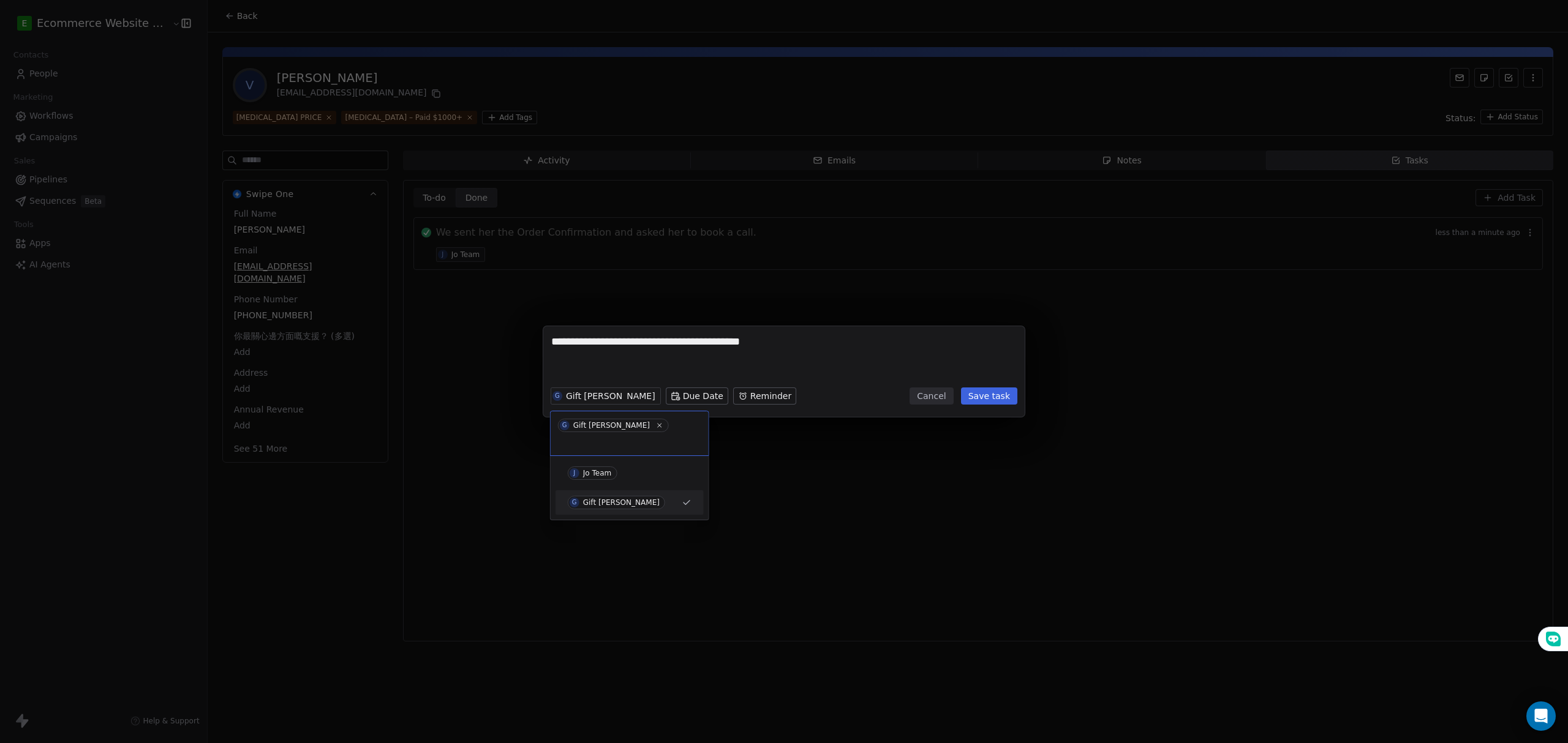
click at [625, 461] on div "J Jo Team" at bounding box center [629, 473] width 148 height 24
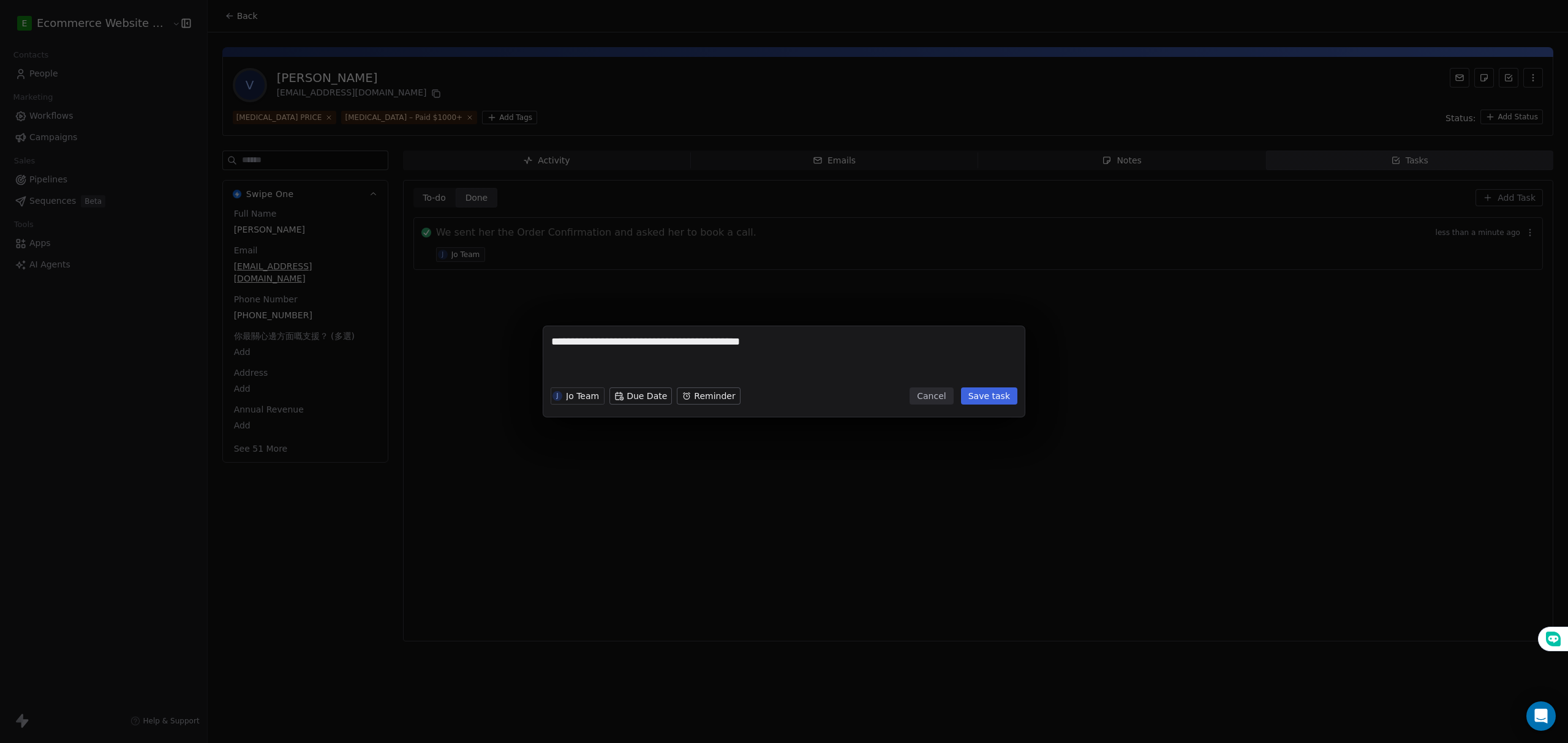
click at [986, 398] on button "Save task" at bounding box center [989, 395] width 56 height 17
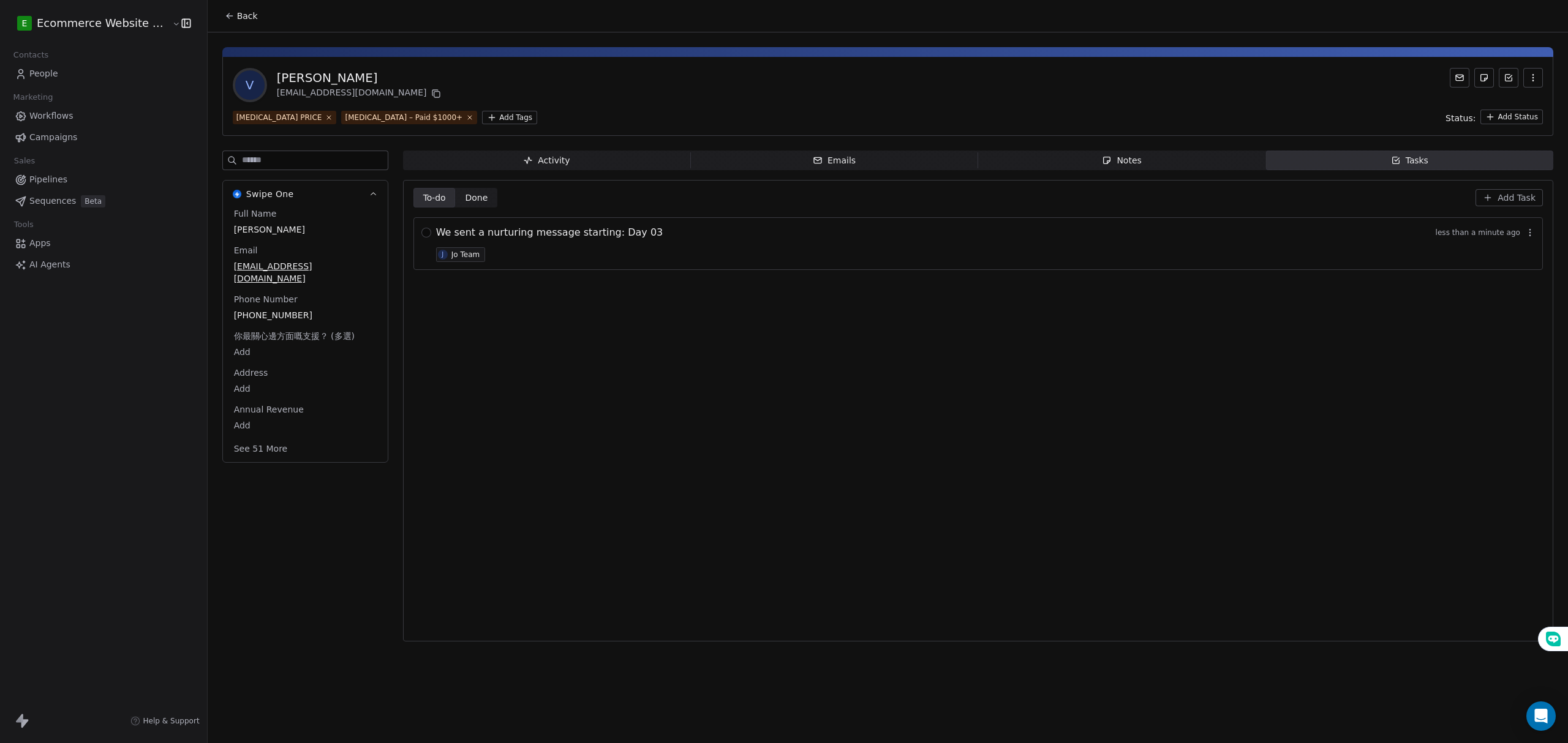
click at [1020, 365] on div "To-do To-do Done Done Add Task We sent a nurturing message starting: Day 03 les…" at bounding box center [977, 411] width 1129 height 445
click at [413, 221] on div "We sent a nurturing message starting: Day 03 less than a minute ago J Jo Team" at bounding box center [977, 243] width 1129 height 52
click at [421, 236] on button "button" at bounding box center [426, 232] width 10 height 10
click at [422, 234] on button "button" at bounding box center [426, 232] width 10 height 10
click at [704, 374] on div "To-do To-do Done Done Add Task We sent a nurturing message starting: Day 03 les…" at bounding box center [977, 411] width 1129 height 445
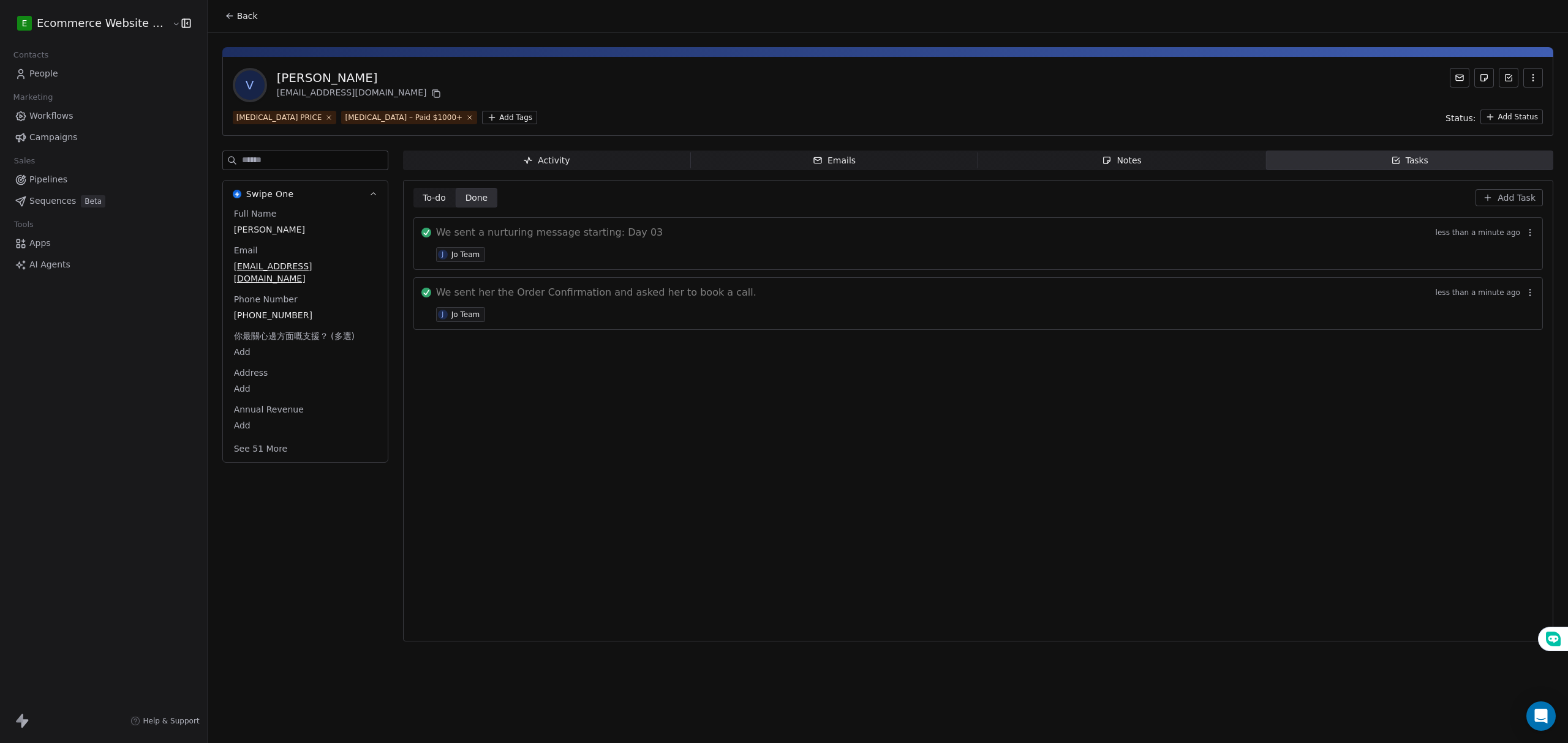
click at [709, 456] on div "To-do To-do Done Done Add Task We sent a nurturing message starting: Day 03 les…" at bounding box center [977, 411] width 1129 height 445
